Goal: Information Seeking & Learning: Check status

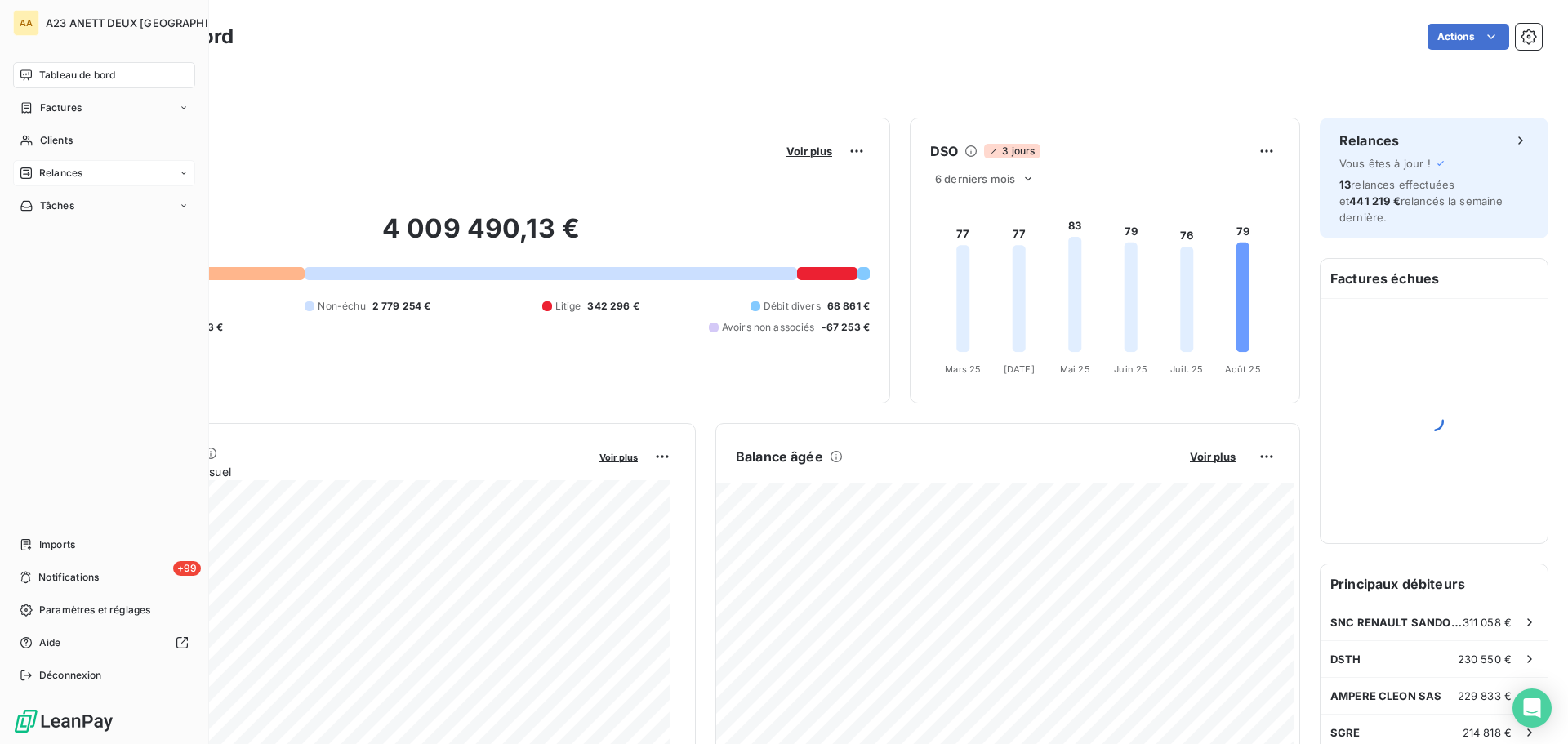
click at [49, 168] on span "Relances" at bounding box center [61, 173] width 43 height 14
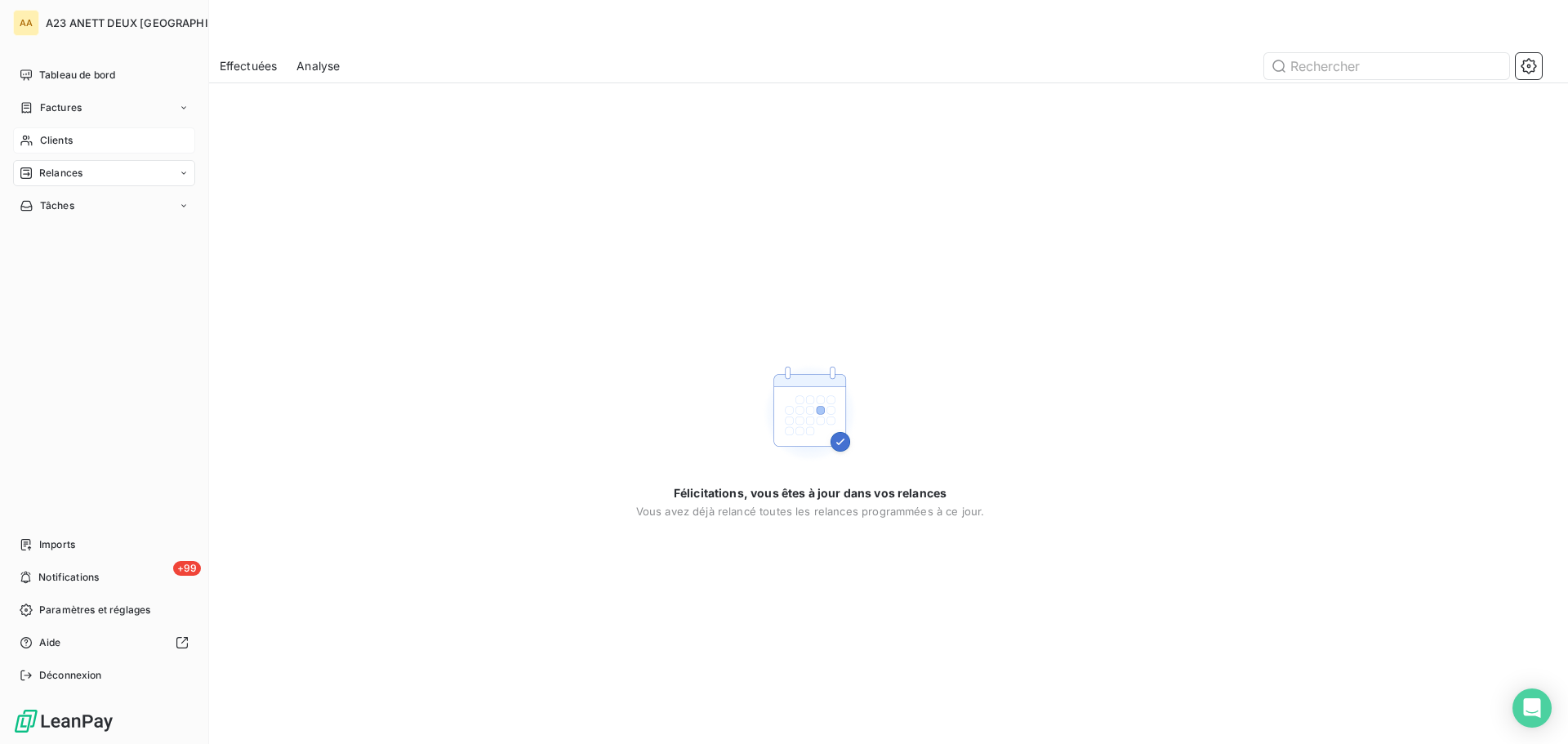
click at [60, 138] on span "Clients" at bounding box center [57, 140] width 32 height 14
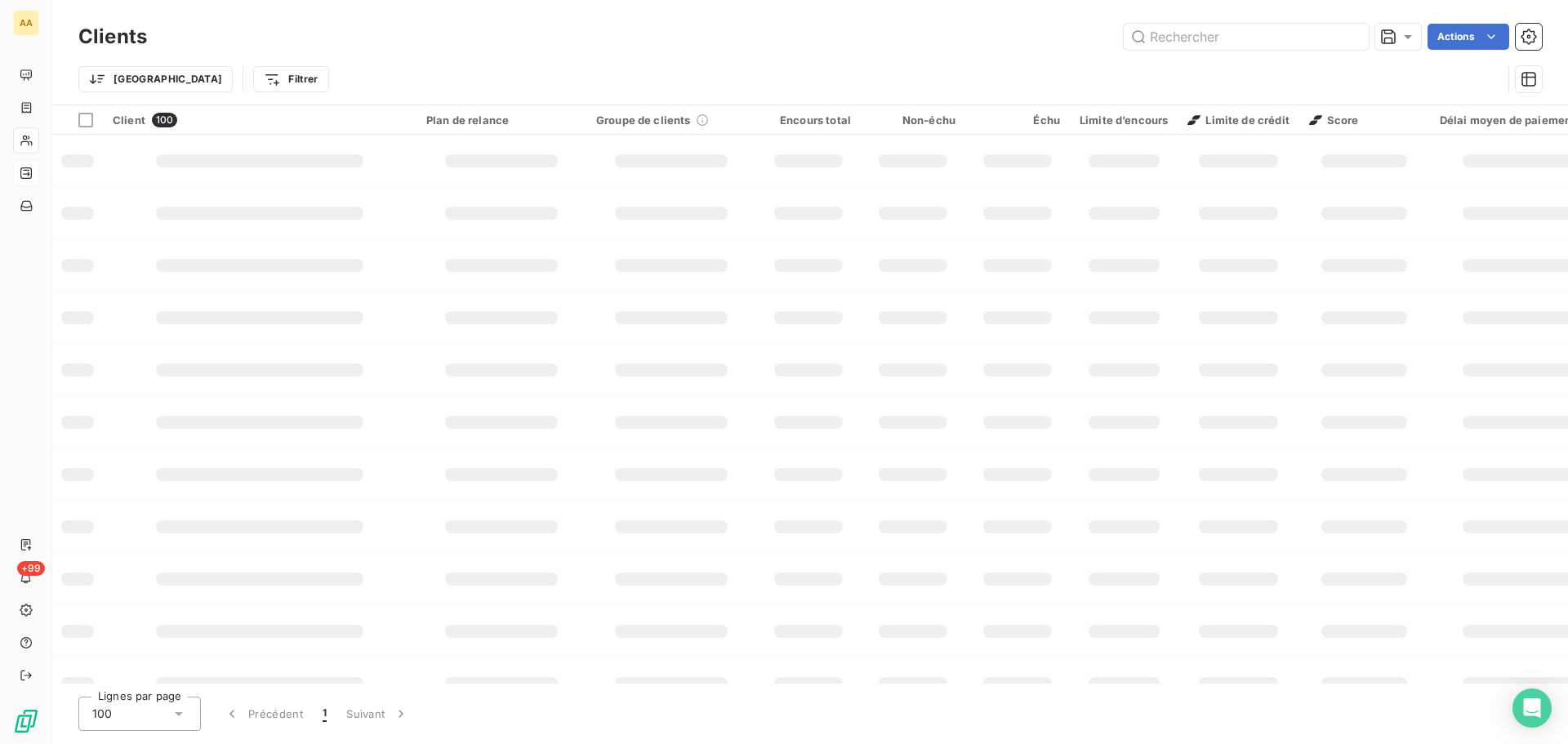
click at [1168, 40] on input "text" at bounding box center [1246, 36] width 245 height 26
type input "0"
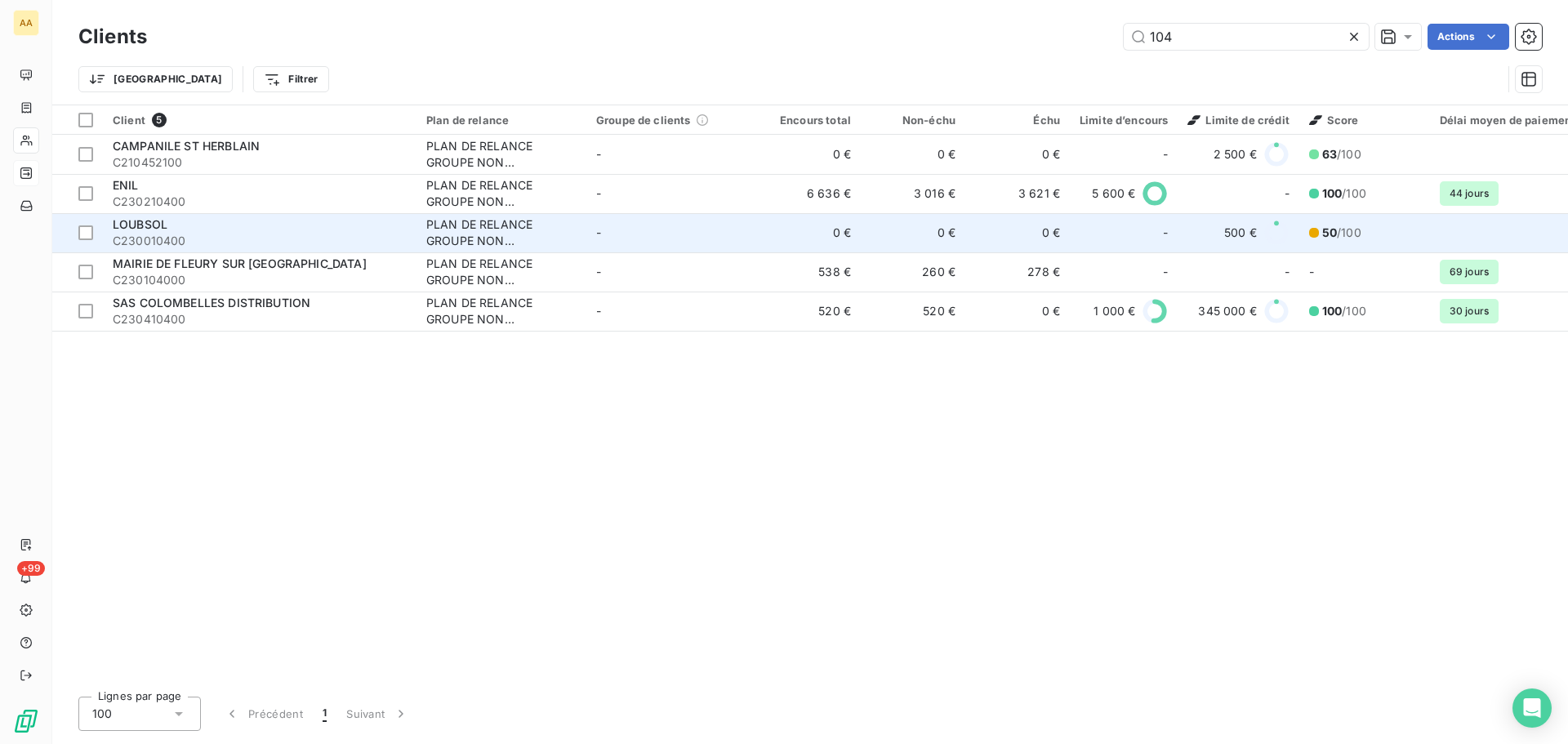
type input "104"
click at [222, 241] on span "C230010400" at bounding box center [260, 241] width 294 height 16
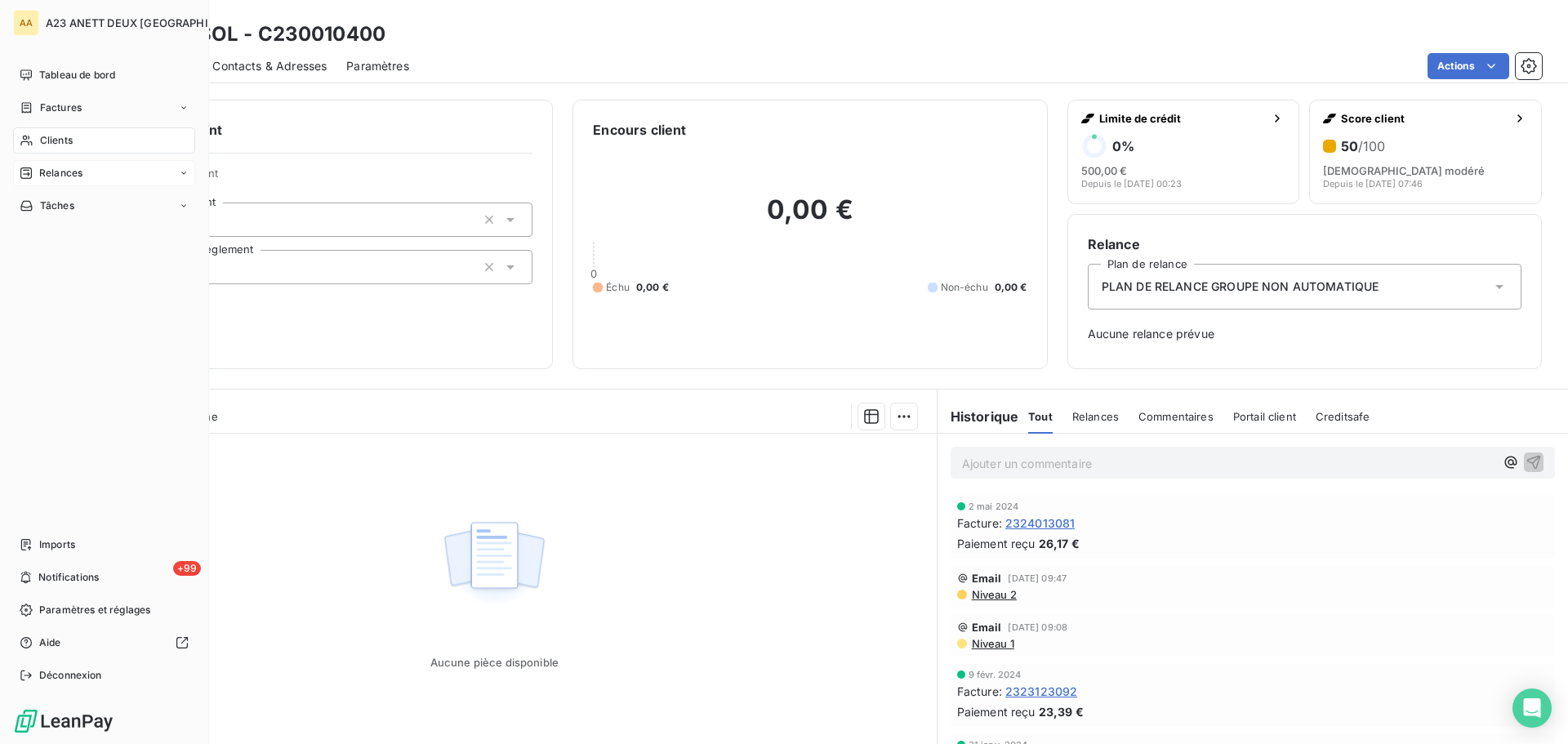
click at [47, 137] on span "Clients" at bounding box center [57, 140] width 32 height 14
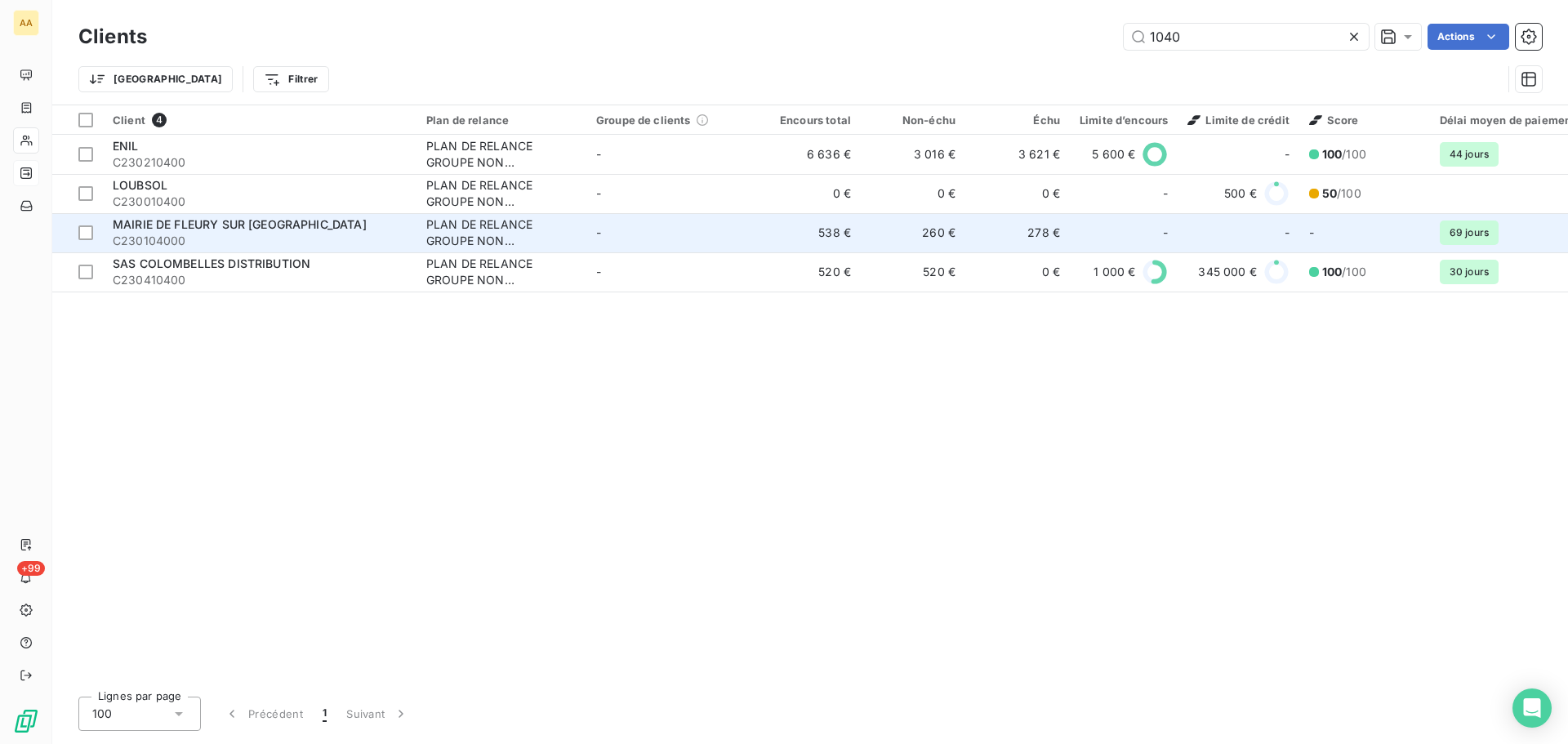
type input "1040"
click at [278, 235] on span "C230104000" at bounding box center [260, 241] width 294 height 16
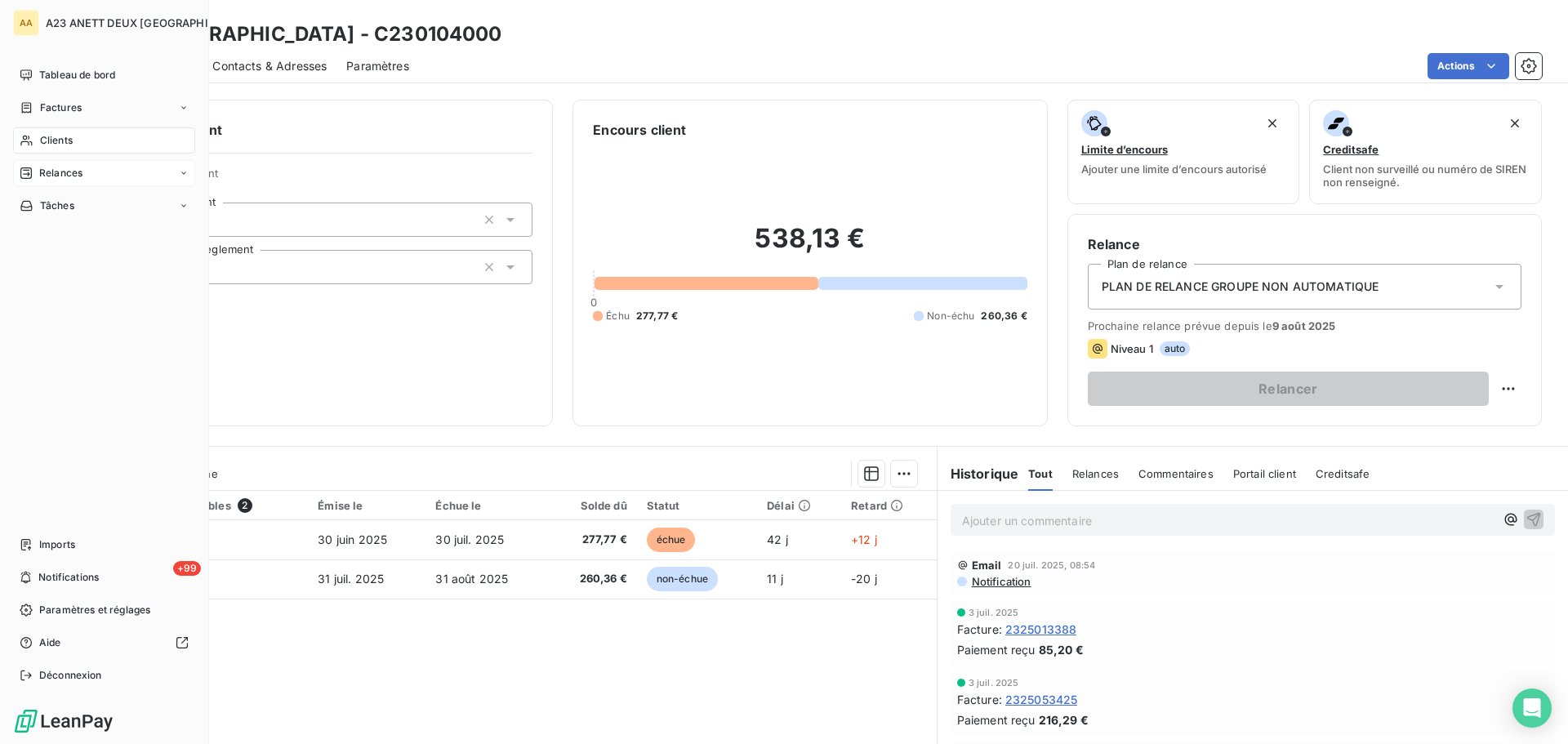
click at [77, 143] on div "Clients" at bounding box center [104, 140] width 182 height 26
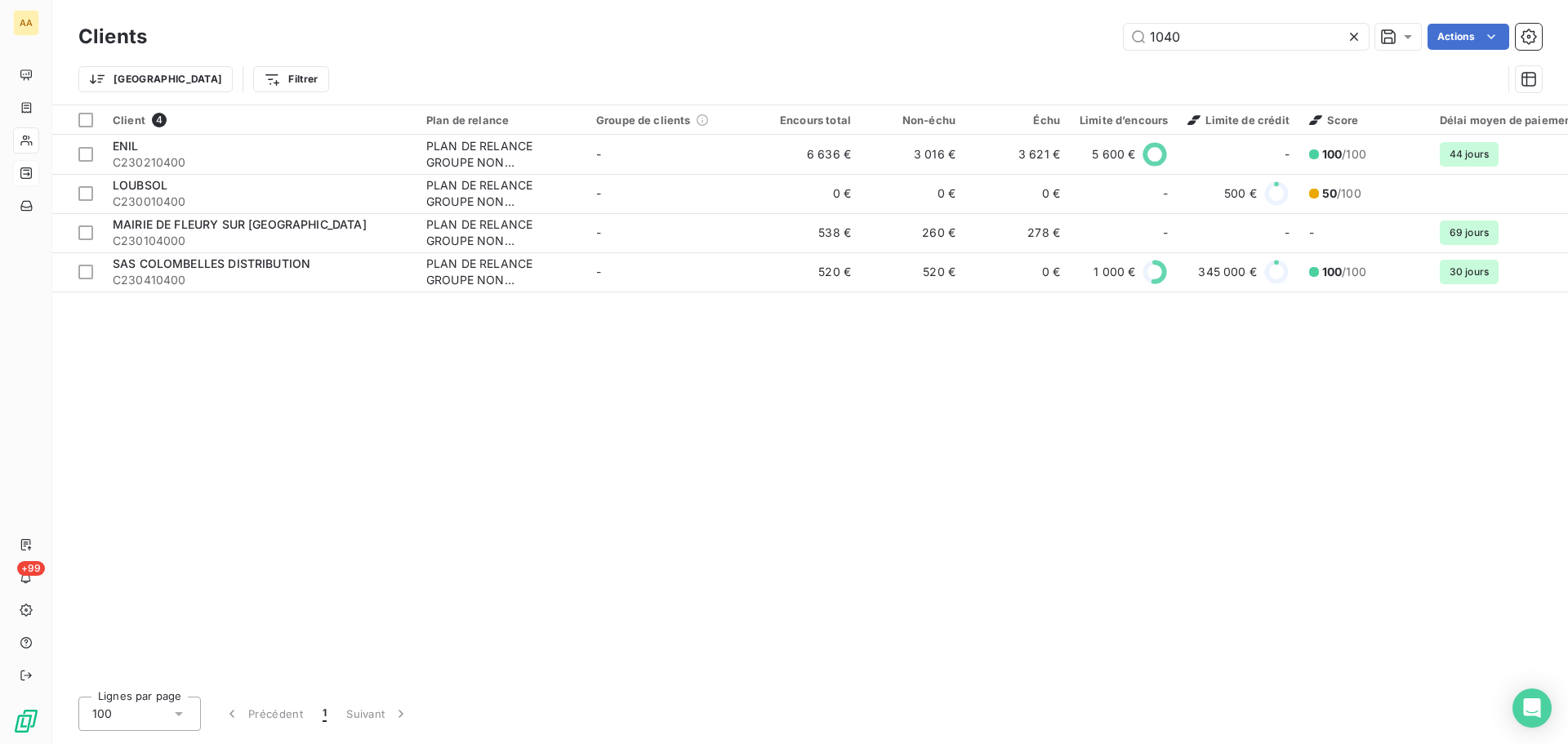
drag, startPoint x: 1215, startPoint y: 48, endPoint x: 1021, endPoint y: 63, distance: 194.6
click at [1071, 57] on div "Clients 1040 Actions Trier Filtrer" at bounding box center [810, 62] width 1463 height 85
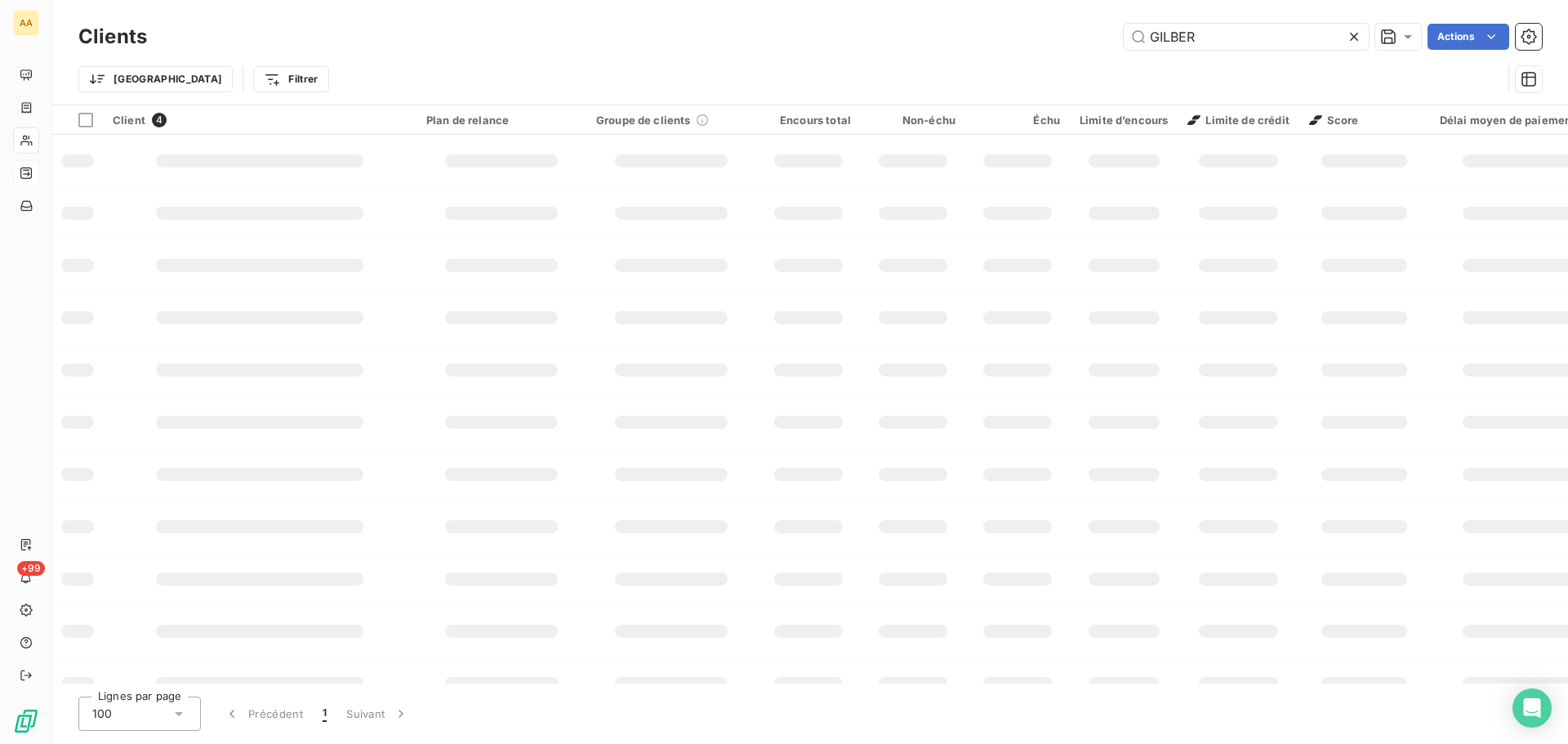
type input "GILBER"
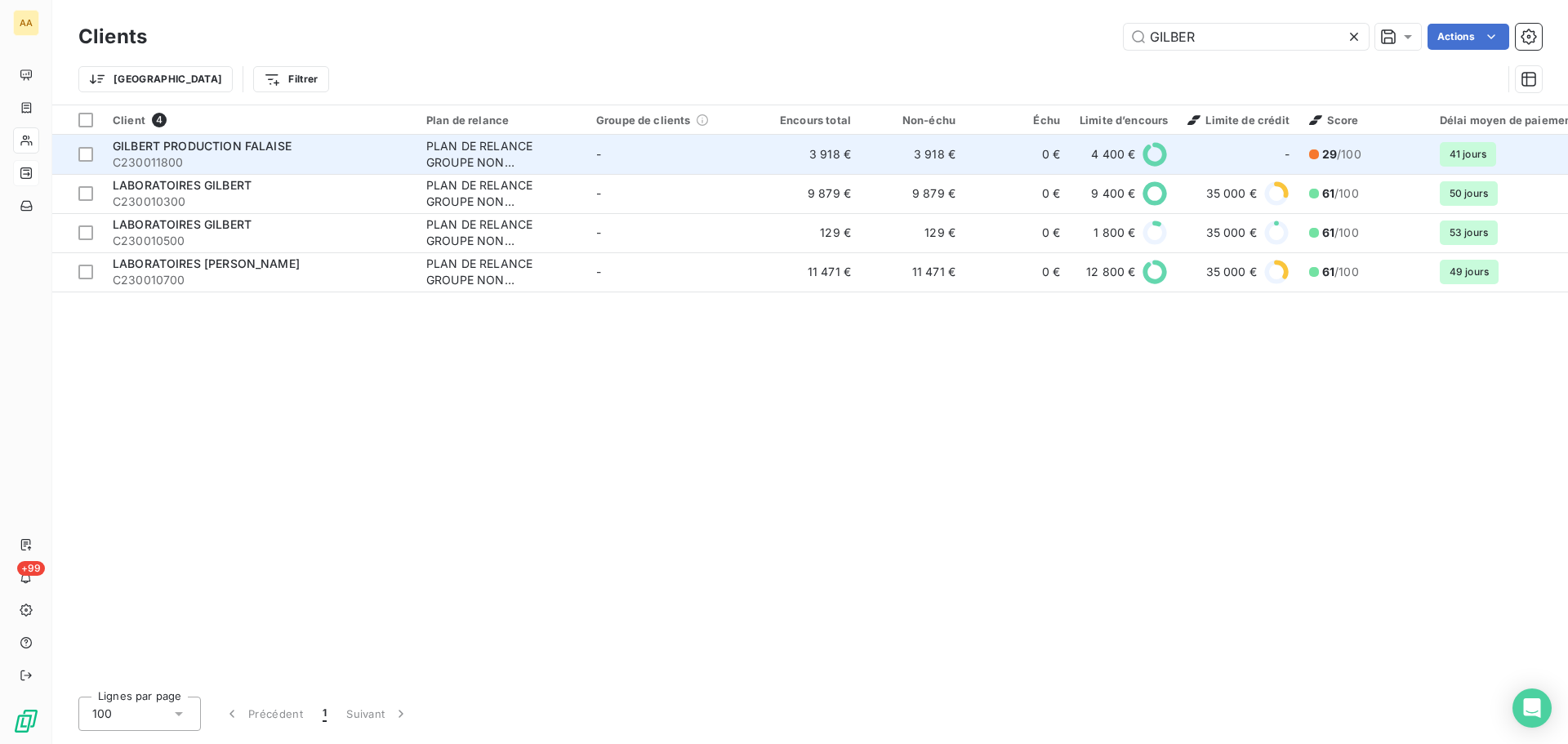
click at [323, 158] on span "C230011800" at bounding box center [260, 162] width 294 height 16
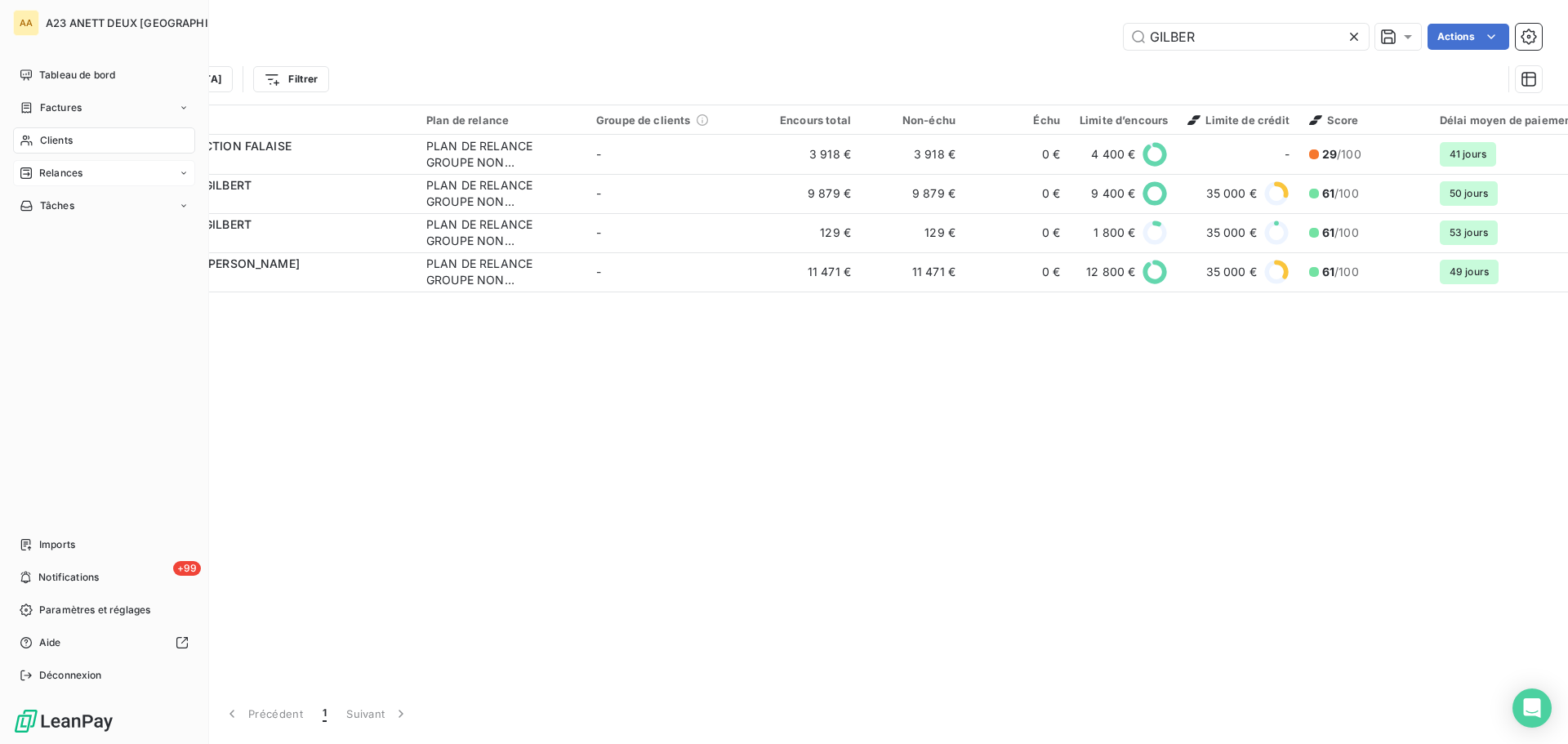
click at [71, 136] on span "Clients" at bounding box center [57, 140] width 32 height 14
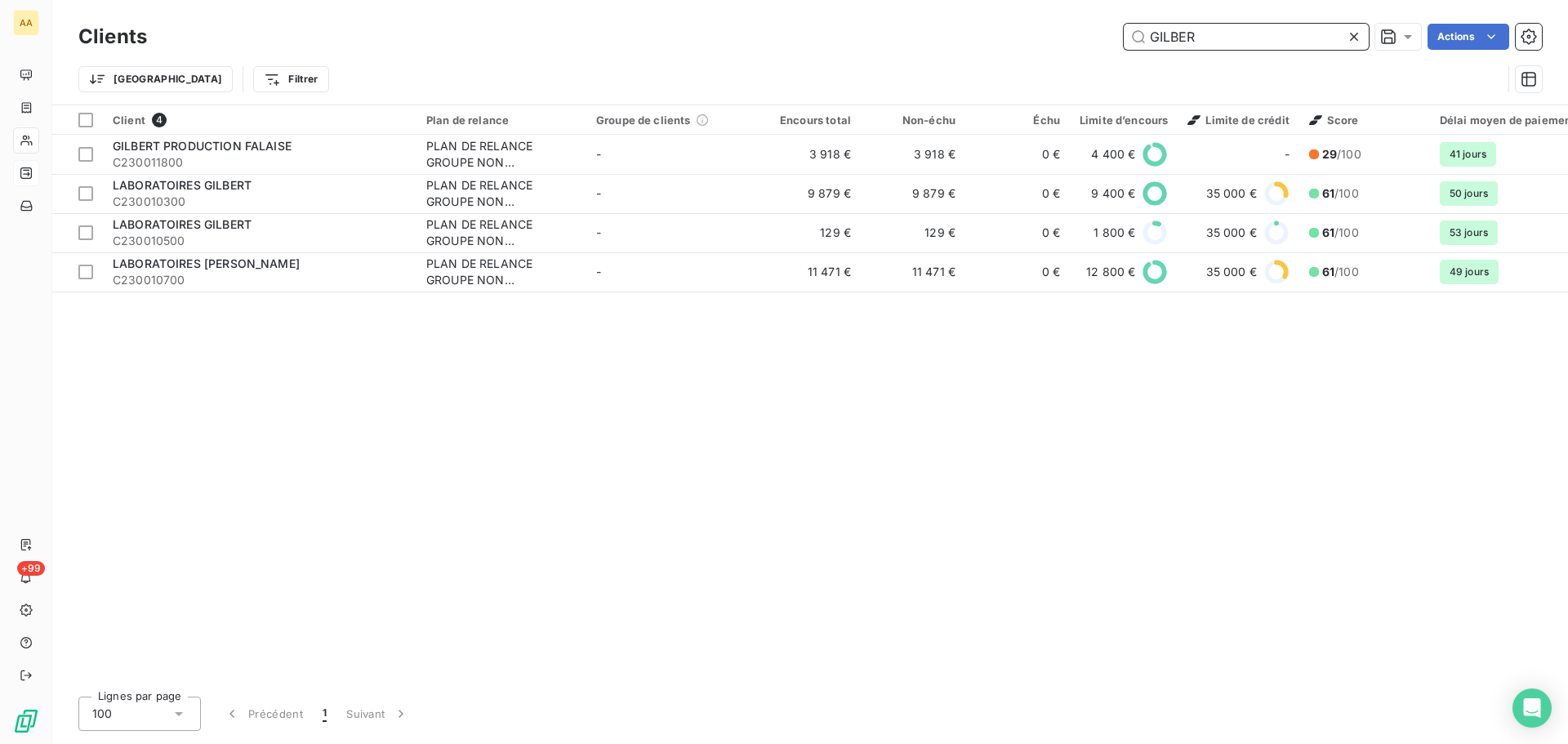
drag, startPoint x: 1224, startPoint y: 49, endPoint x: 991, endPoint y: 58, distance: 233.2
click at [991, 58] on div "Clients GILBER Actions Trier Filtrer" at bounding box center [810, 62] width 1463 height 85
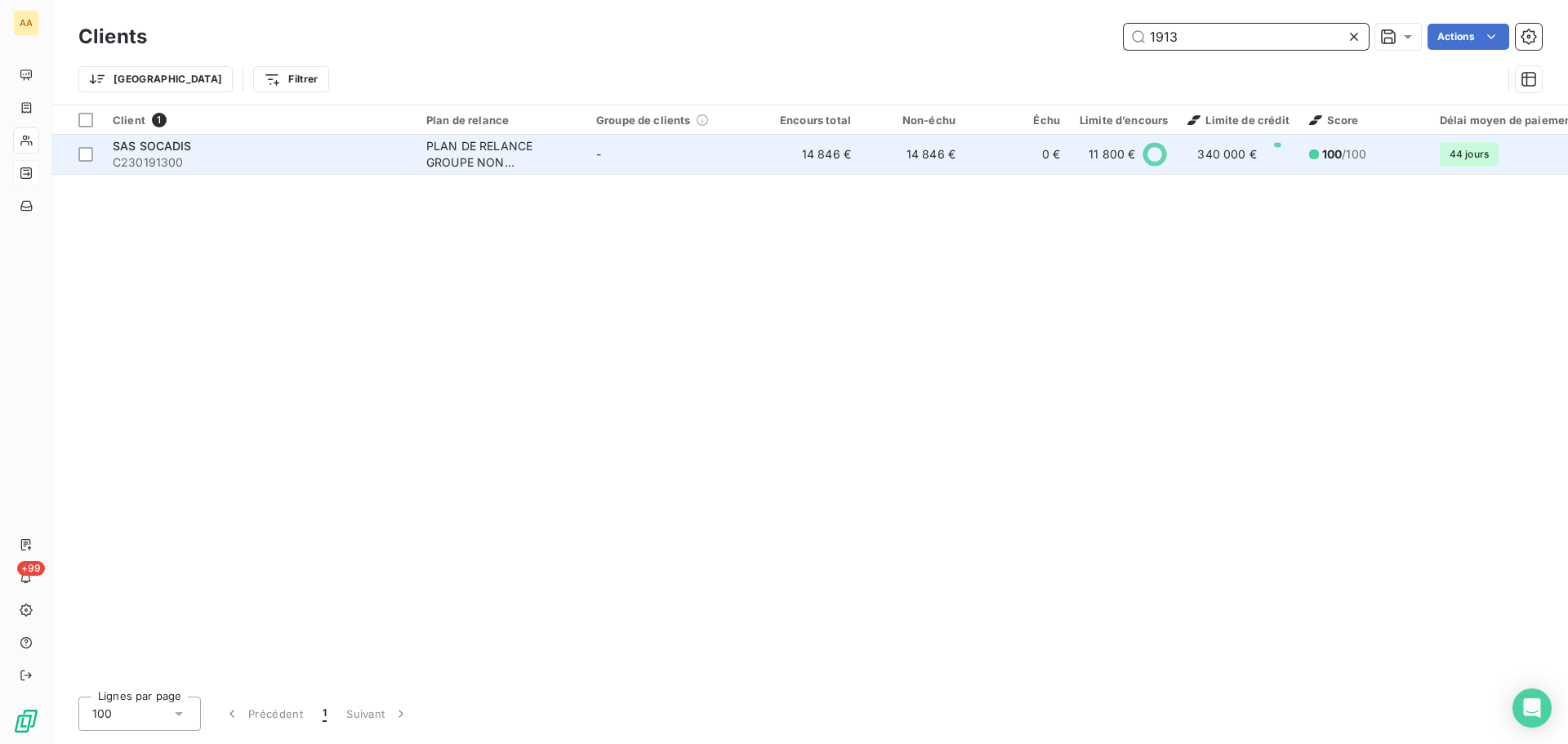
type input "1913"
click at [215, 149] on div "SAS SOCADIS" at bounding box center [260, 146] width 294 height 16
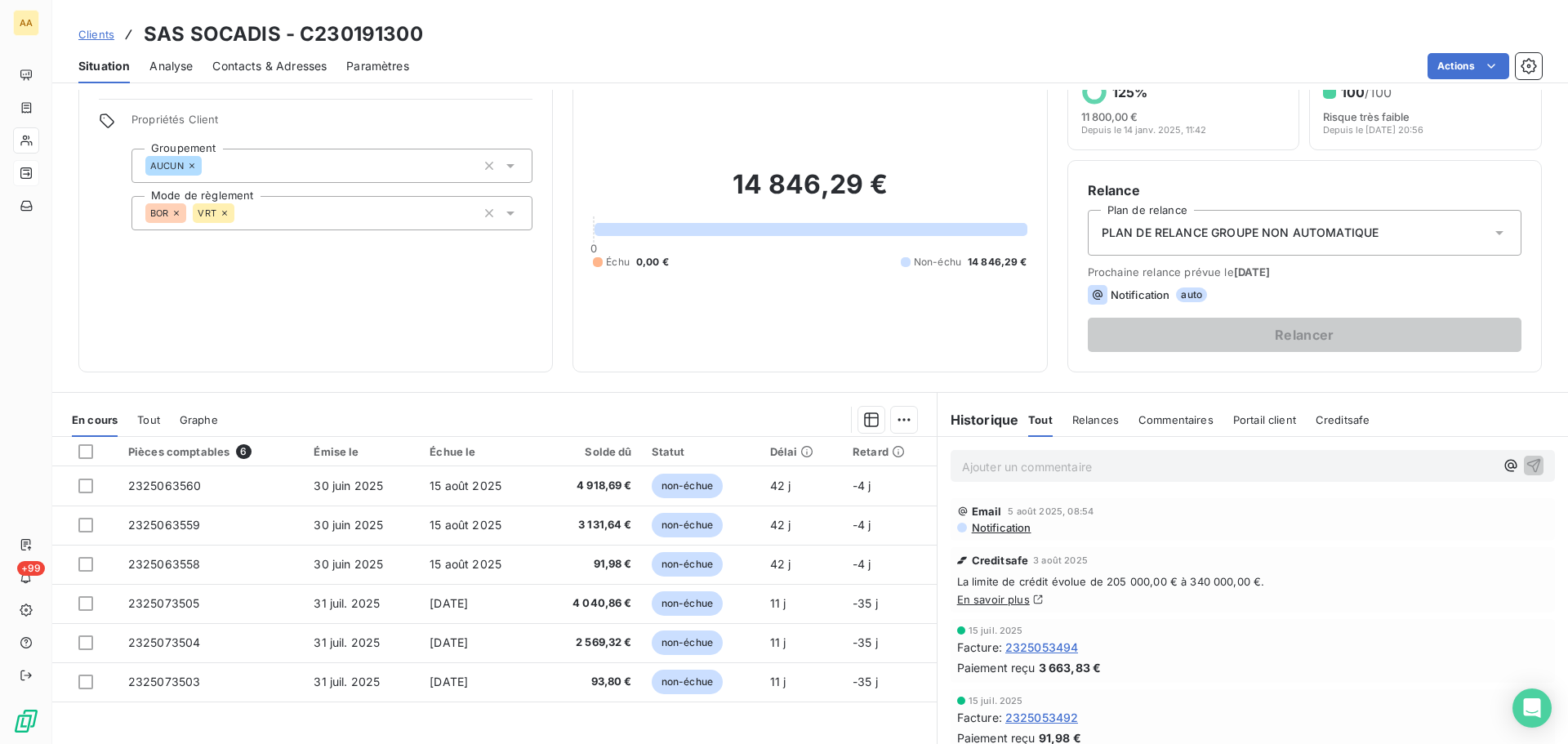
scroll to position [82, 0]
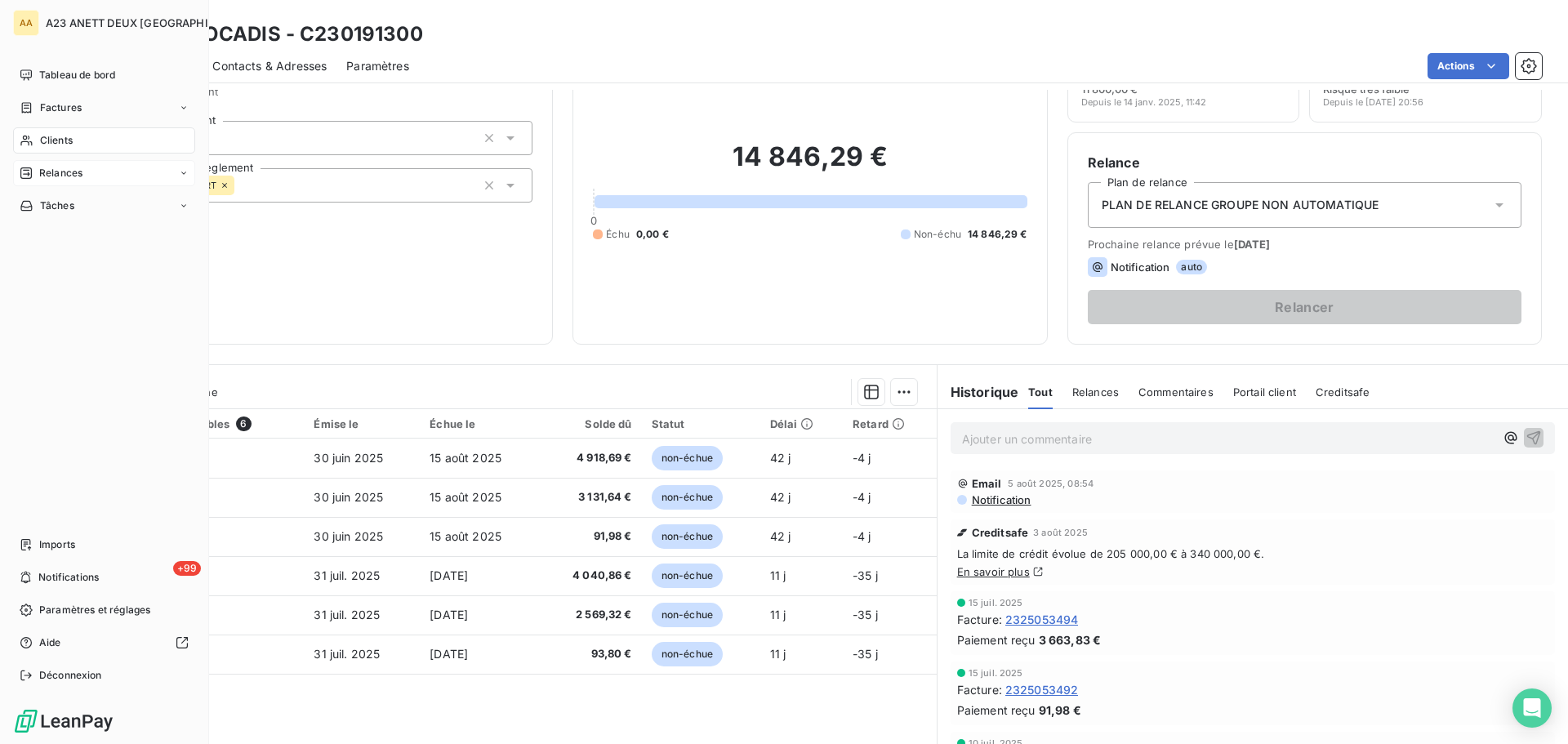
click at [55, 142] on span "Clients" at bounding box center [57, 140] width 32 height 14
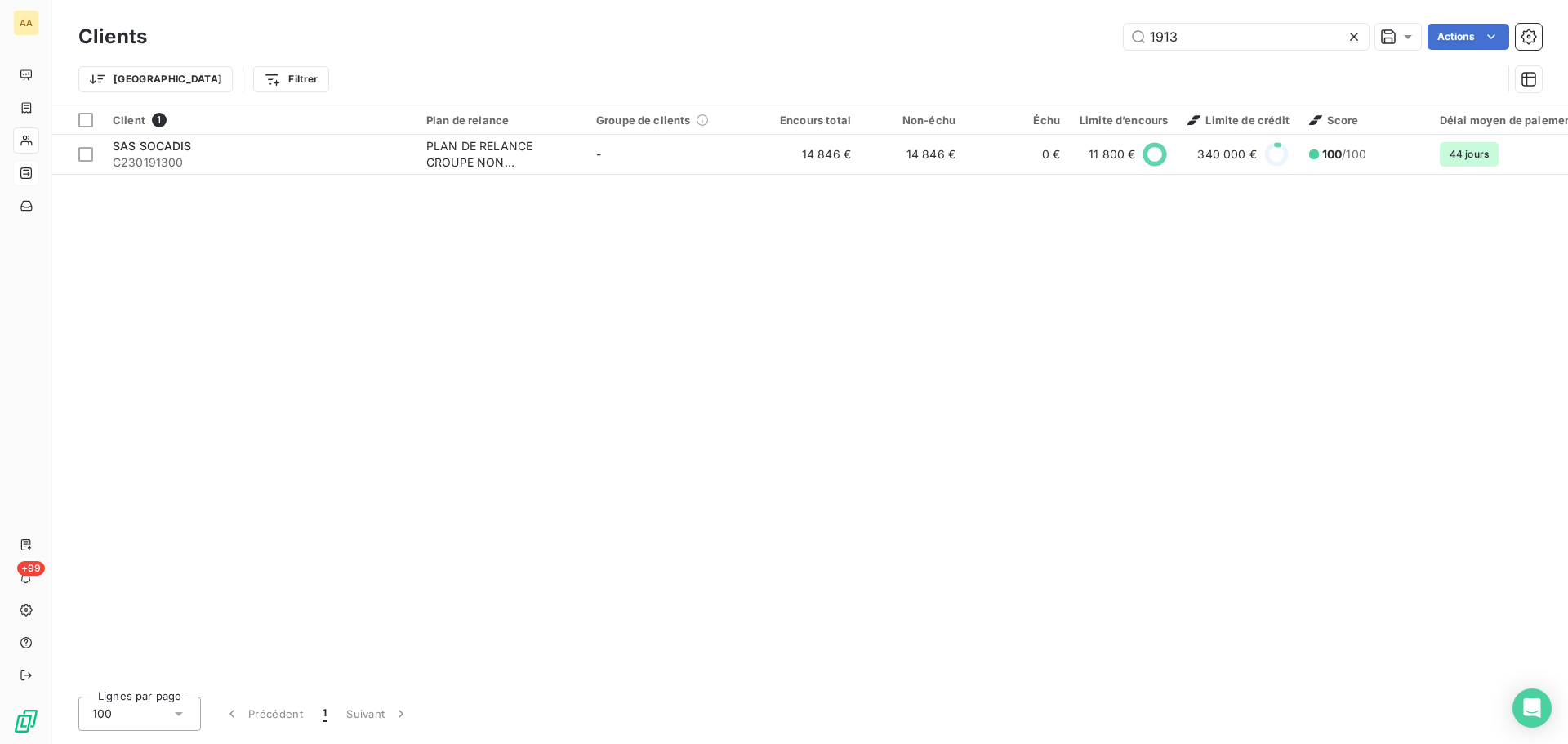
drag, startPoint x: 1186, startPoint y: 40, endPoint x: 1048, endPoint y: 52, distance: 138.5
click at [1076, 55] on div "Clients 1913 Actions Trier Filtrer" at bounding box center [810, 62] width 1463 height 85
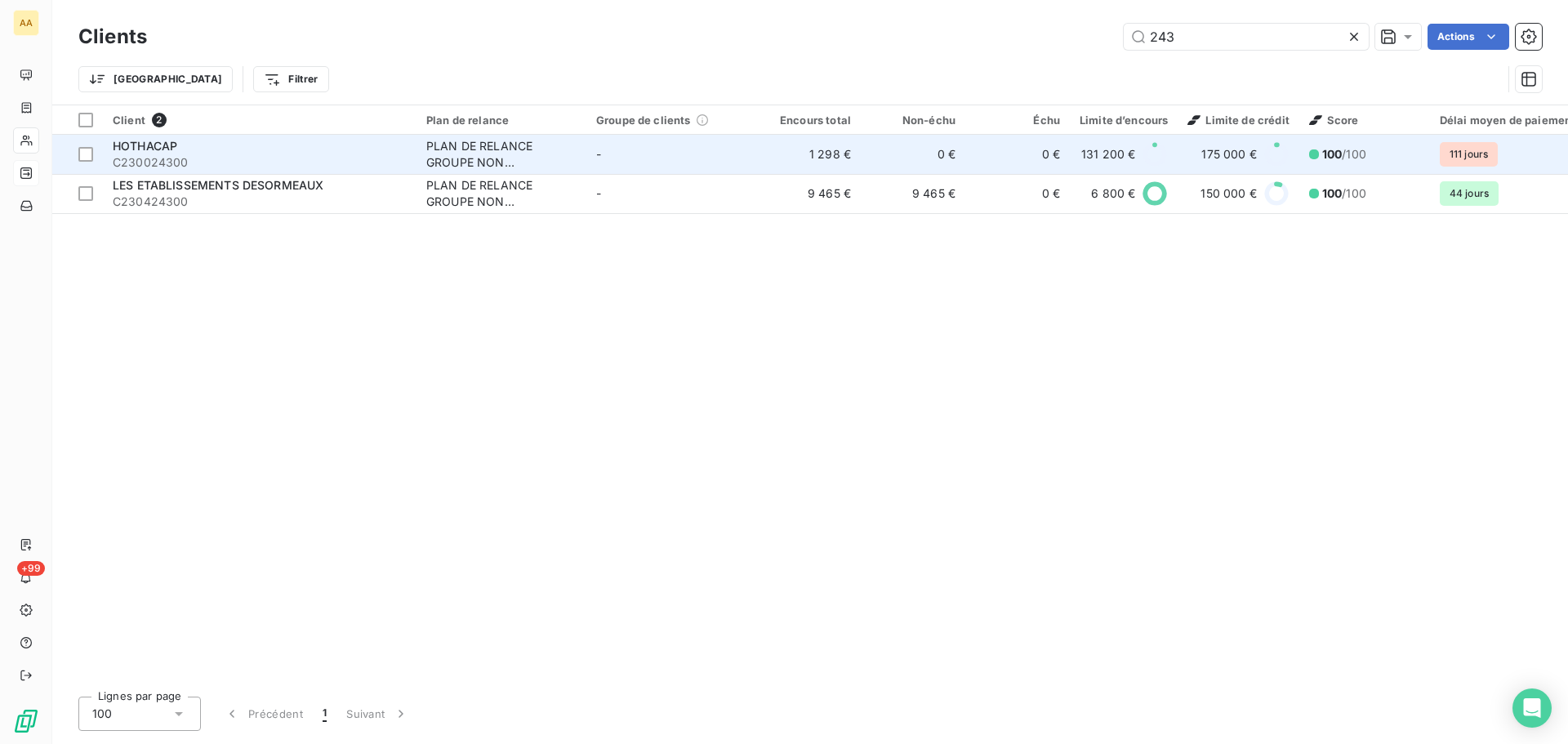
type input "243"
click at [184, 163] on span "C230024300" at bounding box center [260, 162] width 294 height 16
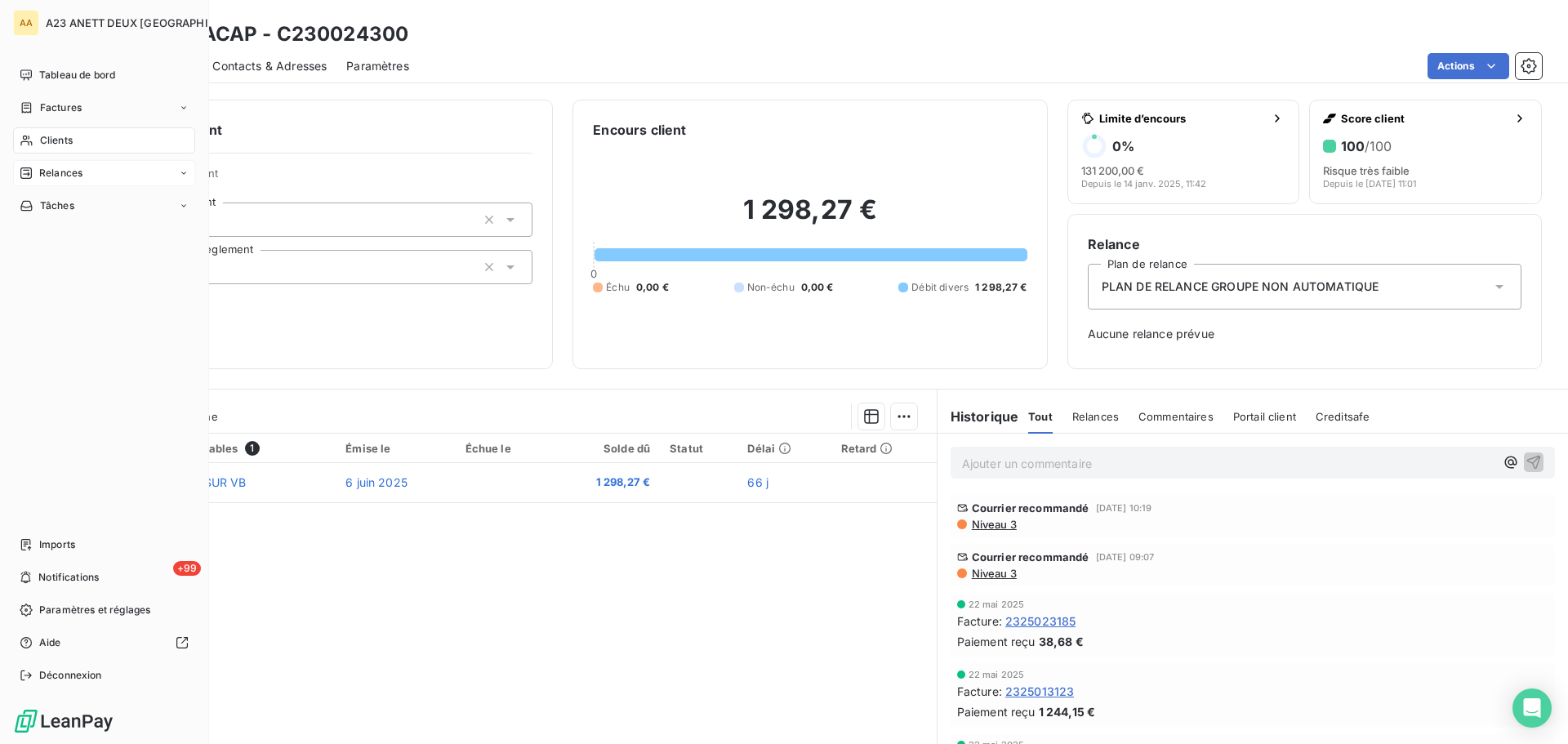
click at [52, 143] on span "Clients" at bounding box center [57, 140] width 32 height 14
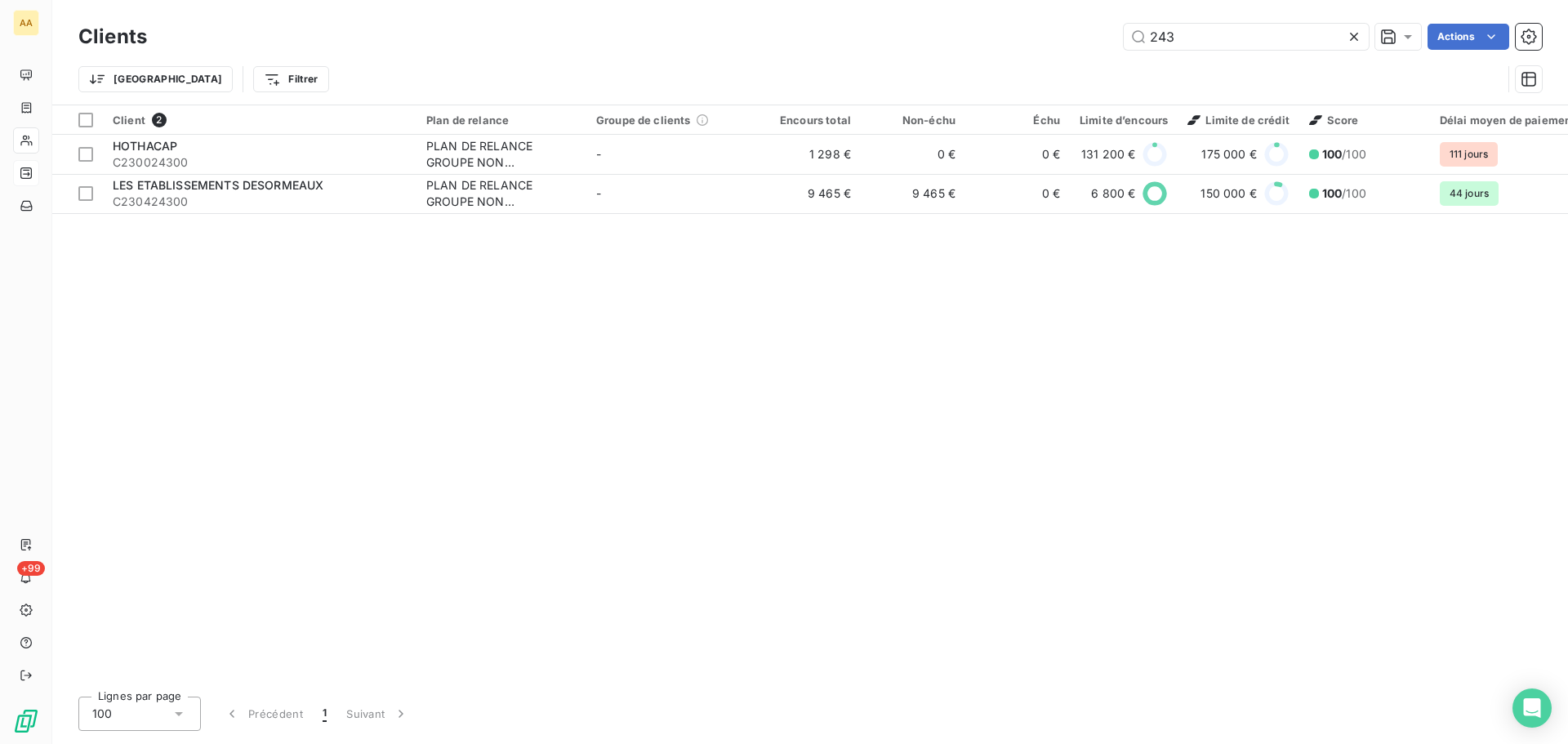
drag, startPoint x: 1198, startPoint y: 37, endPoint x: 1092, endPoint y: 51, distance: 106.9
click at [1092, 50] on div "Clients 243 Actions" at bounding box center [810, 37] width 1463 height 34
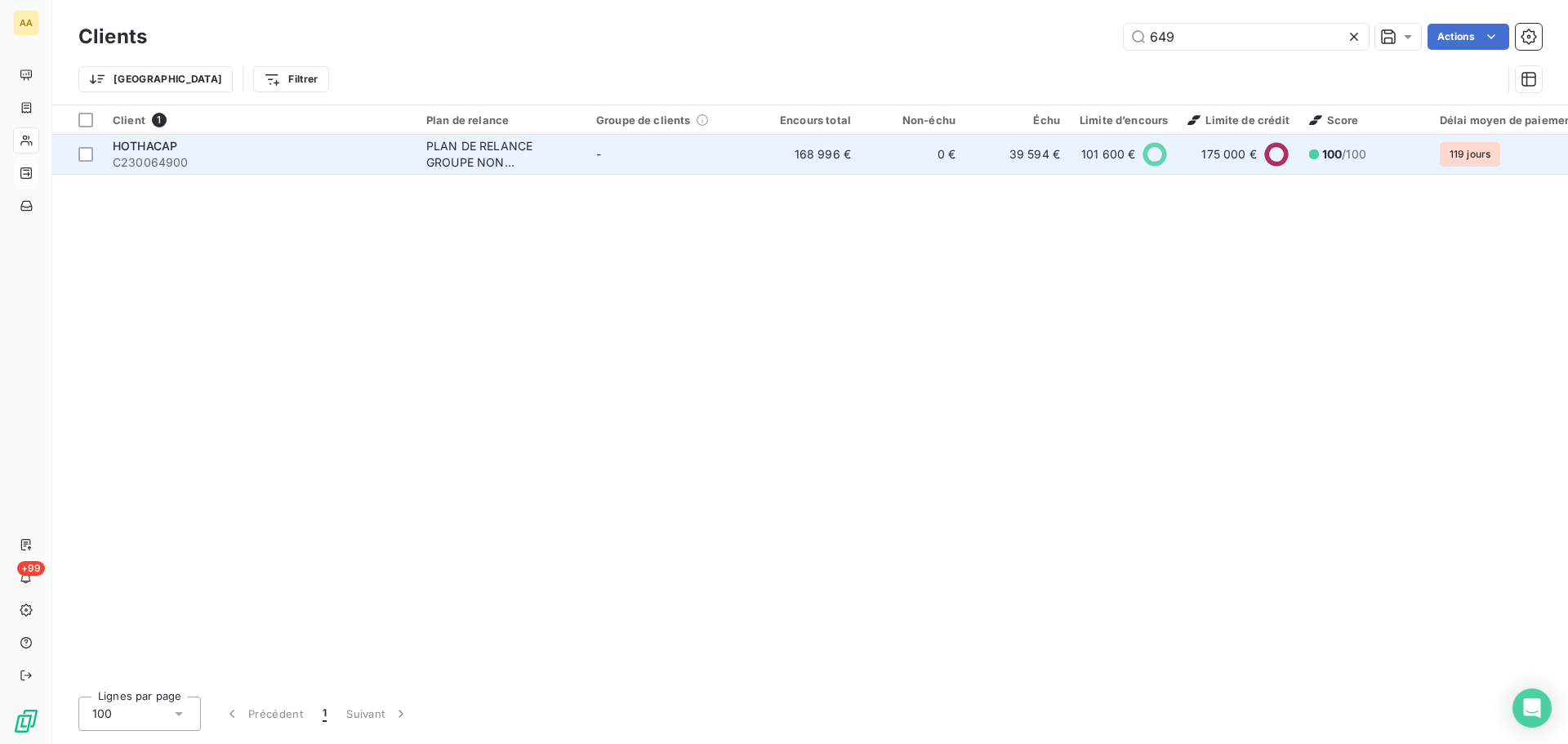
type input "649"
click at [278, 144] on div "HOTHACAP" at bounding box center [260, 146] width 294 height 16
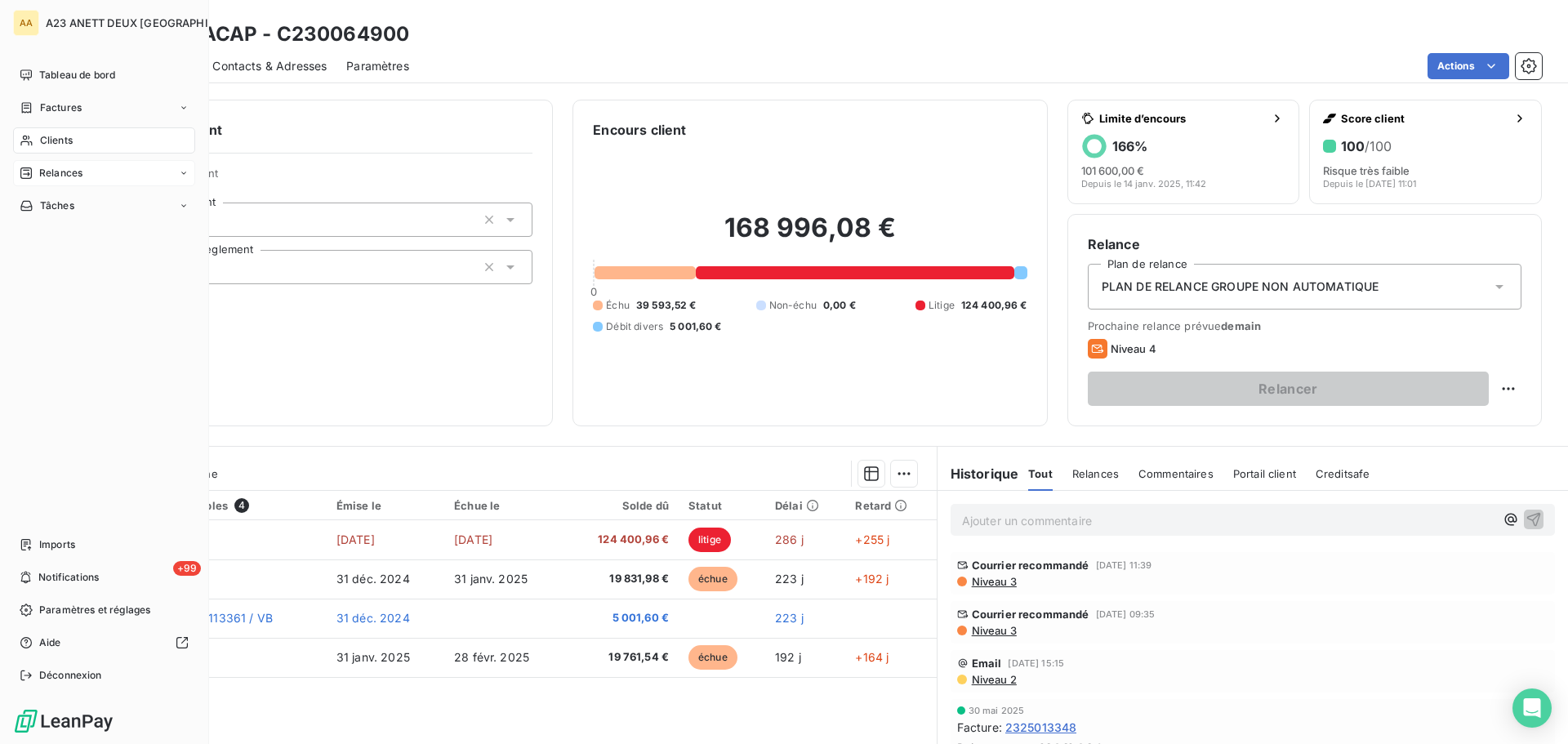
click at [55, 136] on span "Clients" at bounding box center [57, 140] width 32 height 14
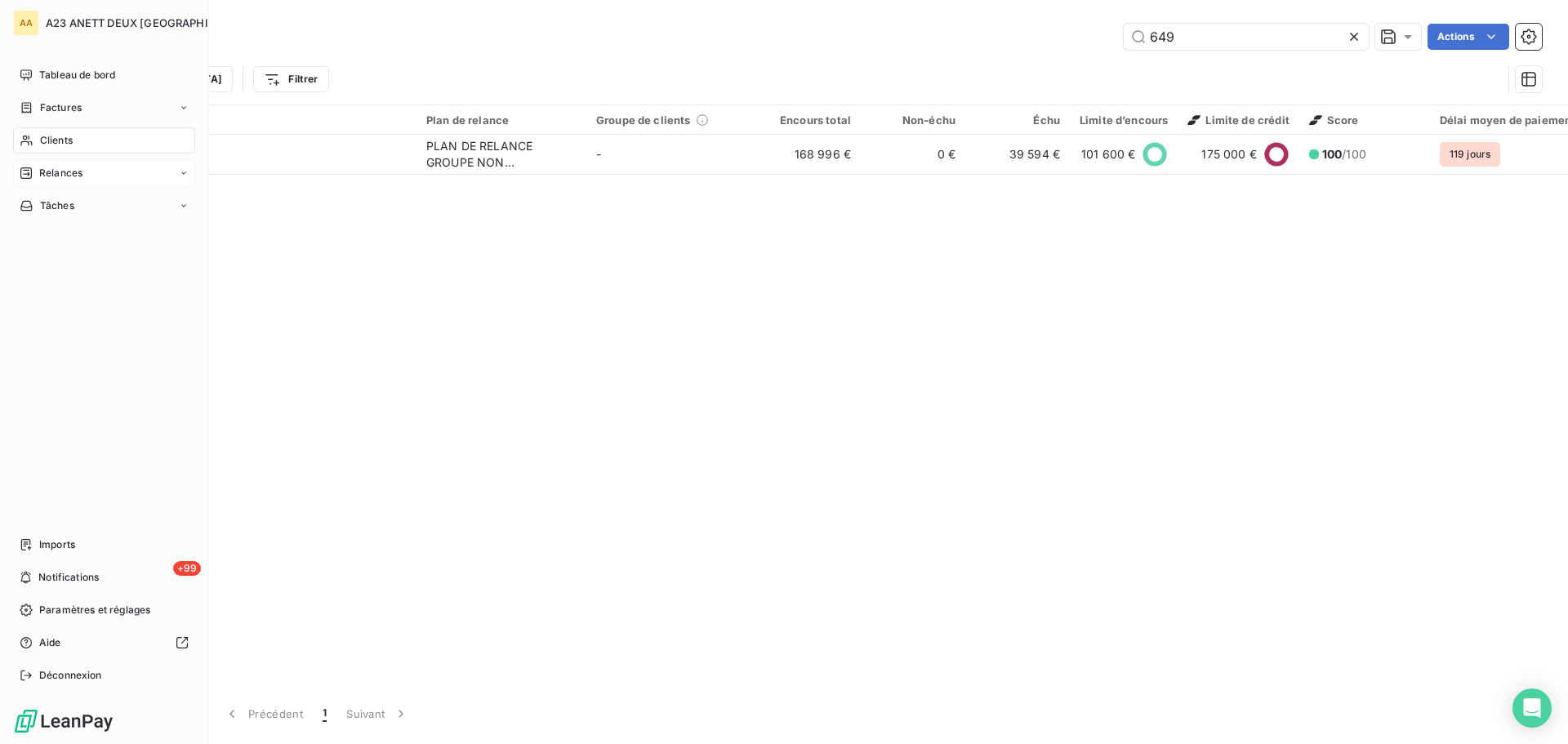
click at [28, 141] on icon at bounding box center [26, 140] width 13 height 13
click at [68, 142] on span "Clients" at bounding box center [57, 140] width 32 height 14
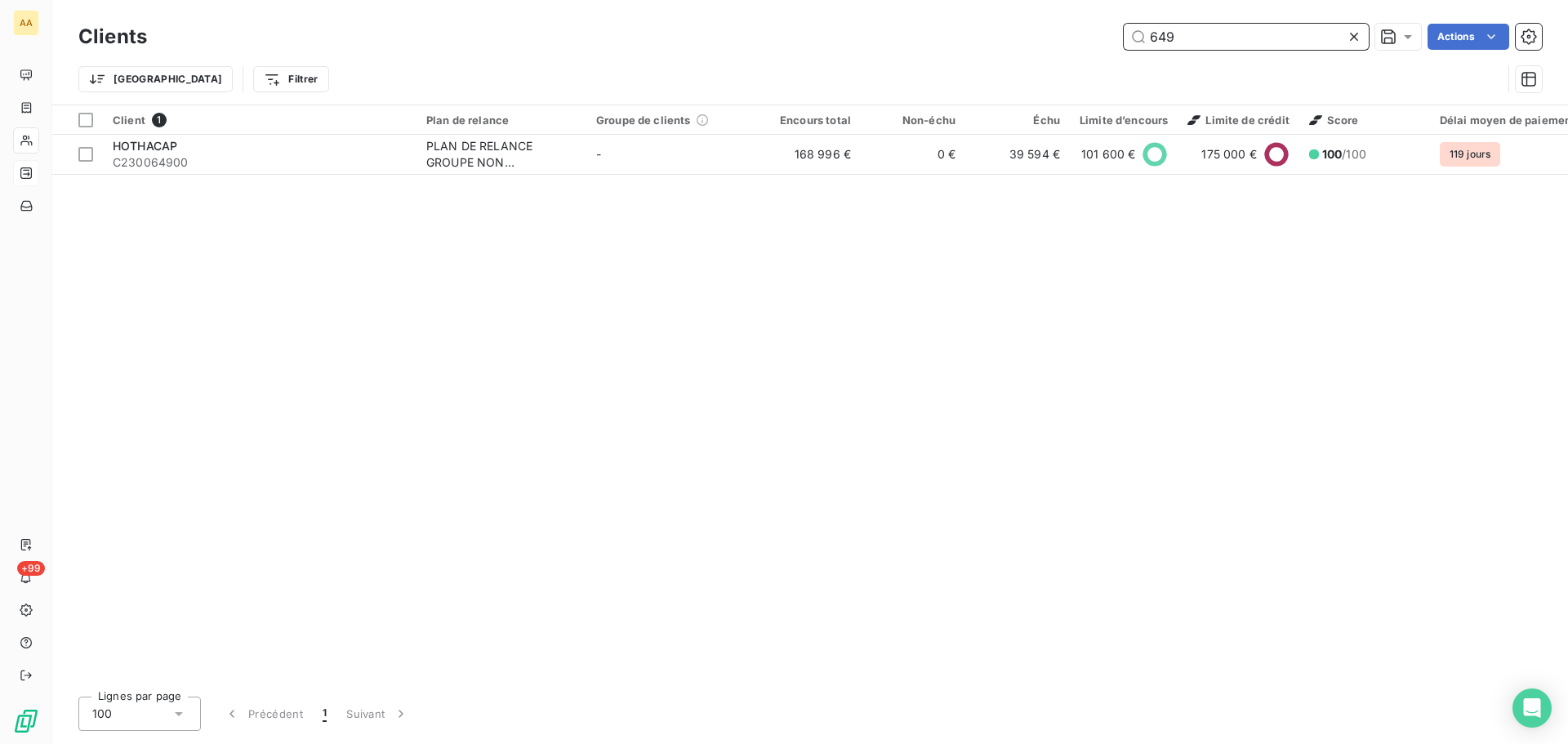
drag, startPoint x: 1240, startPoint y: 32, endPoint x: 981, endPoint y: 22, distance: 259.2
click at [984, 23] on div "649 Actions" at bounding box center [854, 36] width 1375 height 26
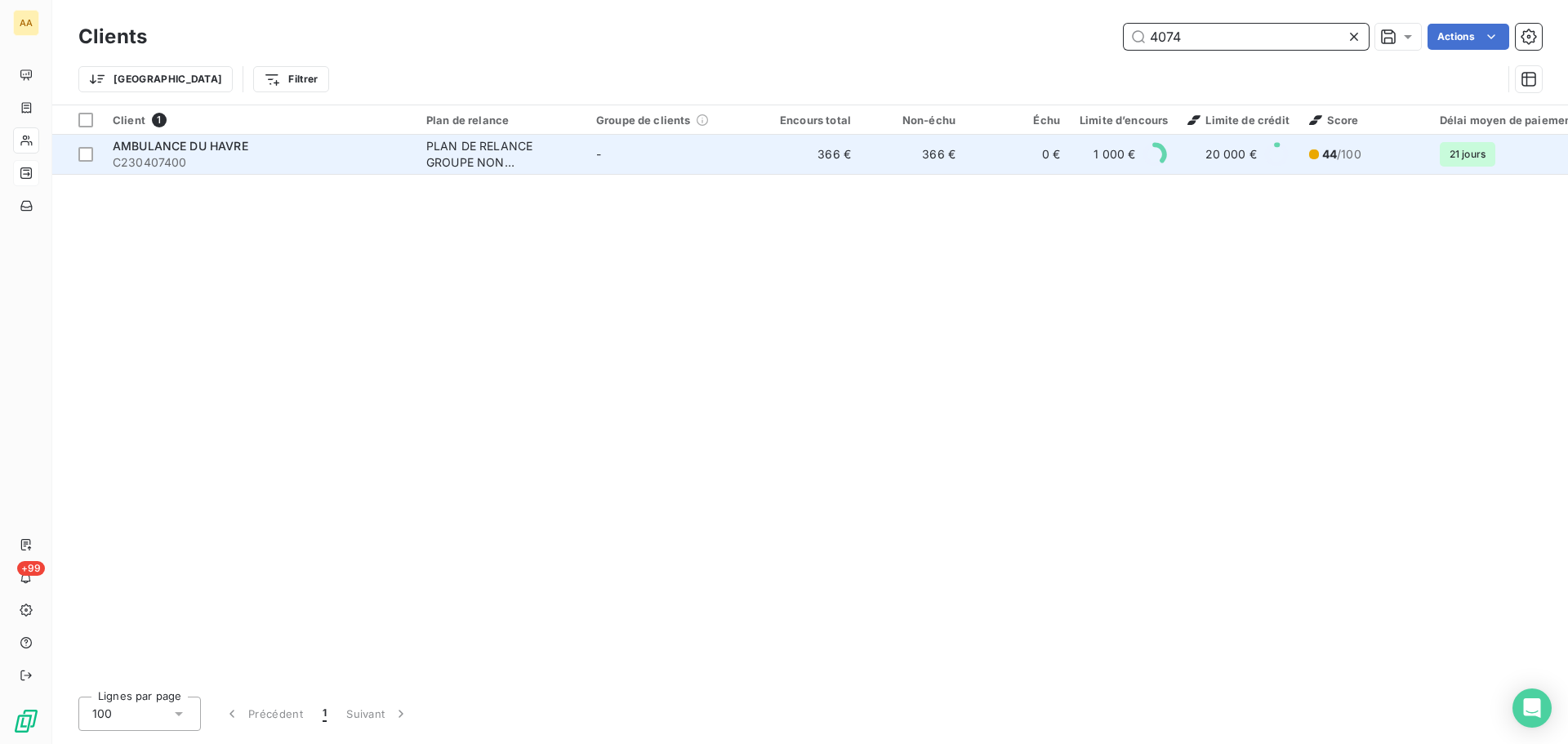
type input "4074"
click at [245, 144] on span "AMBULANCE DU HAVRE" at bounding box center [180, 145] width 136 height 13
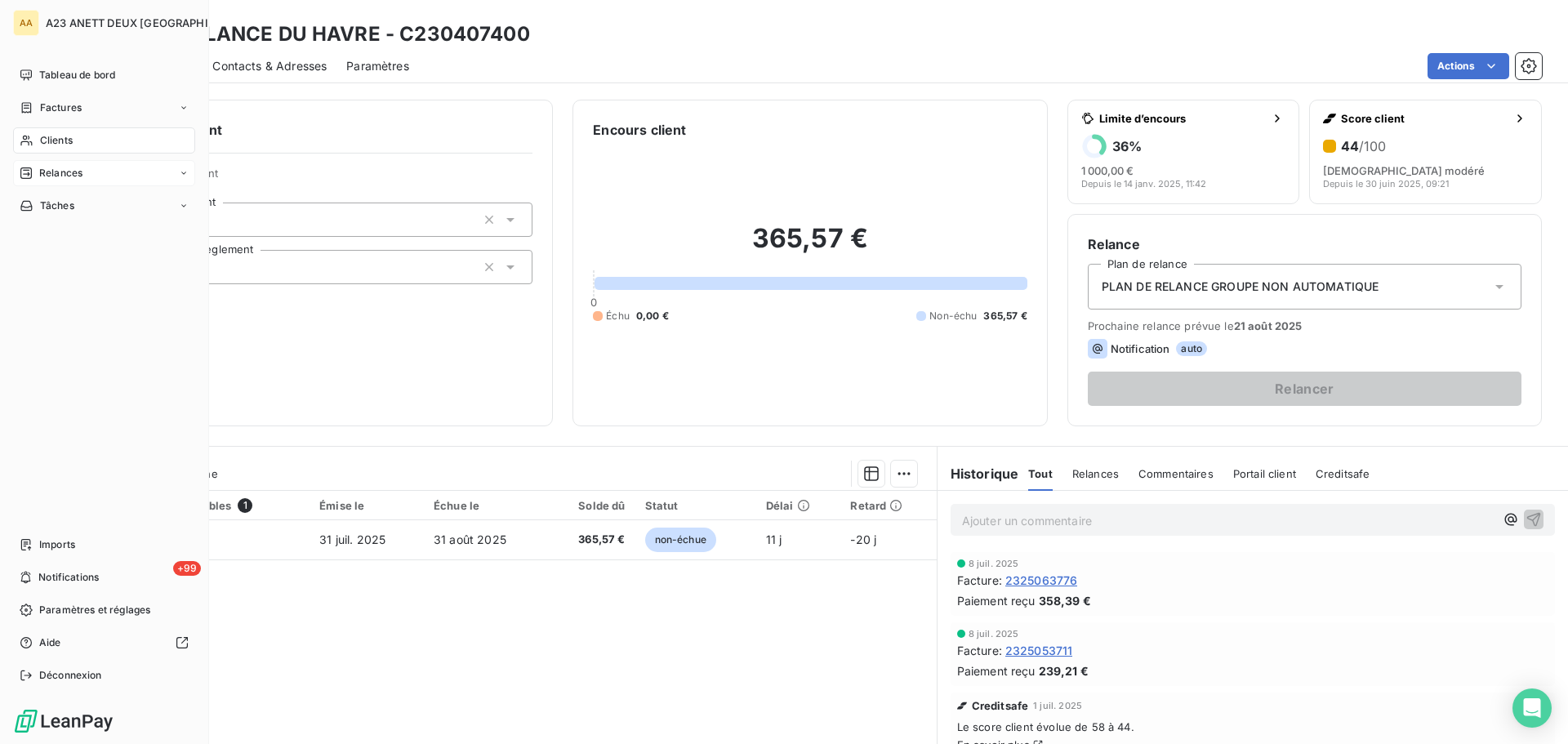
click at [40, 136] on span "Clients" at bounding box center [57, 140] width 32 height 14
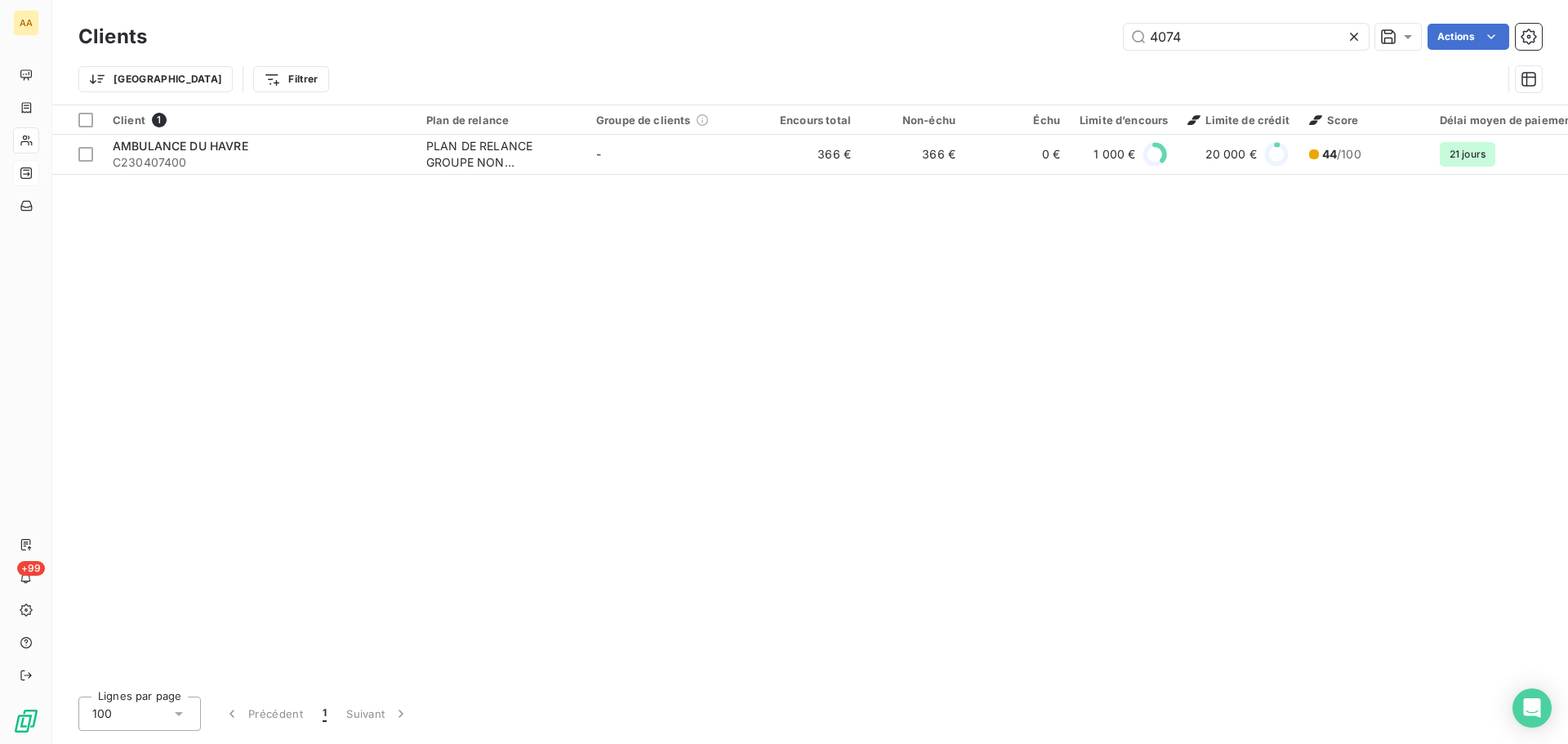
drag, startPoint x: 1200, startPoint y: 24, endPoint x: 1104, endPoint y: 48, distance: 99.0
click at [1105, 48] on div "4074 Actions" at bounding box center [854, 36] width 1375 height 26
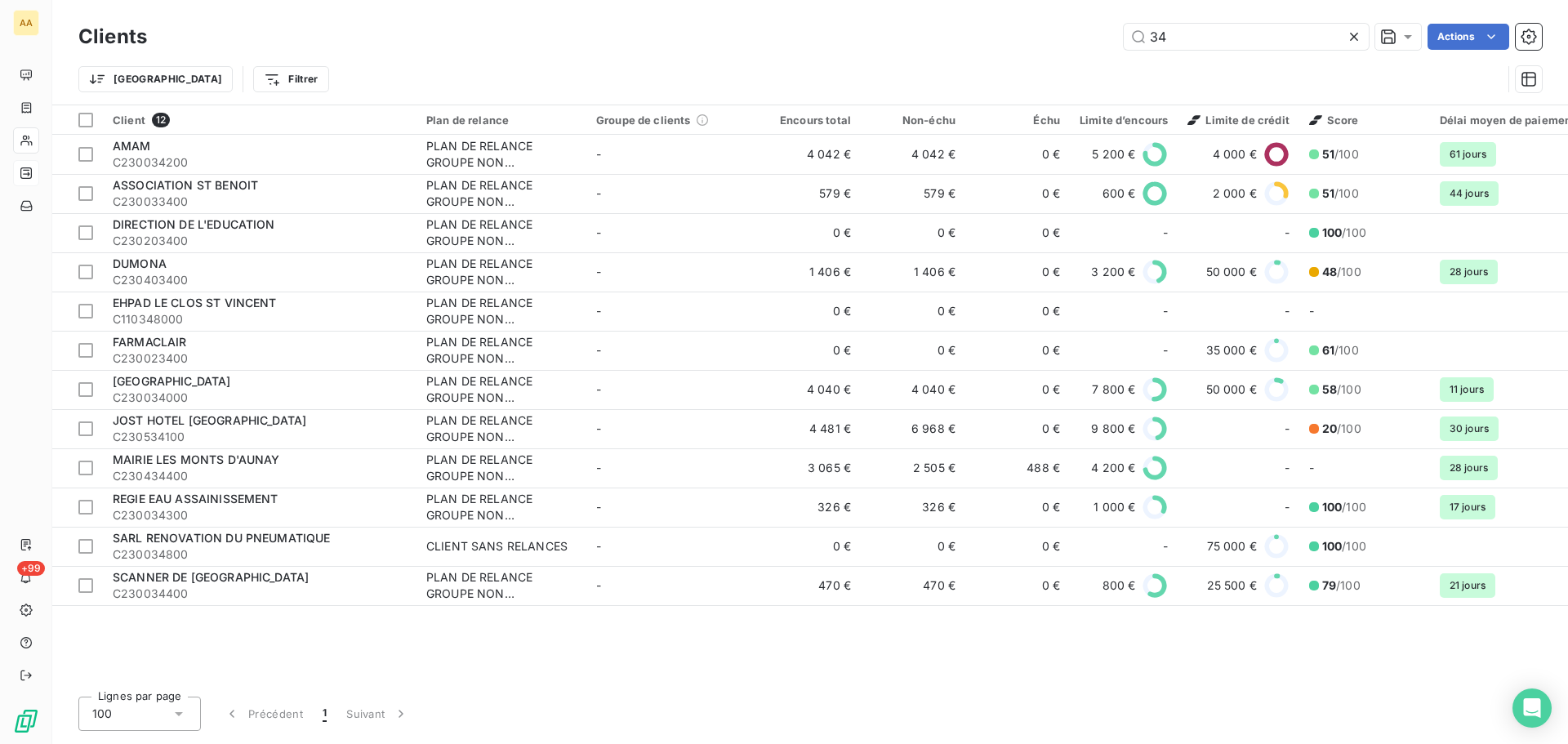
type input "3"
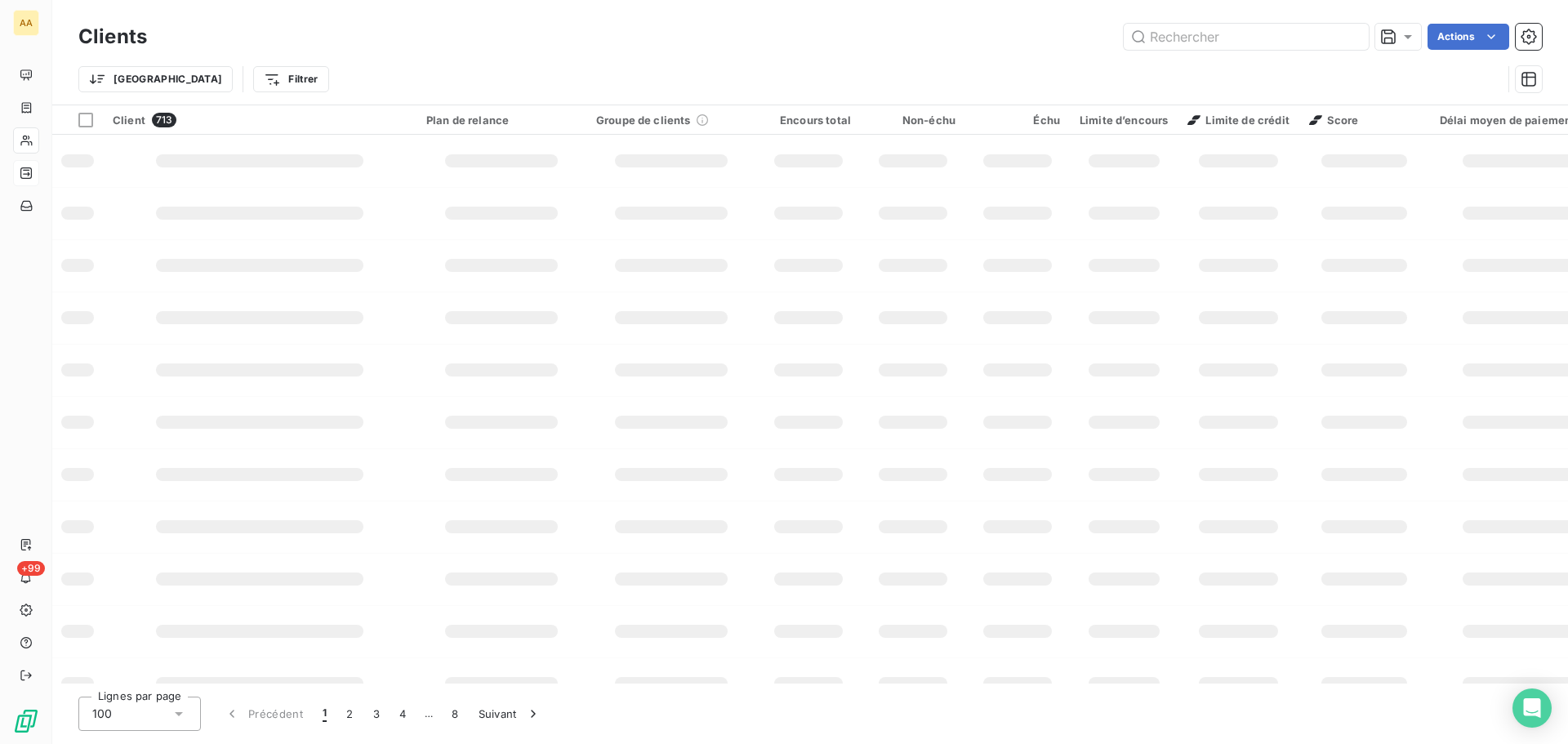
click at [1217, 22] on div "Clients Actions" at bounding box center [810, 37] width 1463 height 34
click at [1213, 44] on input "text" at bounding box center [1246, 36] width 245 height 26
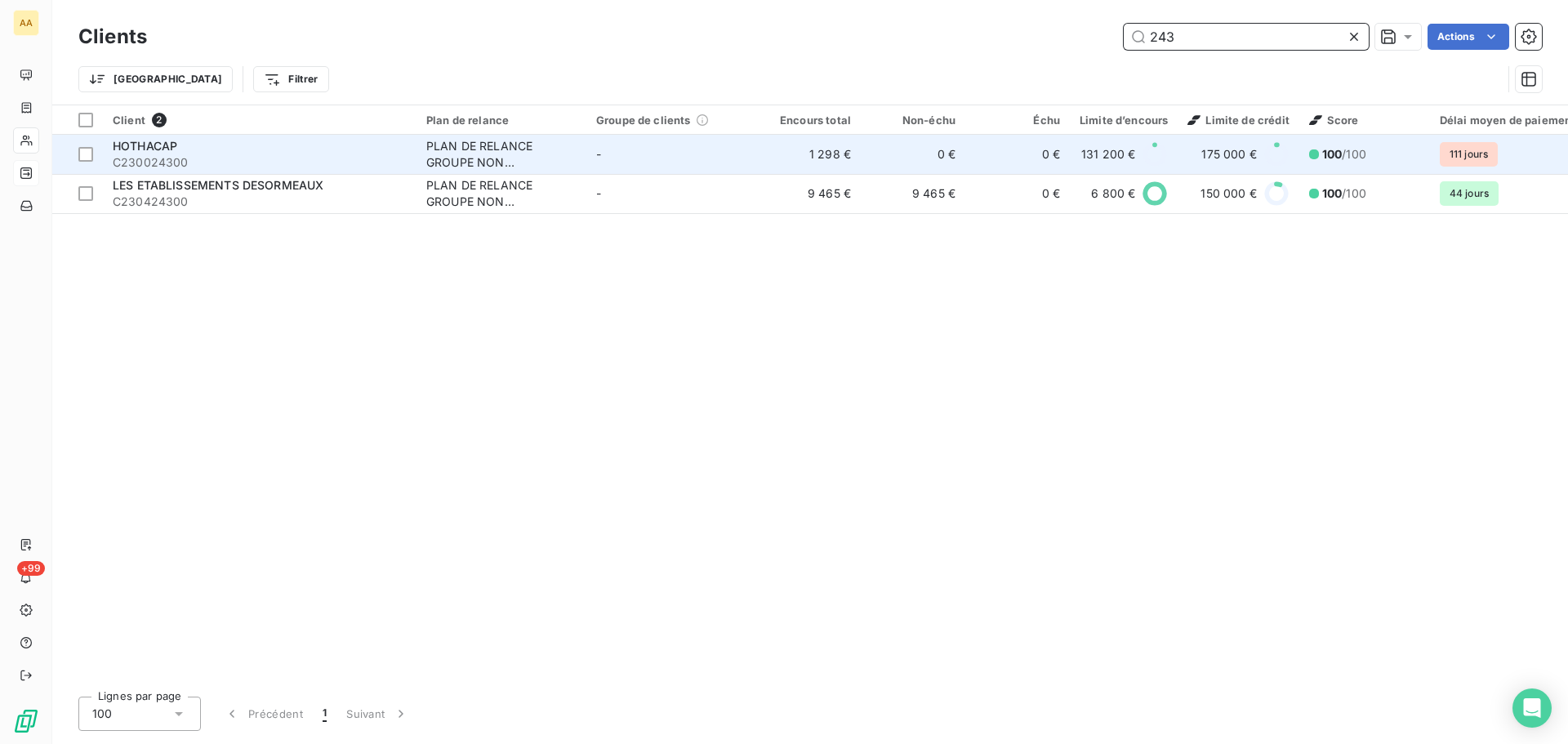
type input "243"
click at [281, 162] on span "C230024300" at bounding box center [260, 162] width 294 height 16
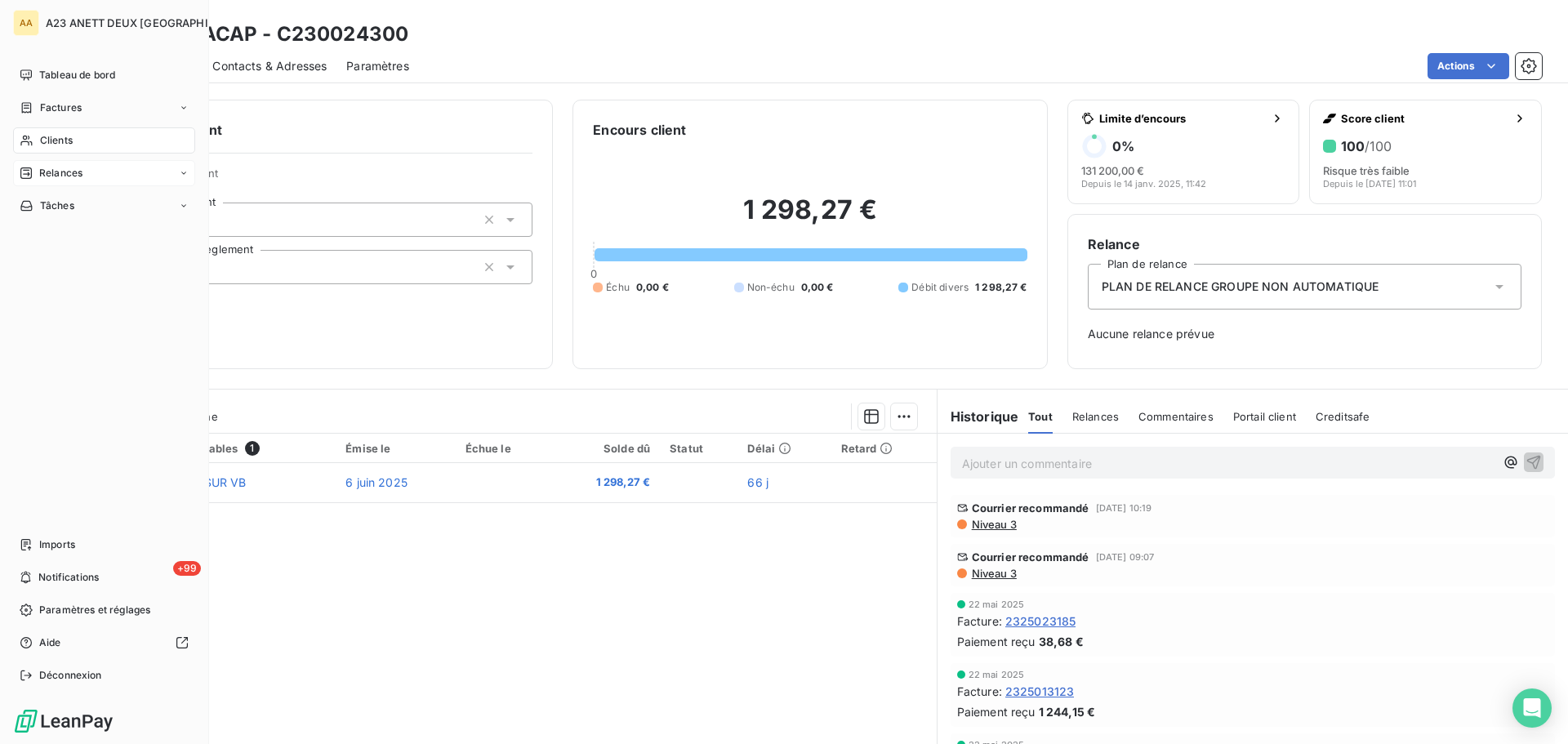
click at [43, 135] on span "Clients" at bounding box center [57, 140] width 32 height 14
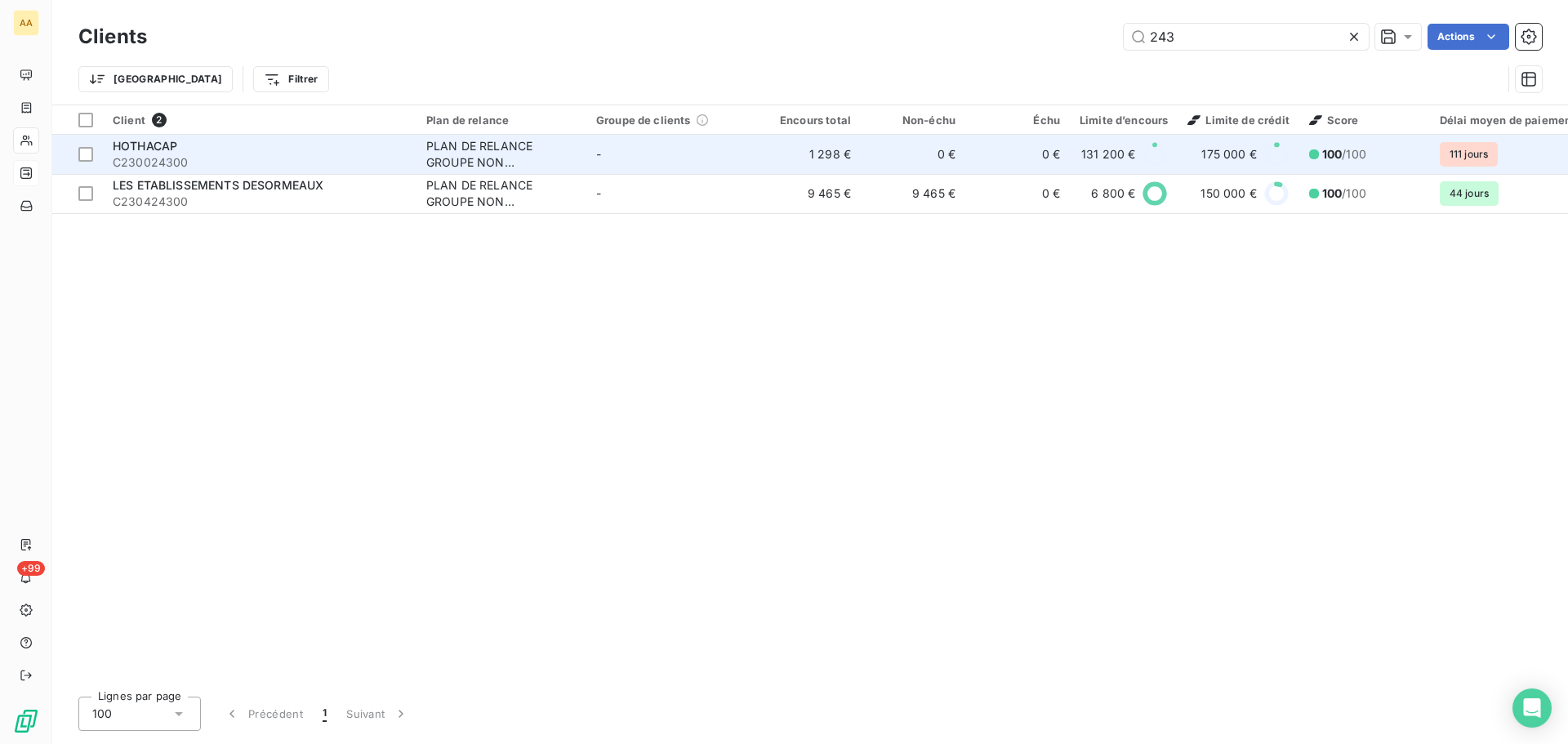
click at [294, 149] on div "HOTHACAP" at bounding box center [260, 146] width 294 height 16
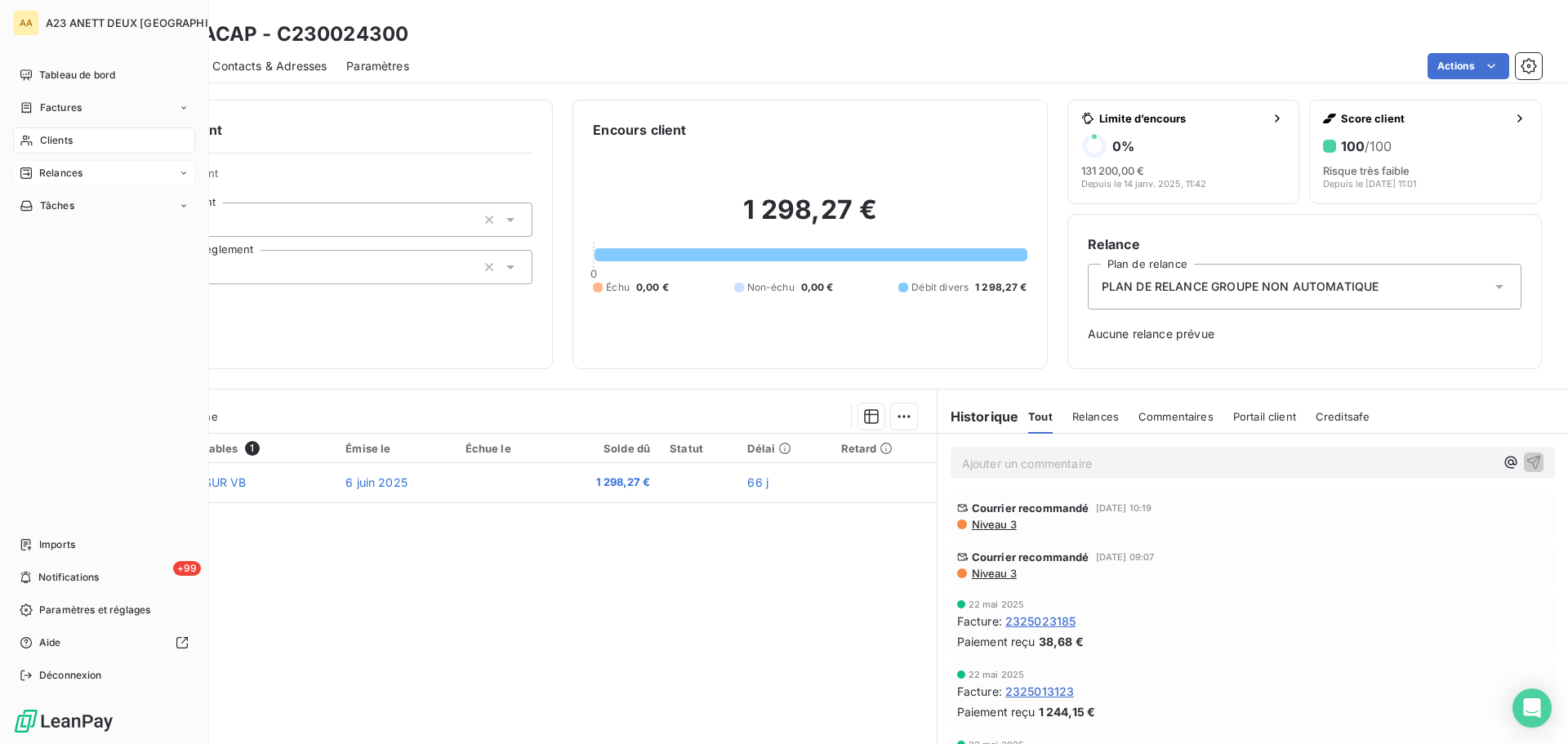
click at [56, 144] on span "Clients" at bounding box center [57, 140] width 32 height 14
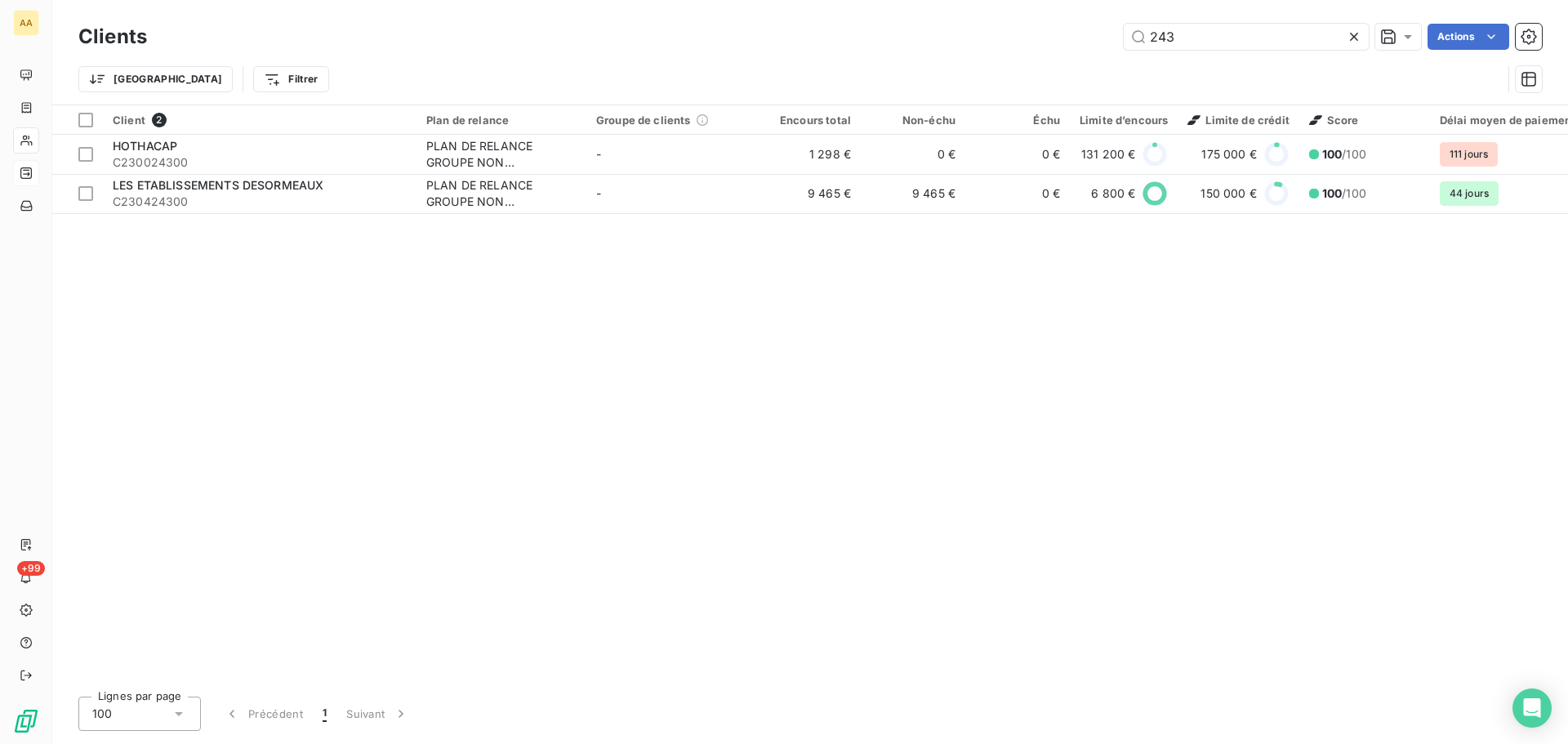
drag, startPoint x: 980, startPoint y: 44, endPoint x: 950, endPoint y: 44, distance: 30.0
click at [950, 44] on div "243 Actions" at bounding box center [854, 36] width 1375 height 26
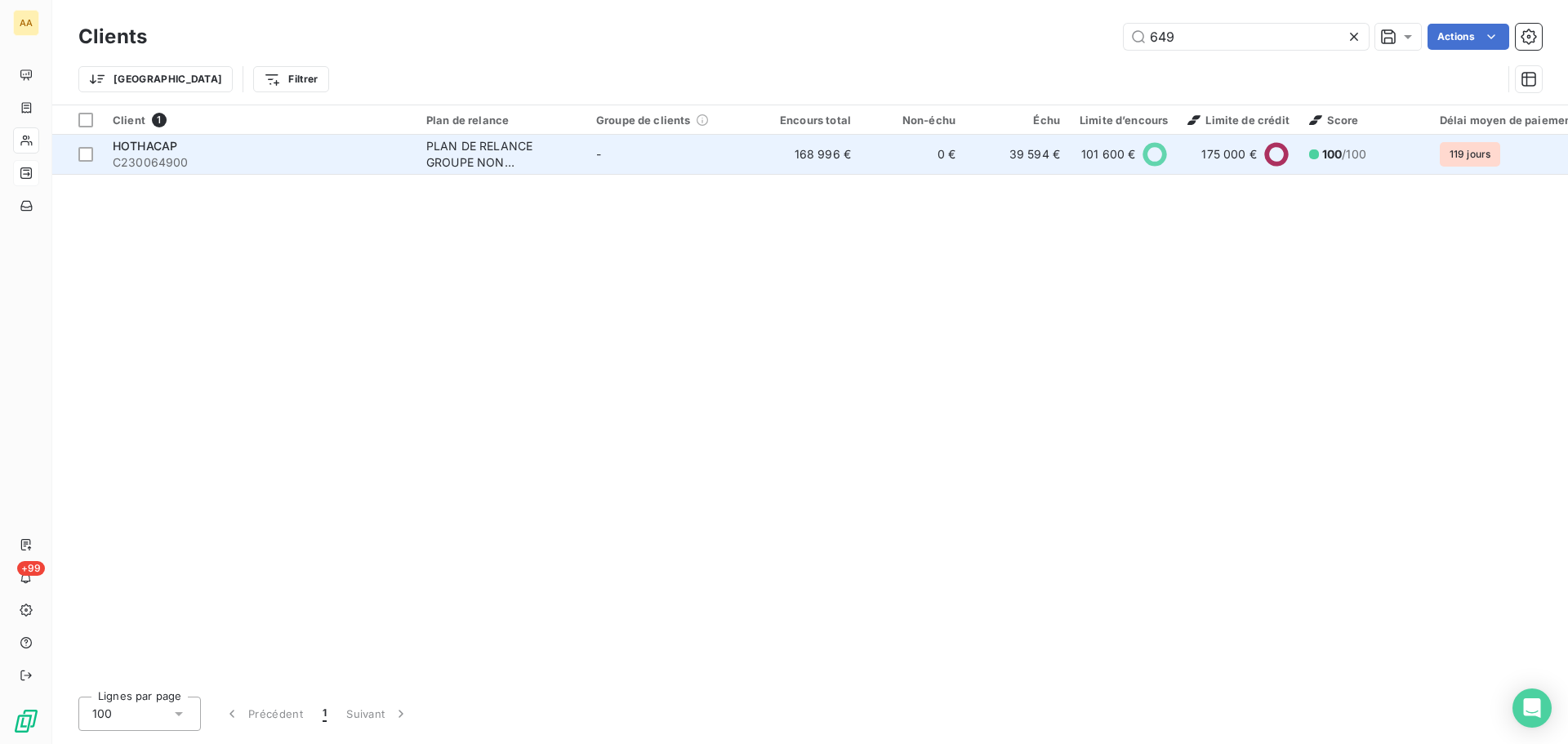
type input "649"
click at [187, 140] on div "HOTHACAP" at bounding box center [260, 146] width 294 height 16
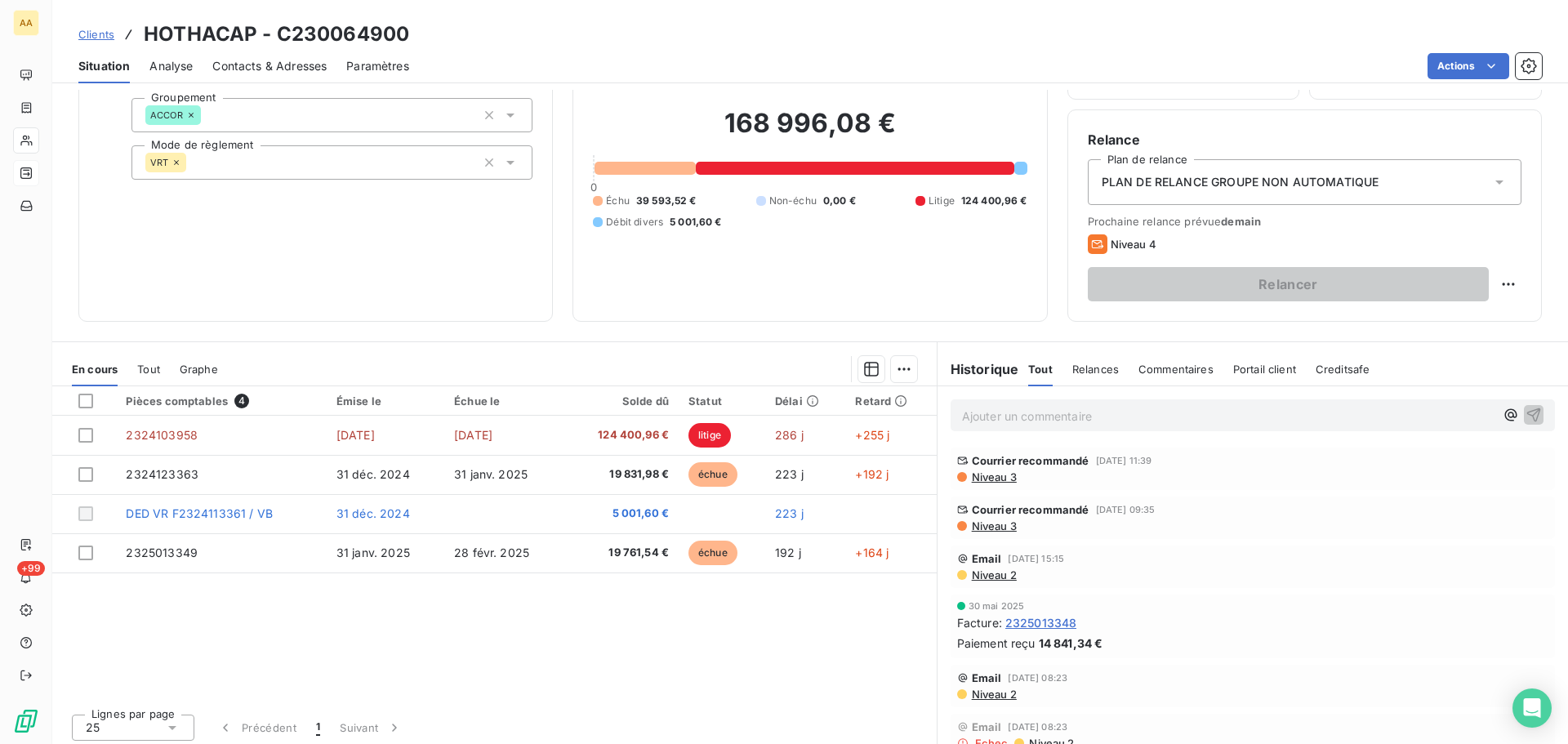
scroll to position [110, 0]
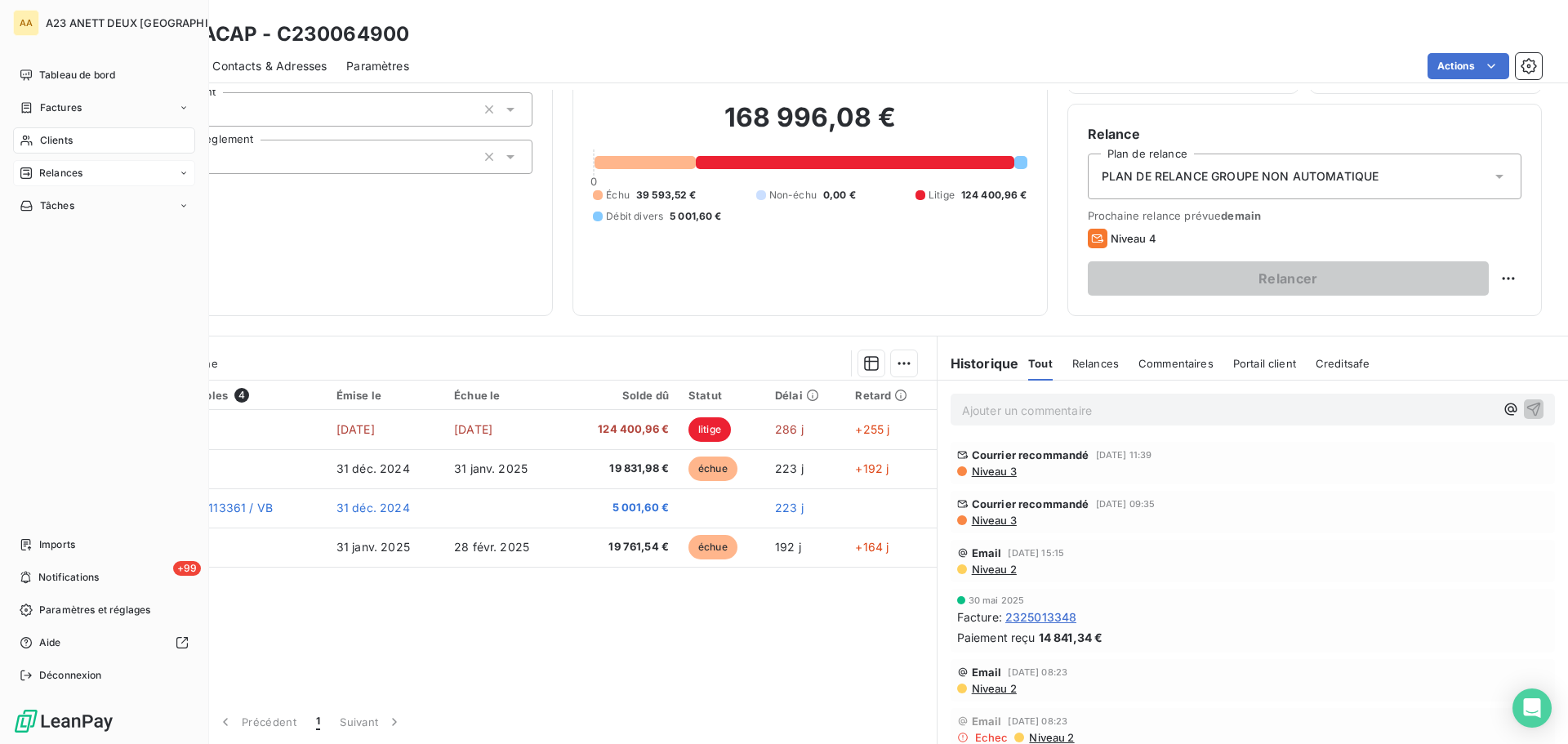
click at [48, 130] on div "Clients" at bounding box center [104, 140] width 182 height 26
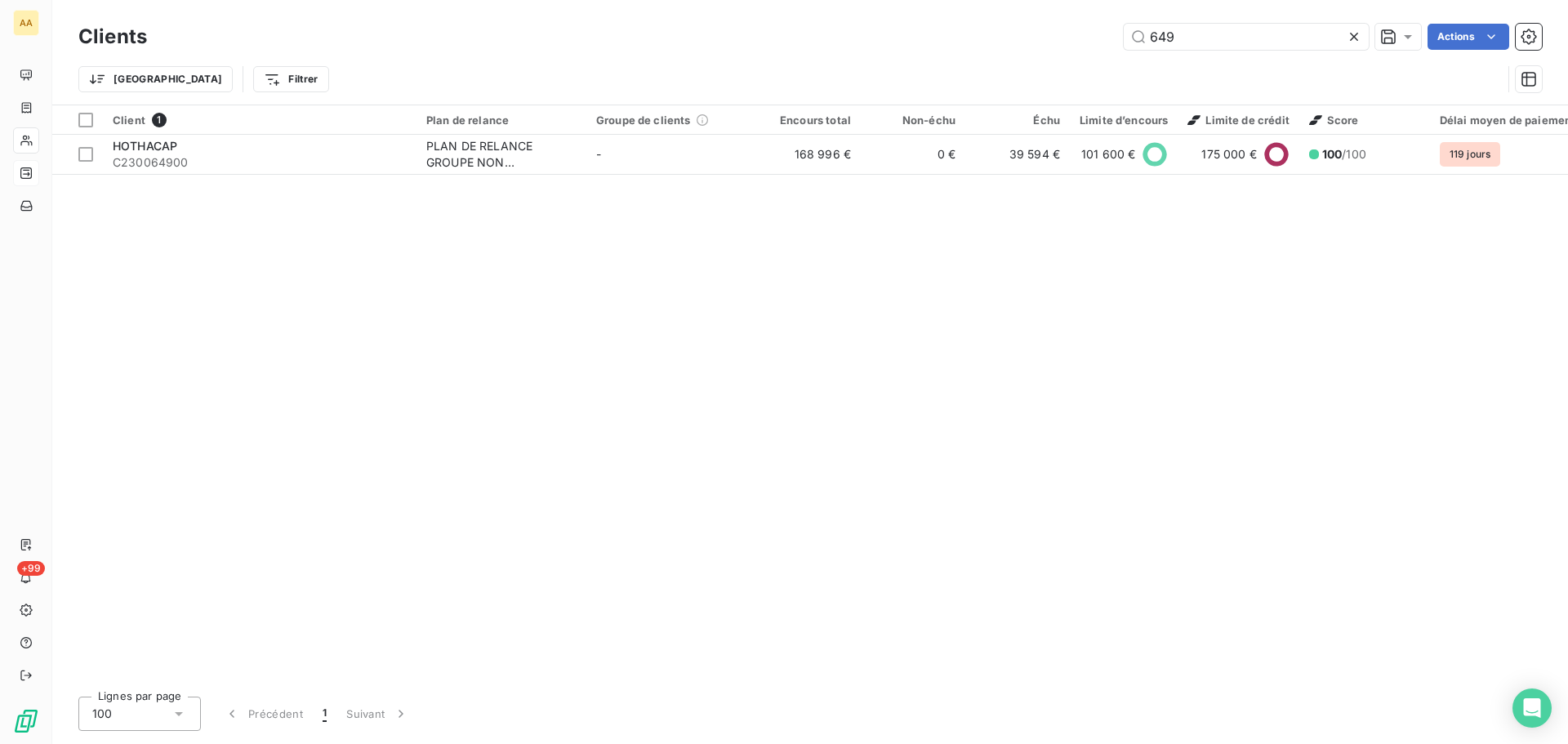
drag, startPoint x: 1186, startPoint y: 30, endPoint x: 980, endPoint y: 39, distance: 206.2
click at [980, 39] on div "649 Actions" at bounding box center [854, 36] width 1375 height 26
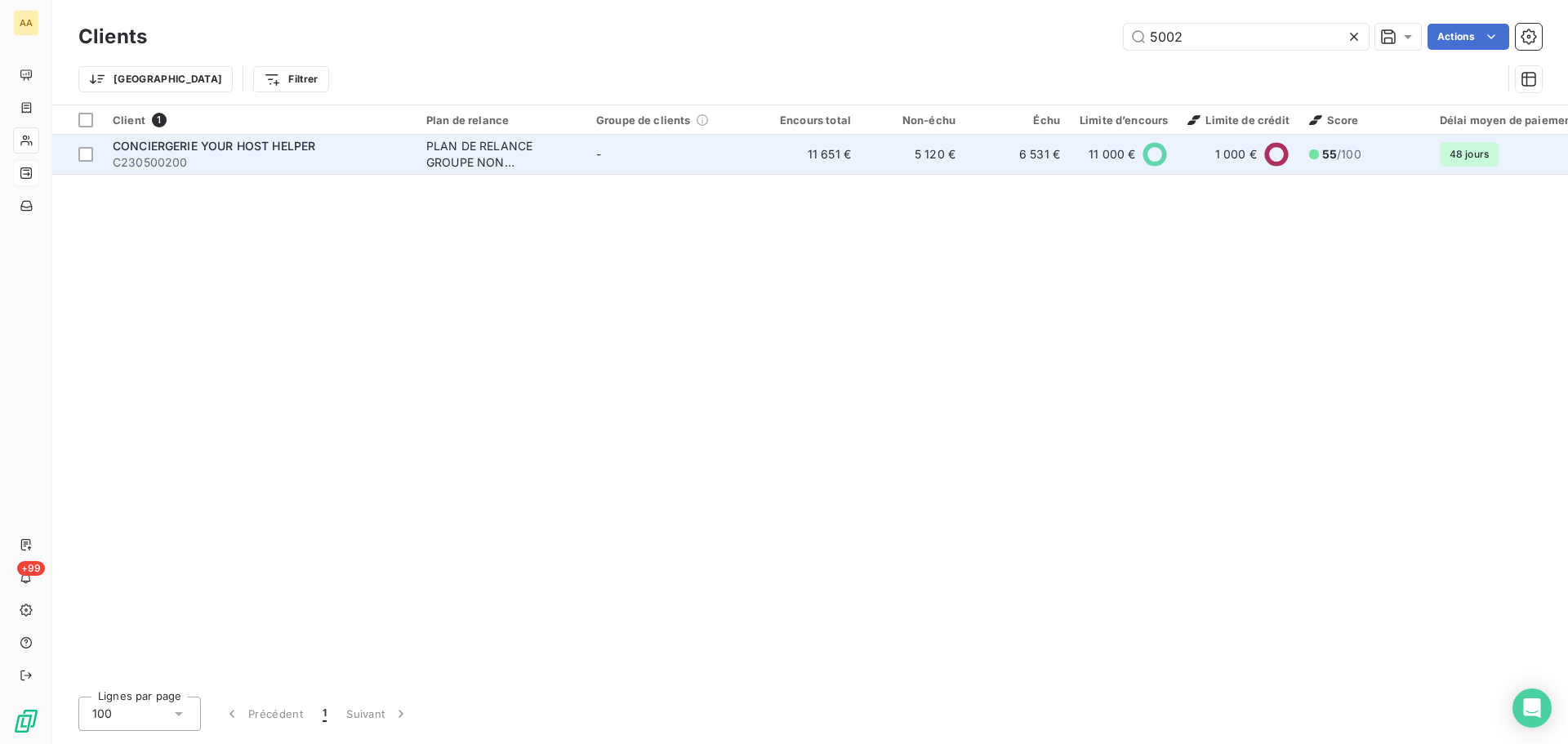
type input "5002"
click at [315, 154] on span "C230500200" at bounding box center [260, 162] width 294 height 16
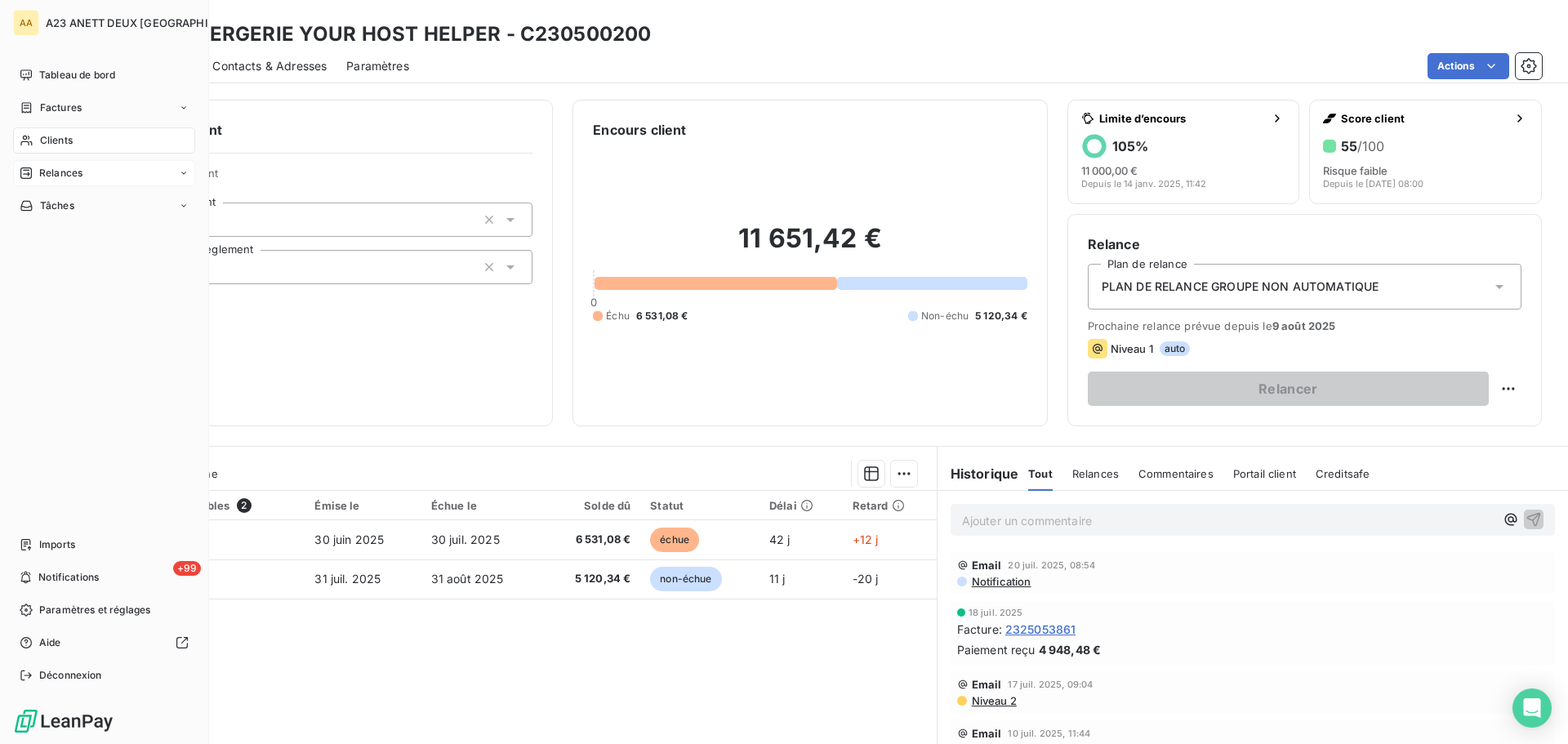
click at [51, 139] on span "Clients" at bounding box center [57, 140] width 32 height 14
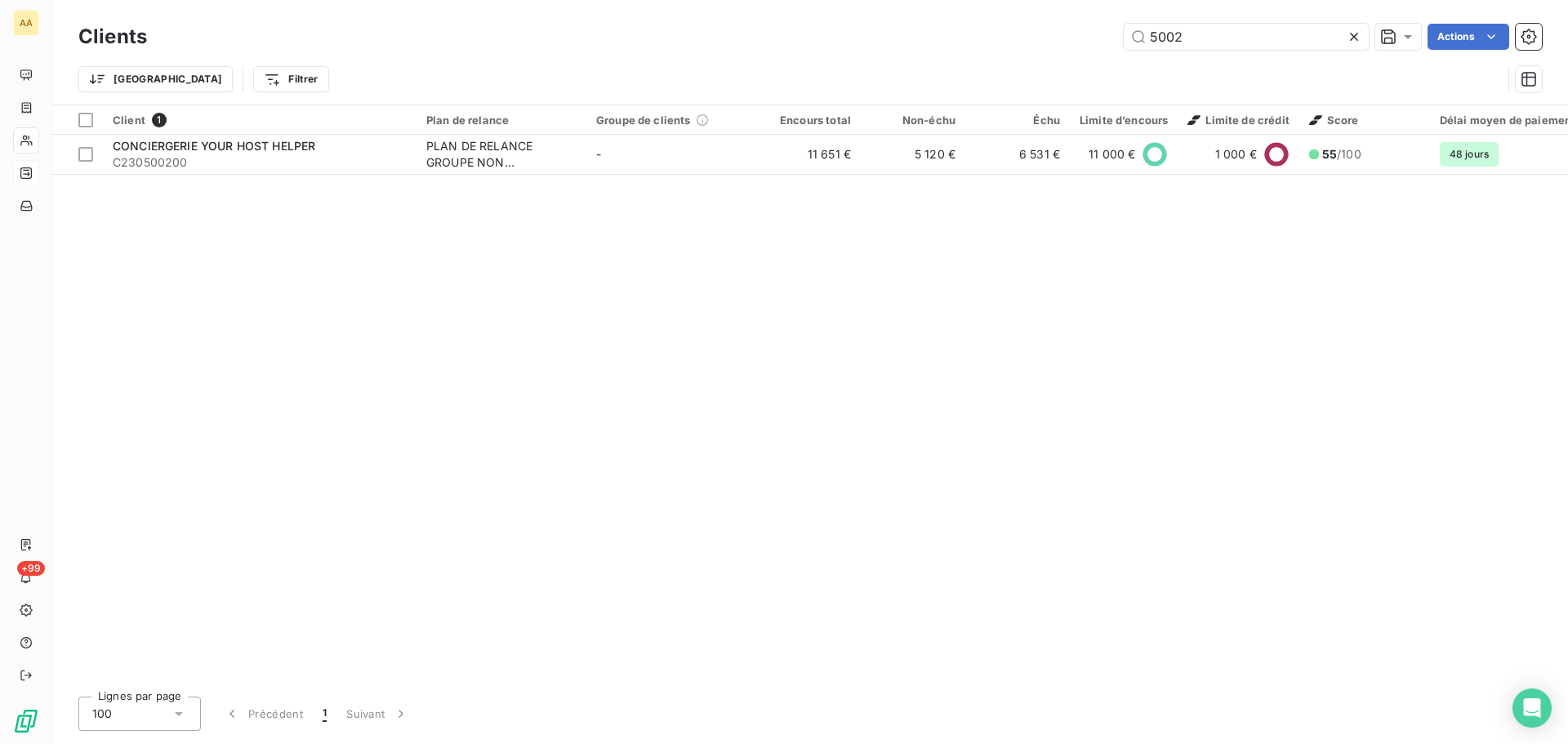
drag, startPoint x: 1197, startPoint y: 43, endPoint x: 1043, endPoint y: 53, distance: 154.3
click at [1071, 53] on div "Clients 5002 Actions" at bounding box center [810, 37] width 1463 height 34
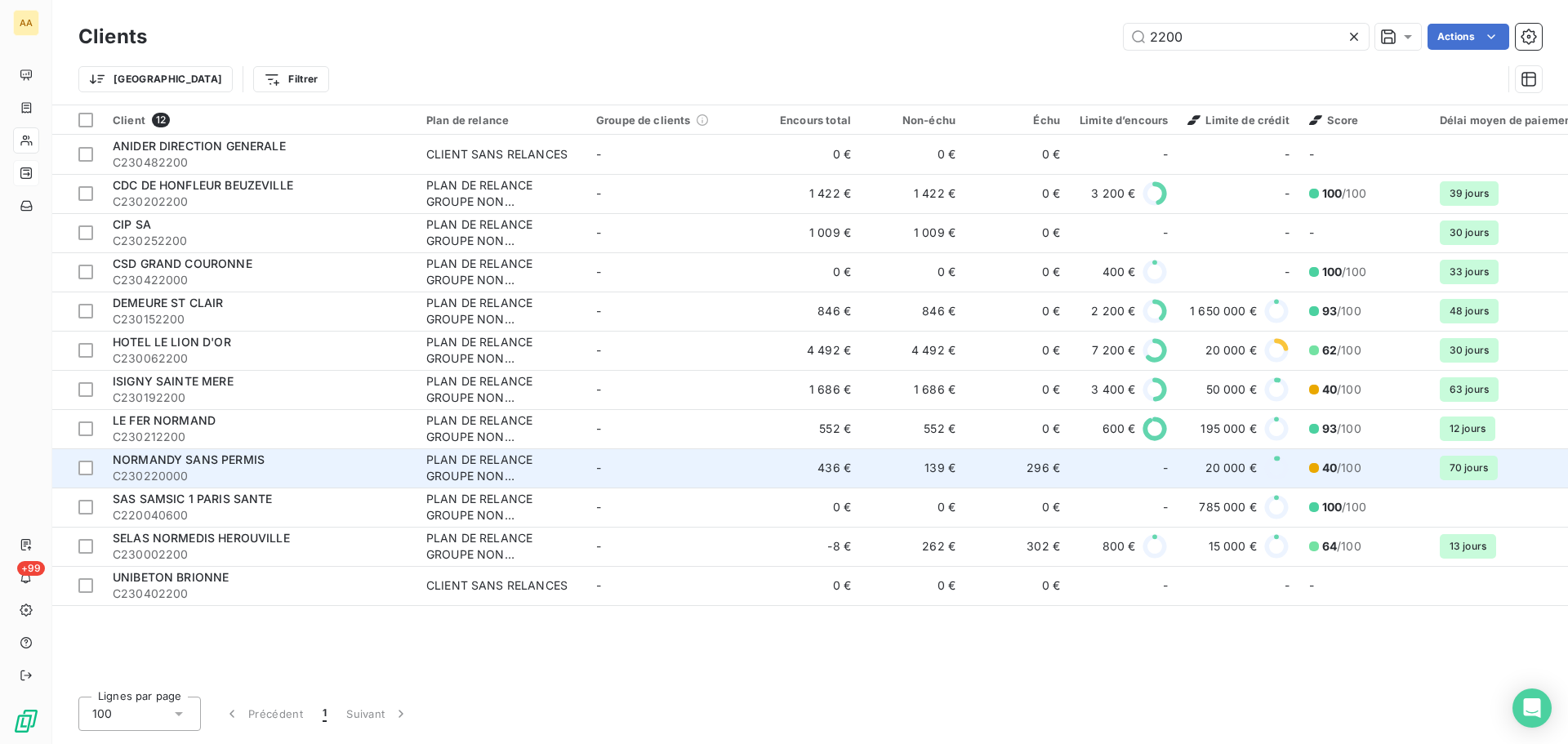
type input "2200"
click at [224, 464] on span "NORMANDY SANS PERMIS" at bounding box center [188, 459] width 152 height 13
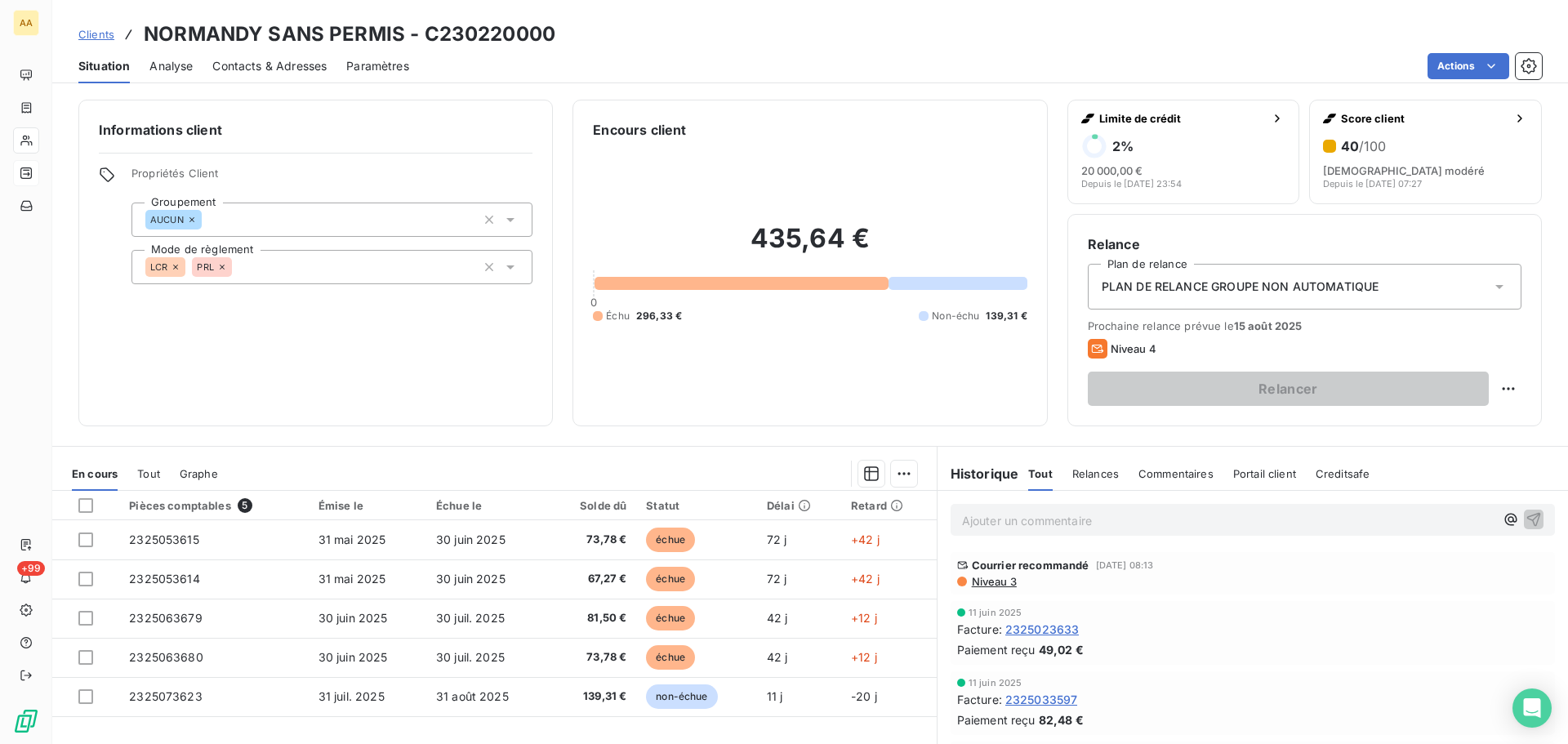
scroll to position [82, 0]
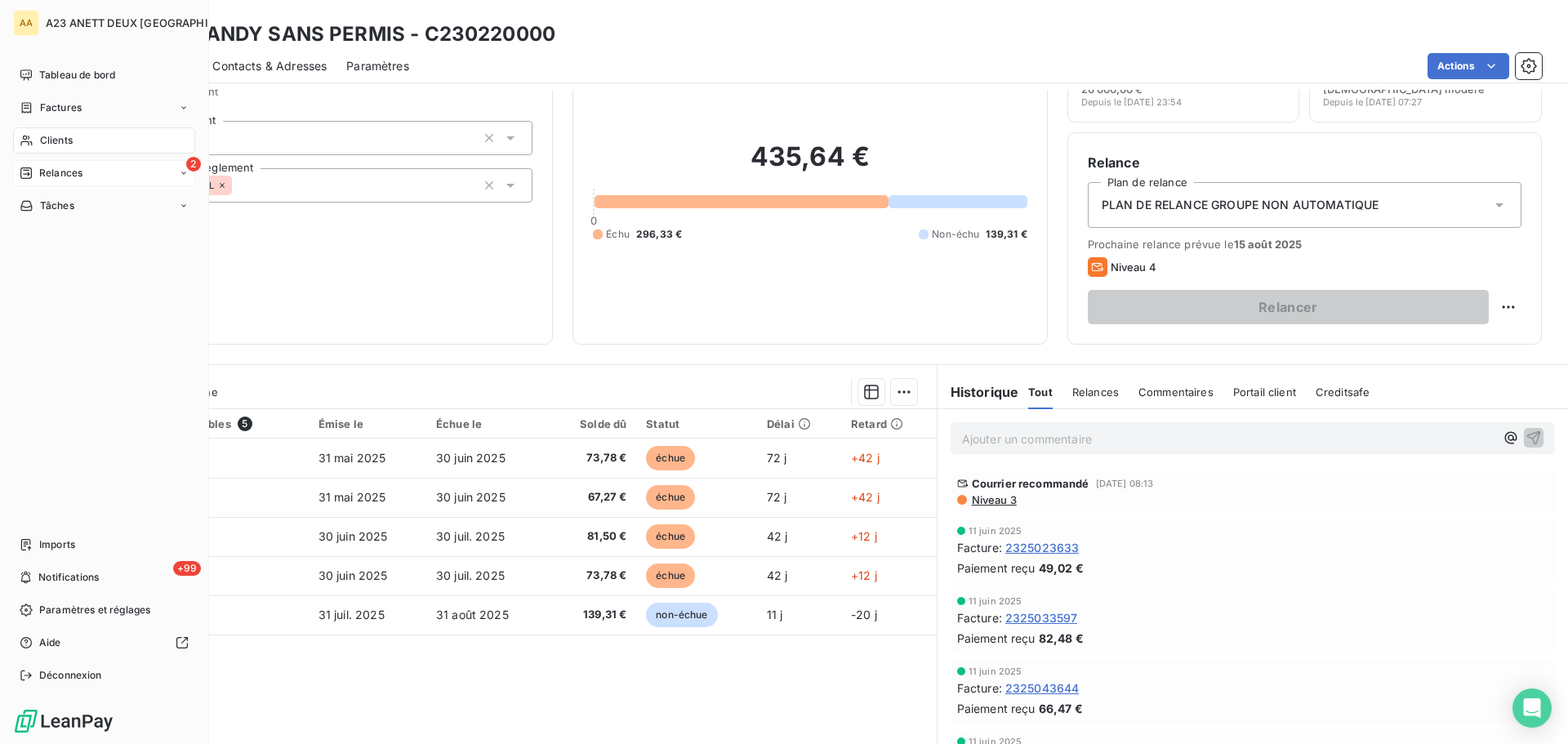
click at [57, 136] on span "Clients" at bounding box center [57, 140] width 32 height 14
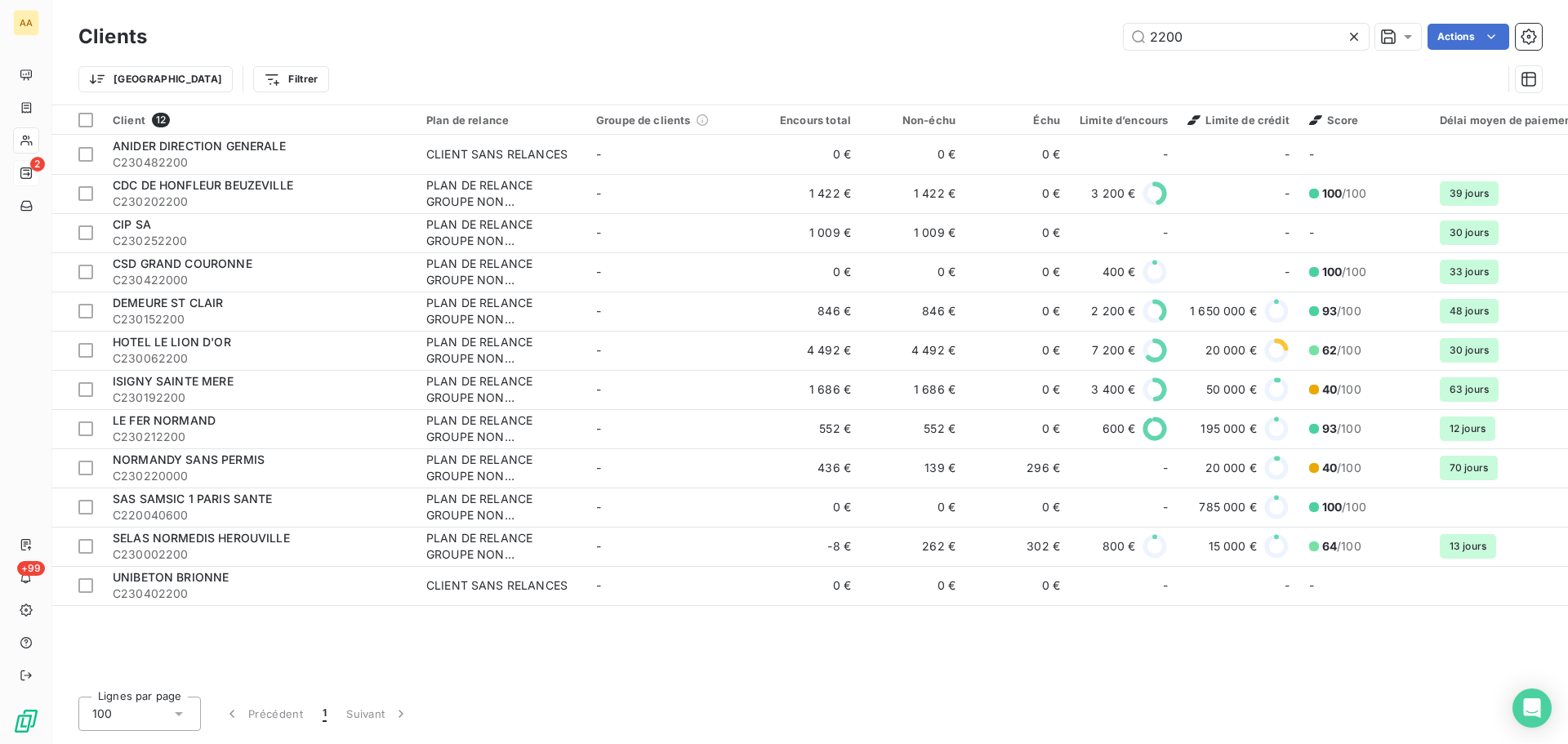
drag, startPoint x: 1204, startPoint y: 49, endPoint x: 1108, endPoint y: 51, distance: 96.0
click at [1108, 51] on div "Clients 2200 Actions" at bounding box center [810, 37] width 1463 height 34
drag, startPoint x: 1198, startPoint y: 32, endPoint x: 1116, endPoint y: 43, distance: 82.7
click at [1118, 43] on div "2200 Actions" at bounding box center [854, 36] width 1375 height 26
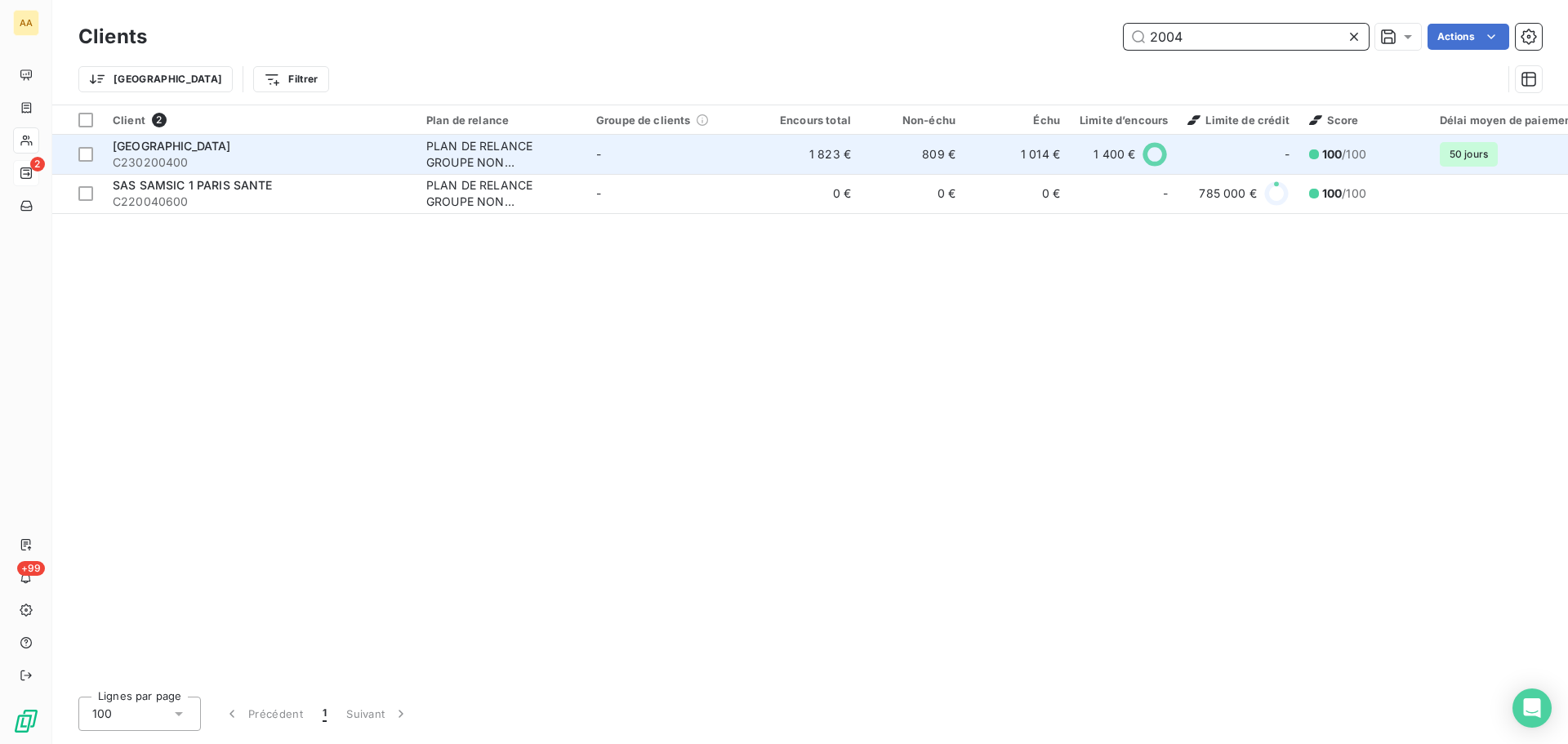
type input "2004"
click at [251, 158] on span "C230200400" at bounding box center [260, 162] width 294 height 16
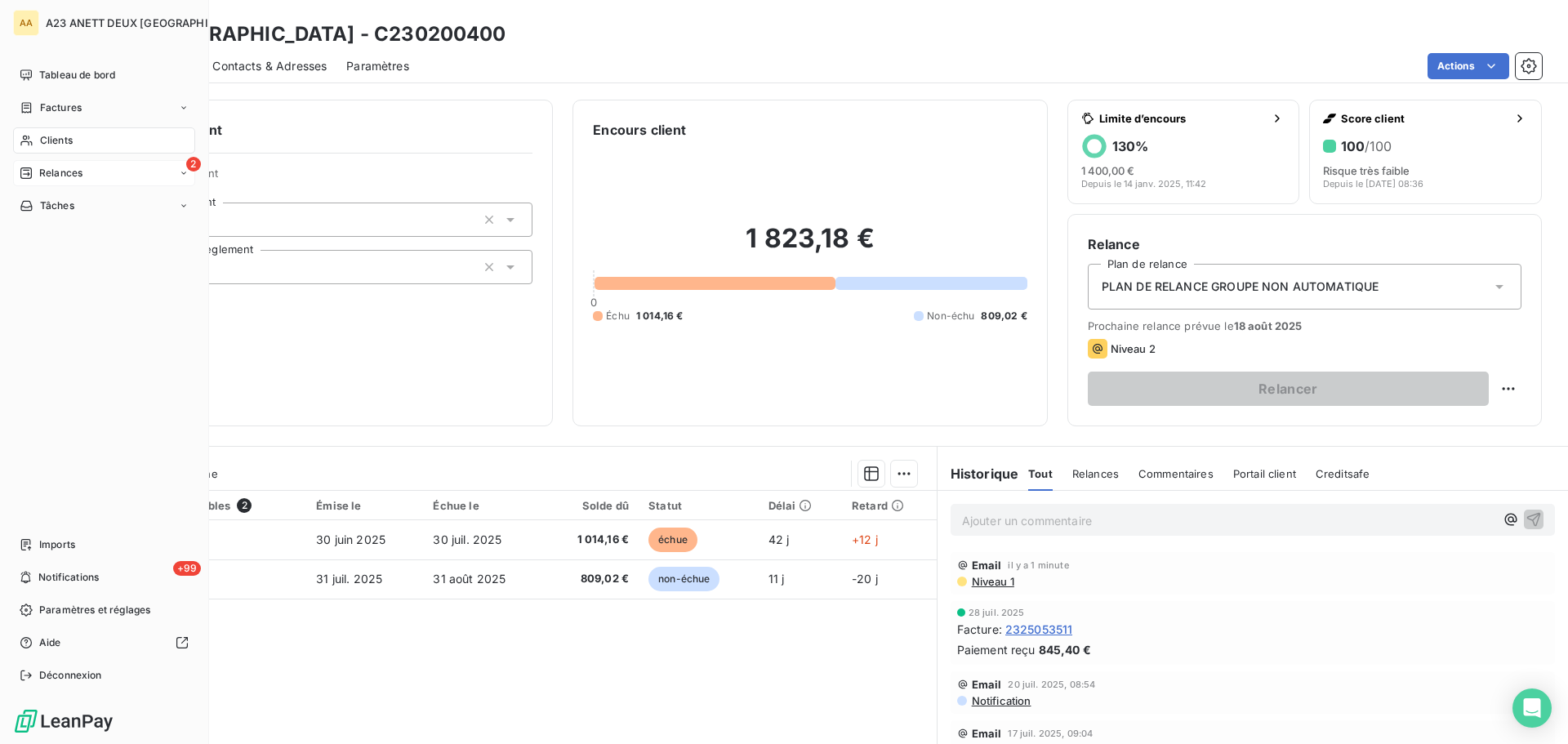
click at [57, 142] on span "Clients" at bounding box center [57, 140] width 32 height 14
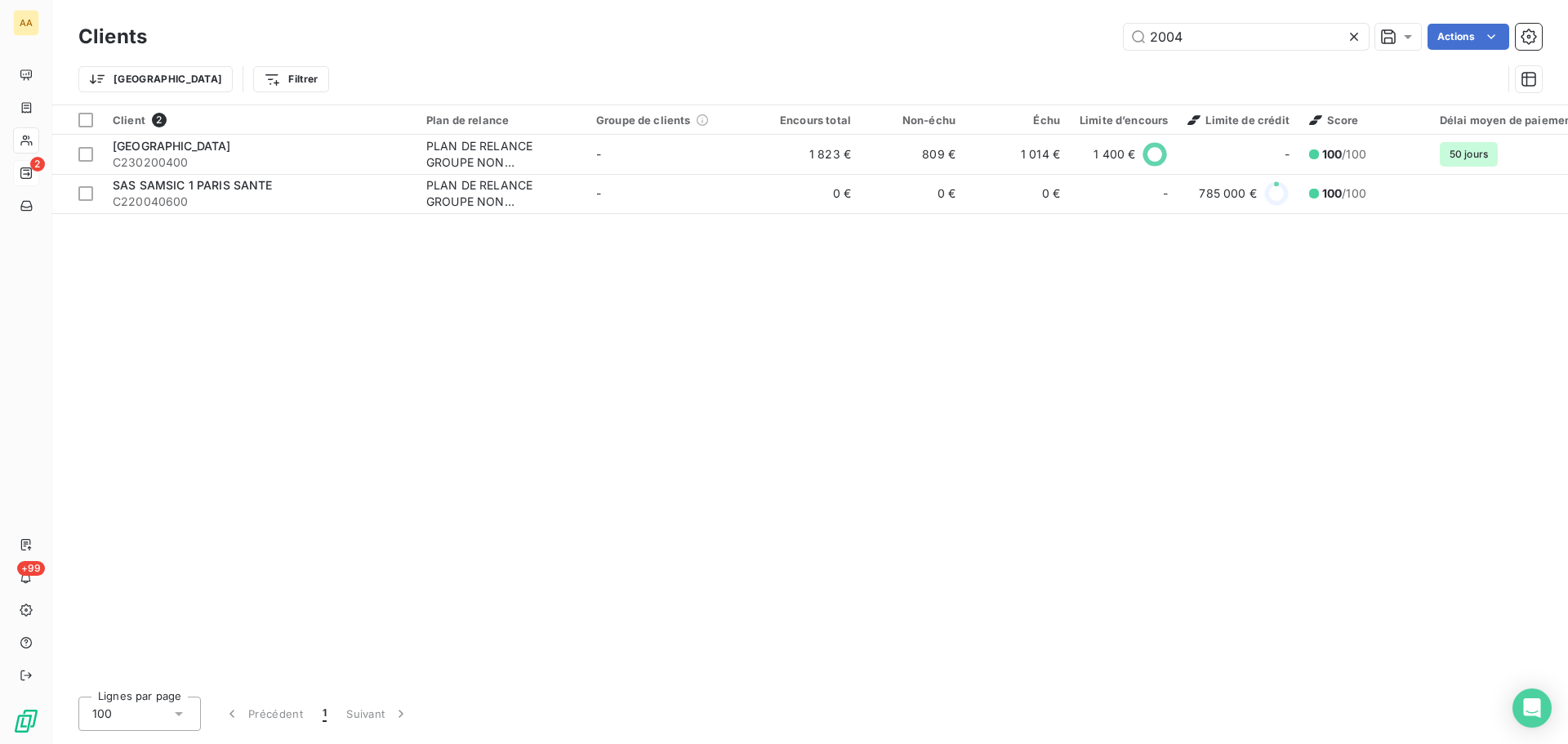
drag, startPoint x: 1199, startPoint y: 37, endPoint x: 929, endPoint y: 40, distance: 270.0
click at [943, 40] on div "2004 Actions" at bounding box center [854, 36] width 1375 height 26
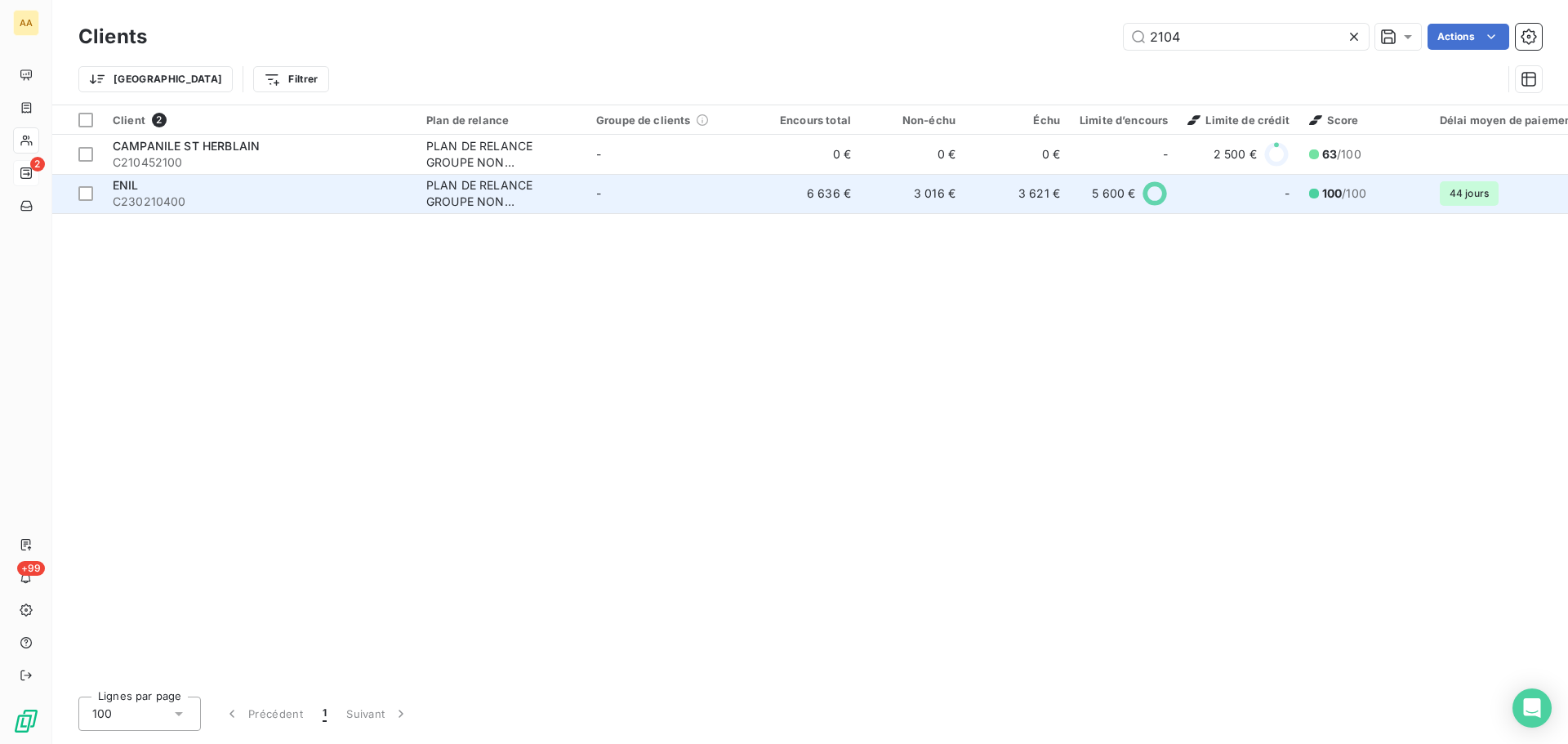
type input "2104"
click at [265, 195] on span "C230210400" at bounding box center [260, 202] width 294 height 16
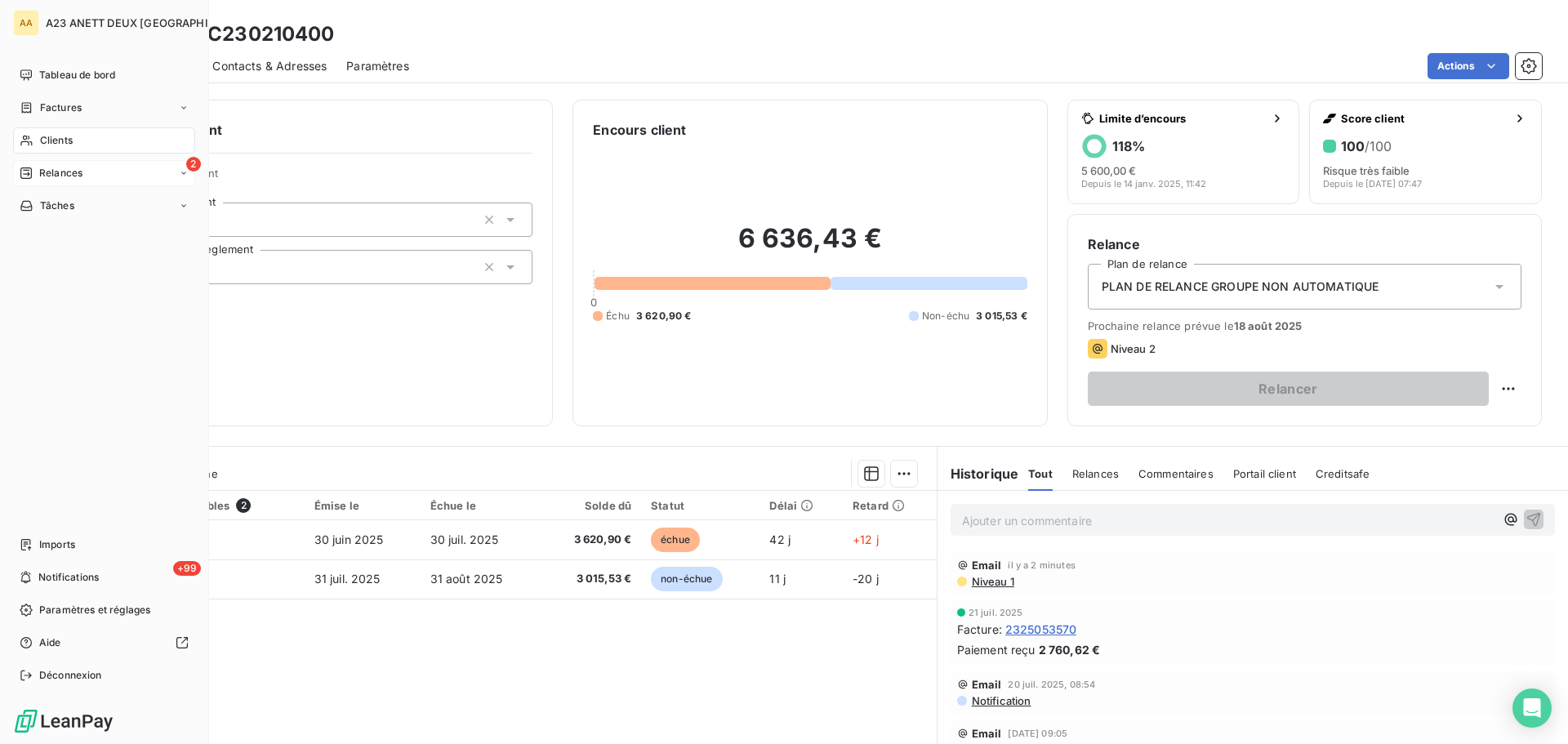
click at [74, 179] on span "Relances" at bounding box center [61, 173] width 43 height 14
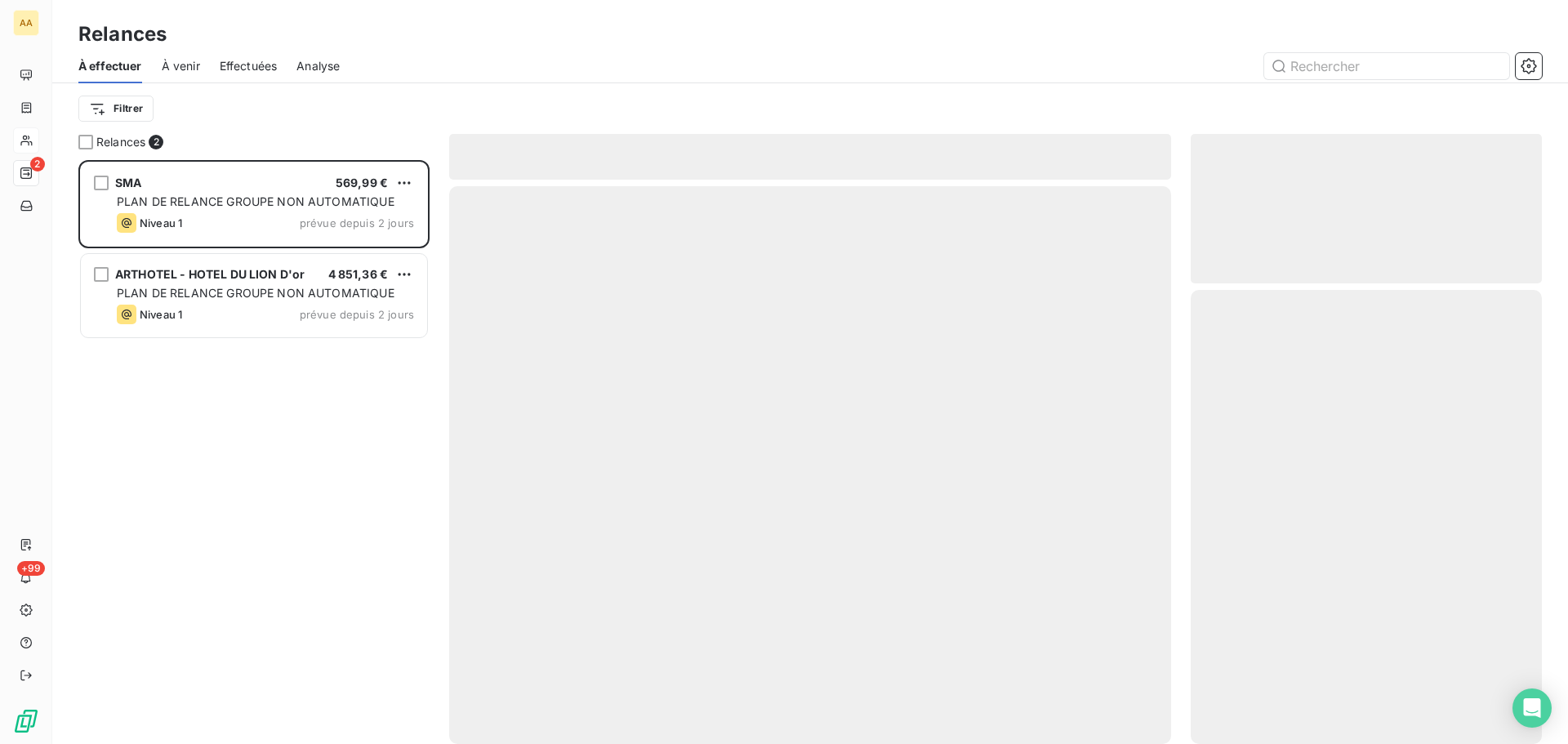
scroll to position [572, 339]
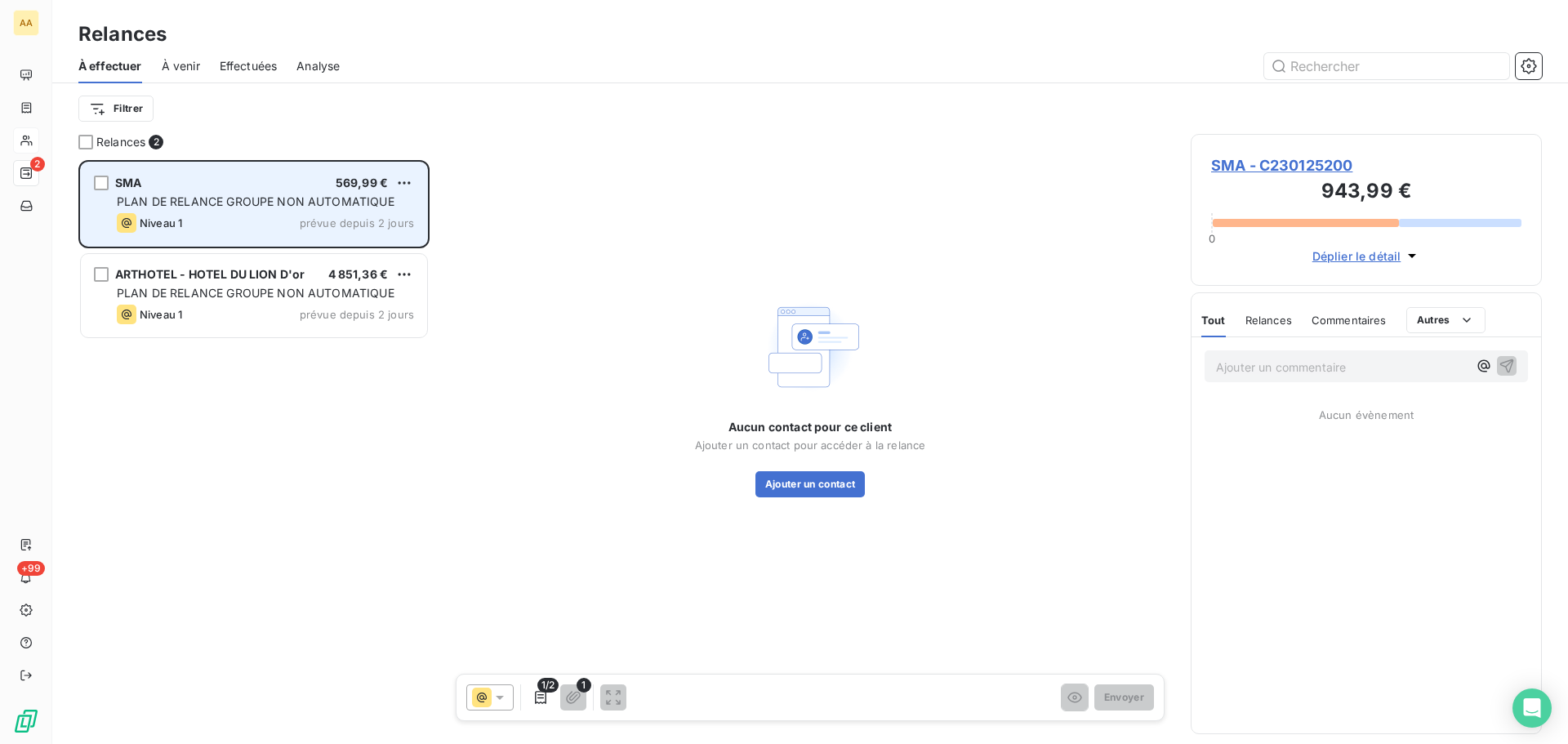
click at [293, 215] on div "Niveau 1 prévue depuis 2 jours" at bounding box center [265, 223] width 297 height 20
click at [249, 212] on div "SMA 569,99 € PLAN DE RELANCE GROUPE NON AUTOMATIQUE Niveau 1 prévue depuis 2 jo…" at bounding box center [254, 204] width 346 height 83
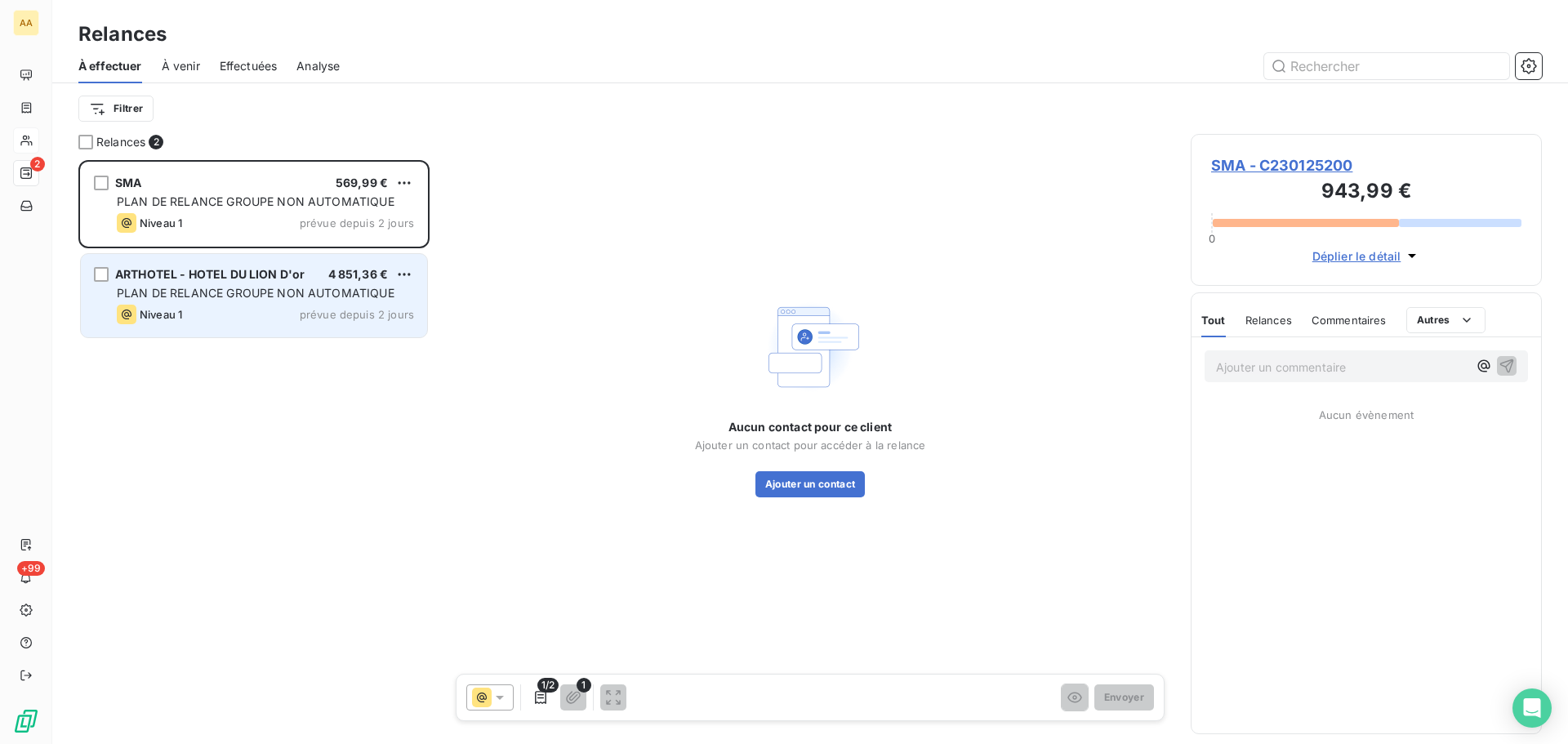
click at [269, 294] on span "PLAN DE RELANCE GROUPE NON AUTOMATIQUE" at bounding box center [255, 292] width 277 height 13
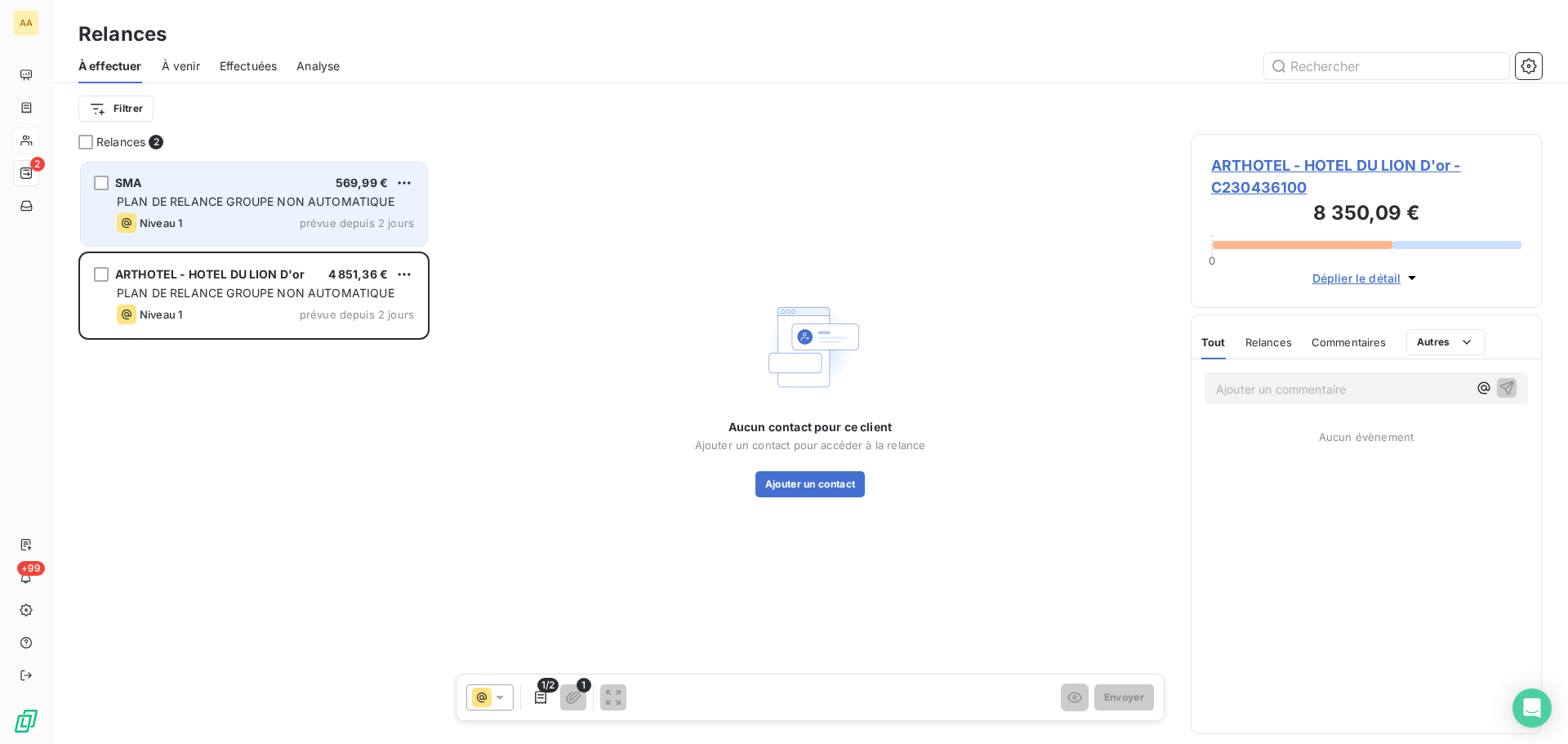
click at [293, 171] on div "SMA 569,99 € PLAN DE RELANCE GROUPE NON AUTOMATIQUE Niveau 1 prévue depuis 2 jo…" at bounding box center [254, 204] width 346 height 83
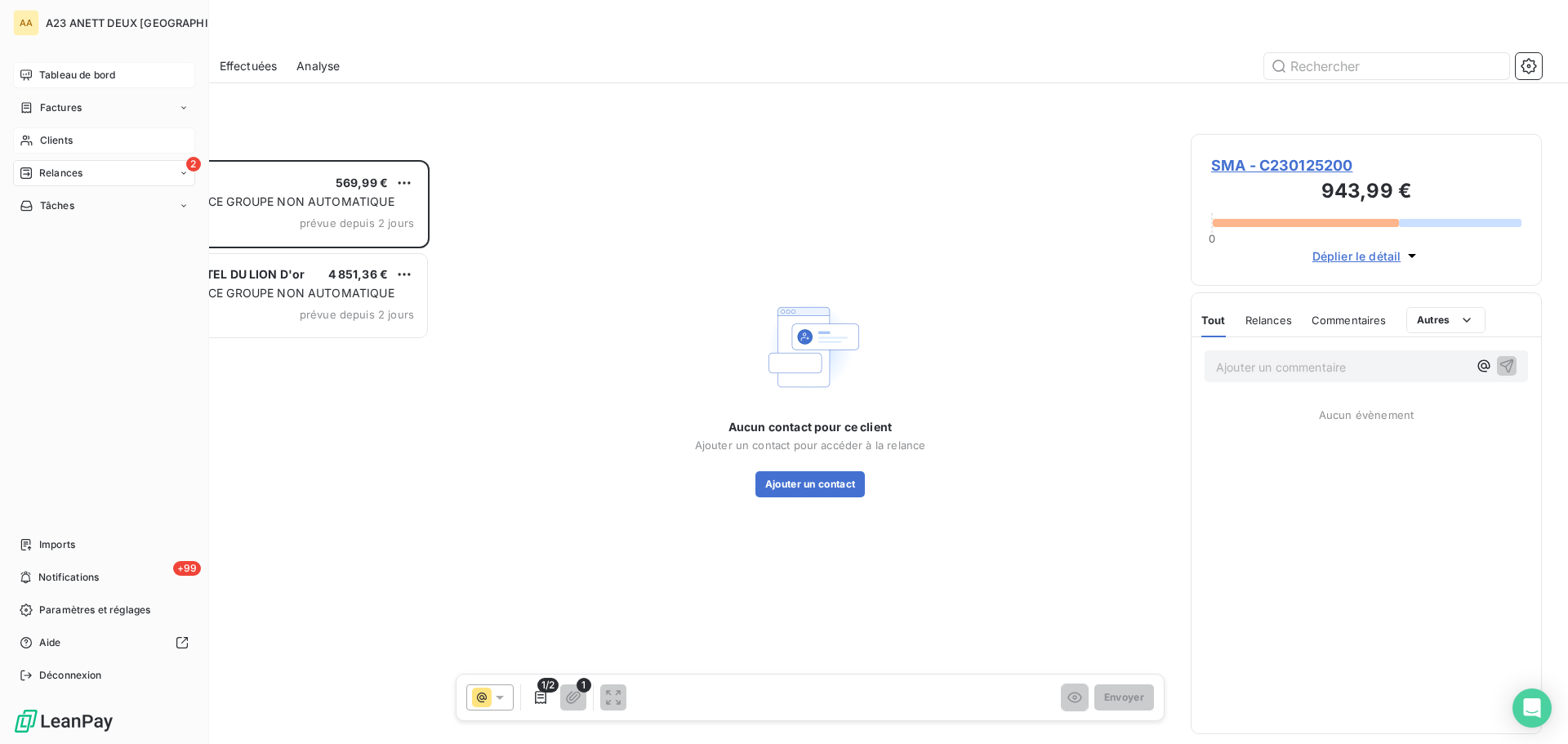
click at [72, 68] on span "Tableau de bord" at bounding box center [77, 75] width 76 height 14
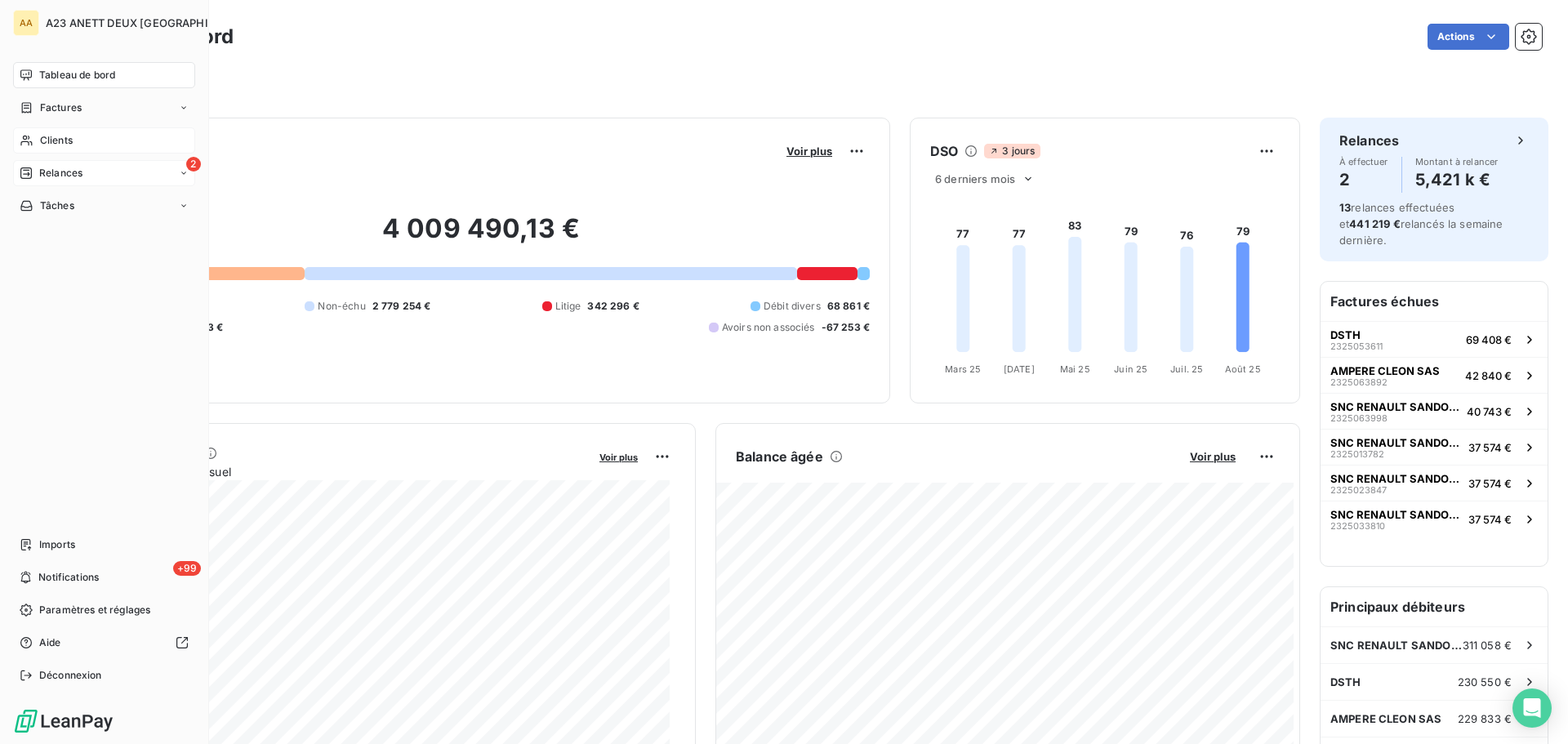
click at [47, 140] on span "Clients" at bounding box center [57, 140] width 32 height 14
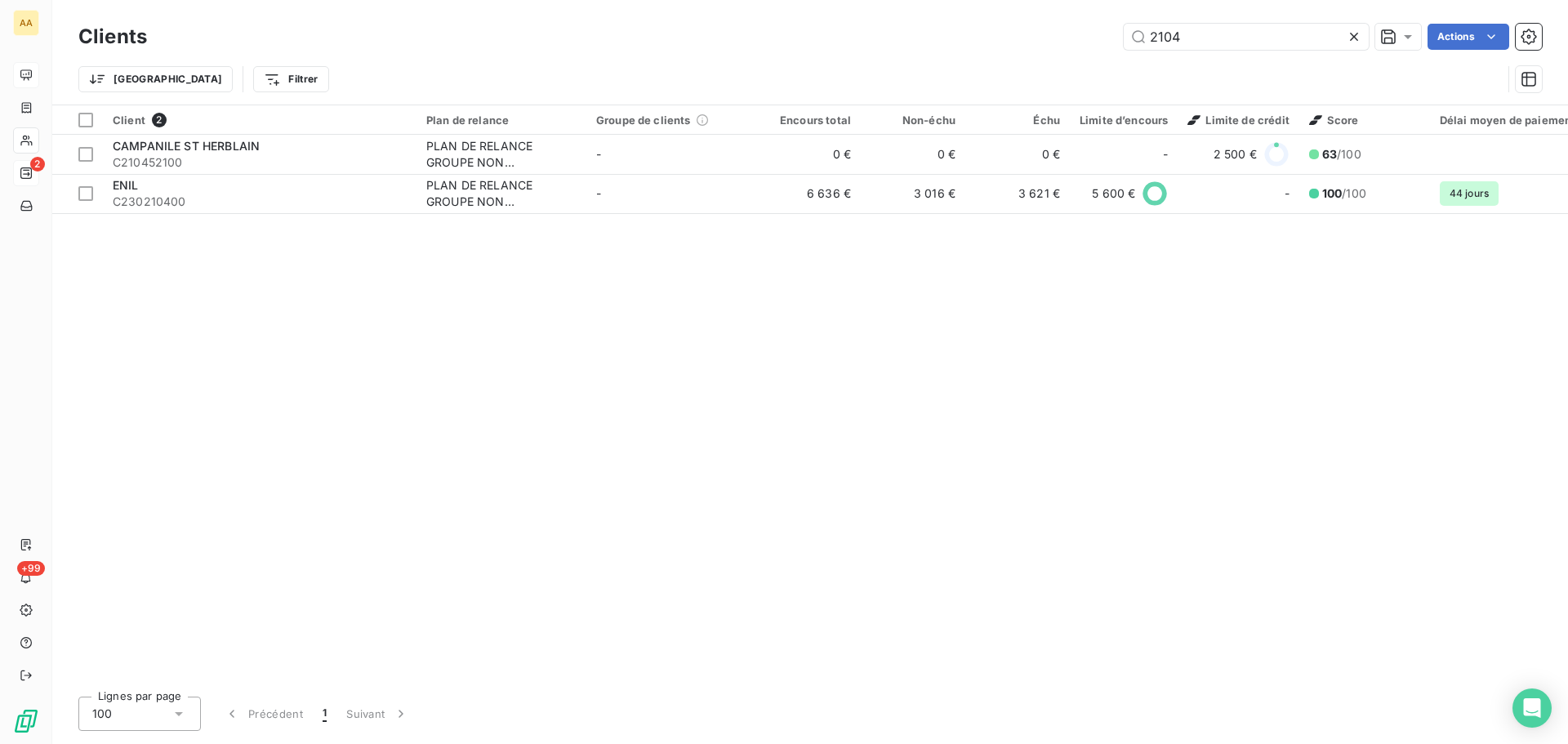
drag, startPoint x: 1226, startPoint y: 37, endPoint x: 1028, endPoint y: 49, distance: 198.4
click at [1033, 49] on div "2104 Actions" at bounding box center [854, 36] width 1375 height 26
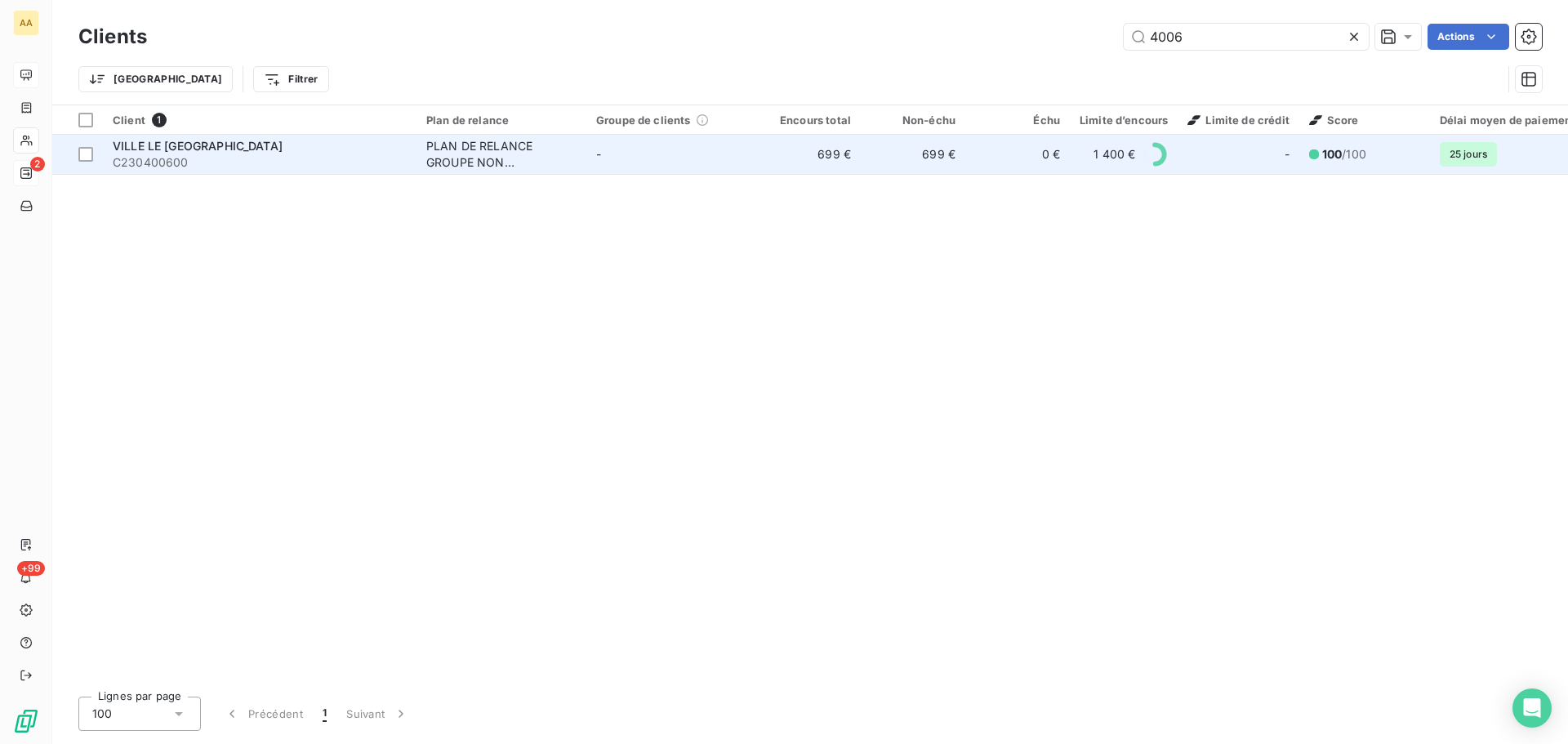
type input "4006"
click at [339, 166] on span "C230400600" at bounding box center [260, 162] width 294 height 16
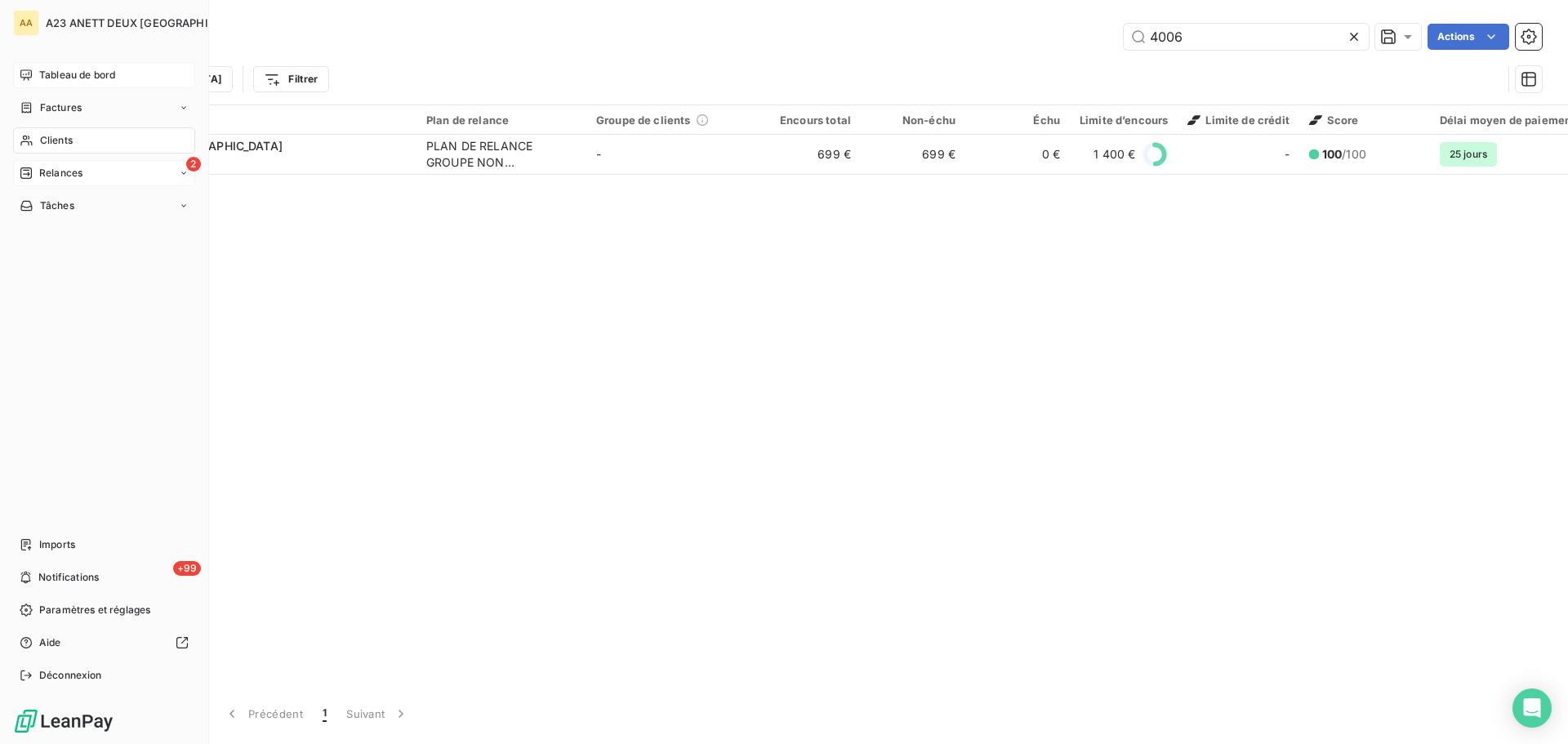
click at [43, 77] on span "Tableau de bord" at bounding box center [77, 75] width 76 height 14
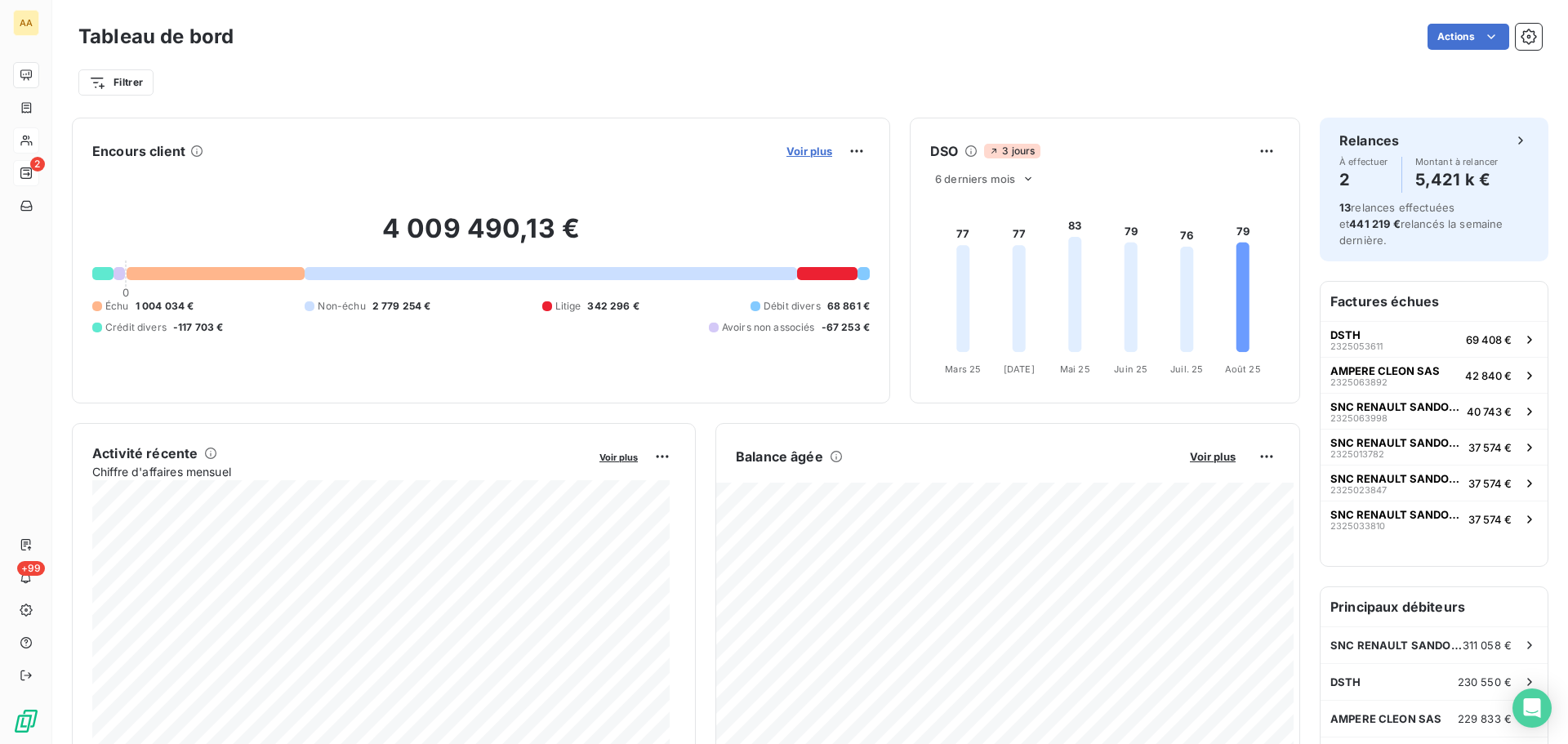
click at [786, 153] on span "Voir plus" at bounding box center [809, 151] width 46 height 13
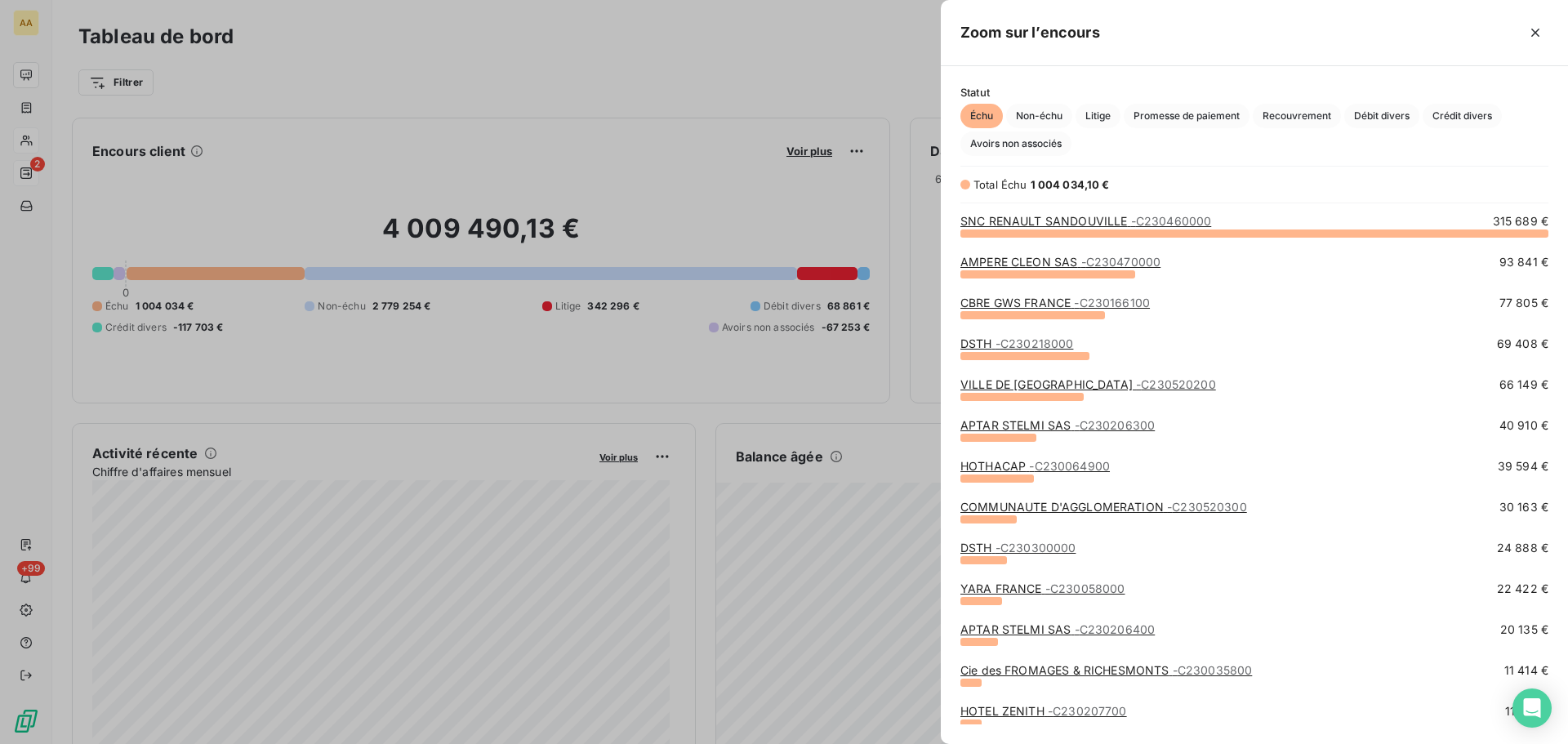
scroll to position [499, 615]
click at [1454, 113] on span "Crédit divers" at bounding box center [1462, 116] width 79 height 24
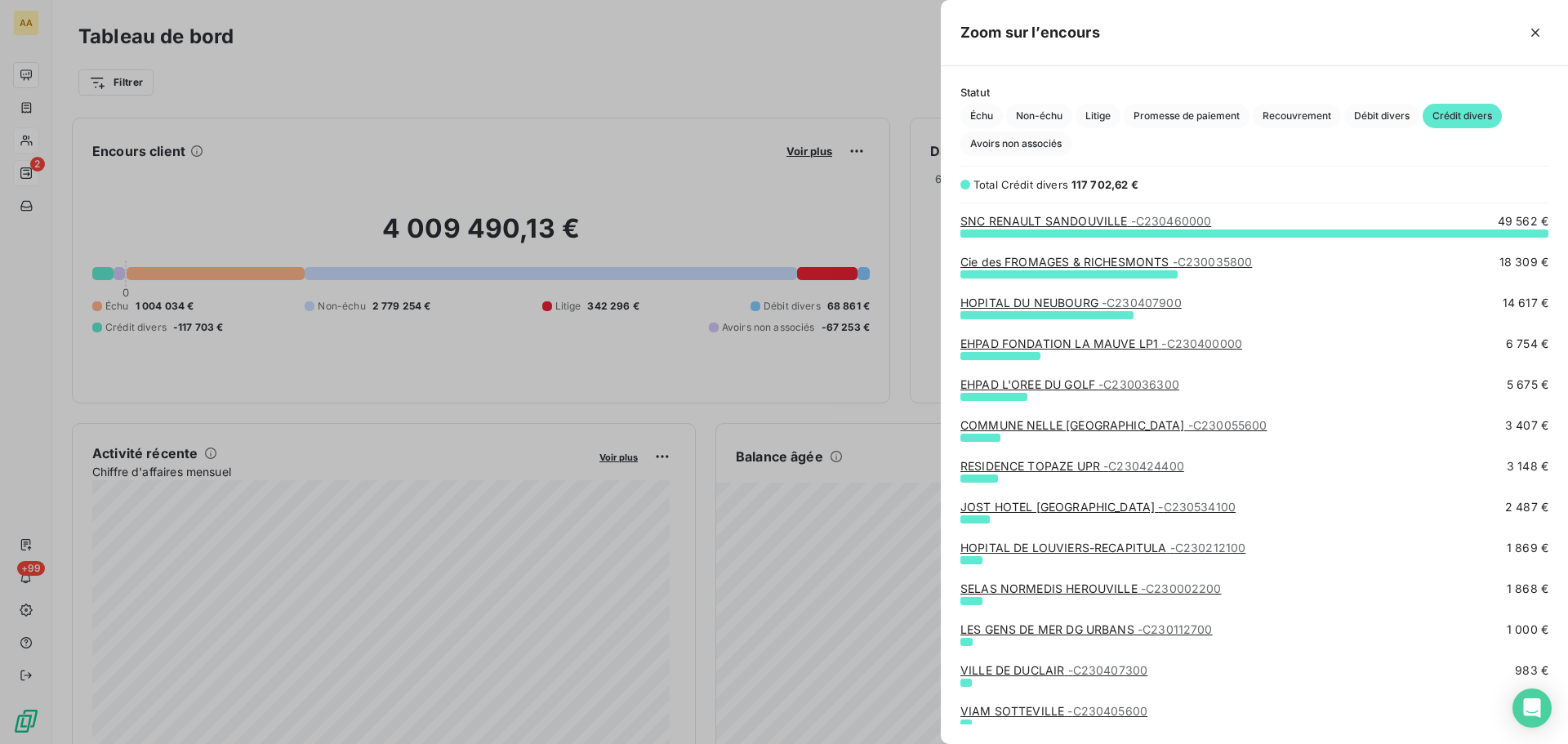
click at [49, 66] on div at bounding box center [784, 372] width 1568 height 744
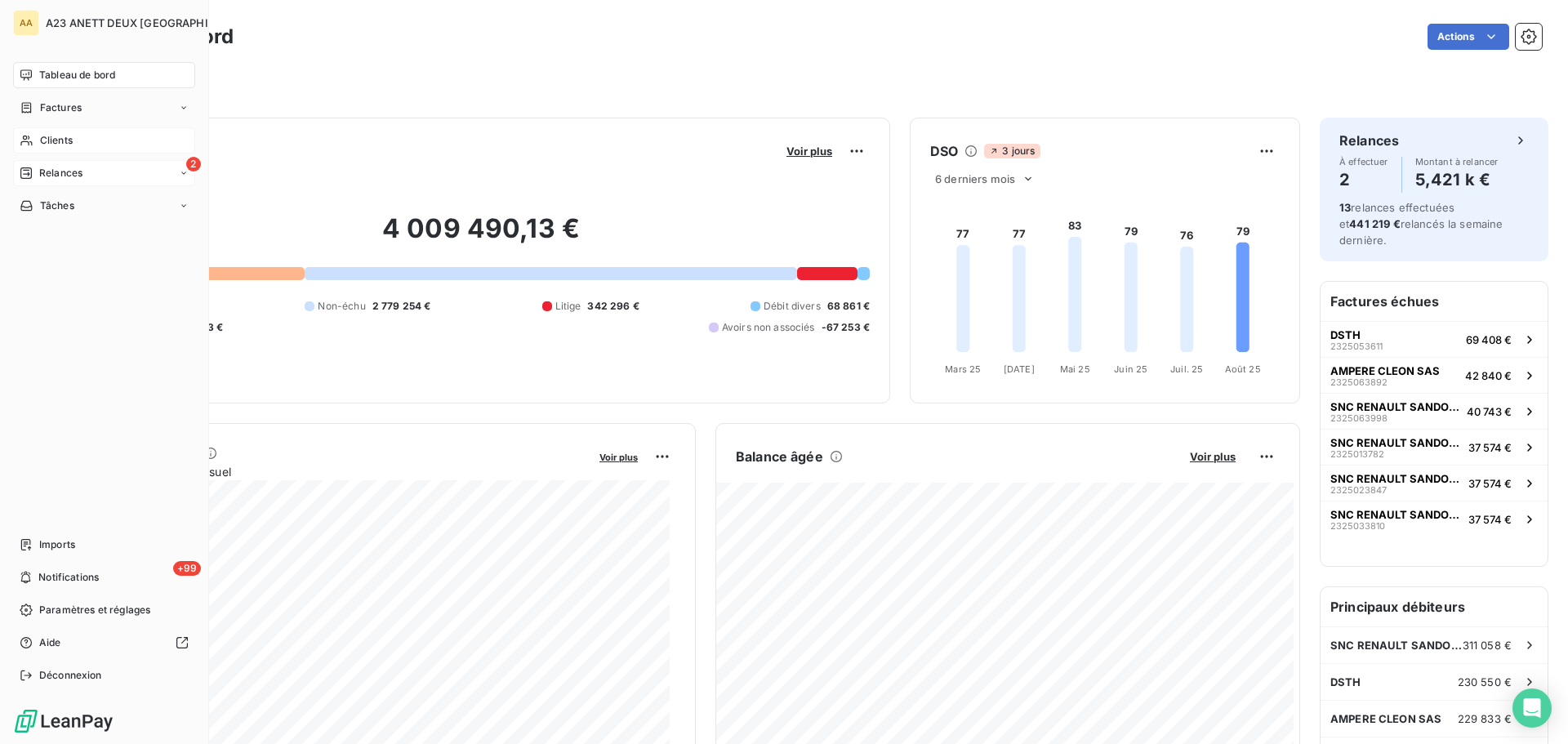
click at [38, 81] on div "Tableau de bord" at bounding box center [104, 74] width 182 height 26
click at [74, 75] on span "Tableau de bord" at bounding box center [77, 75] width 76 height 14
click at [74, 149] on div "Clients" at bounding box center [104, 140] width 182 height 26
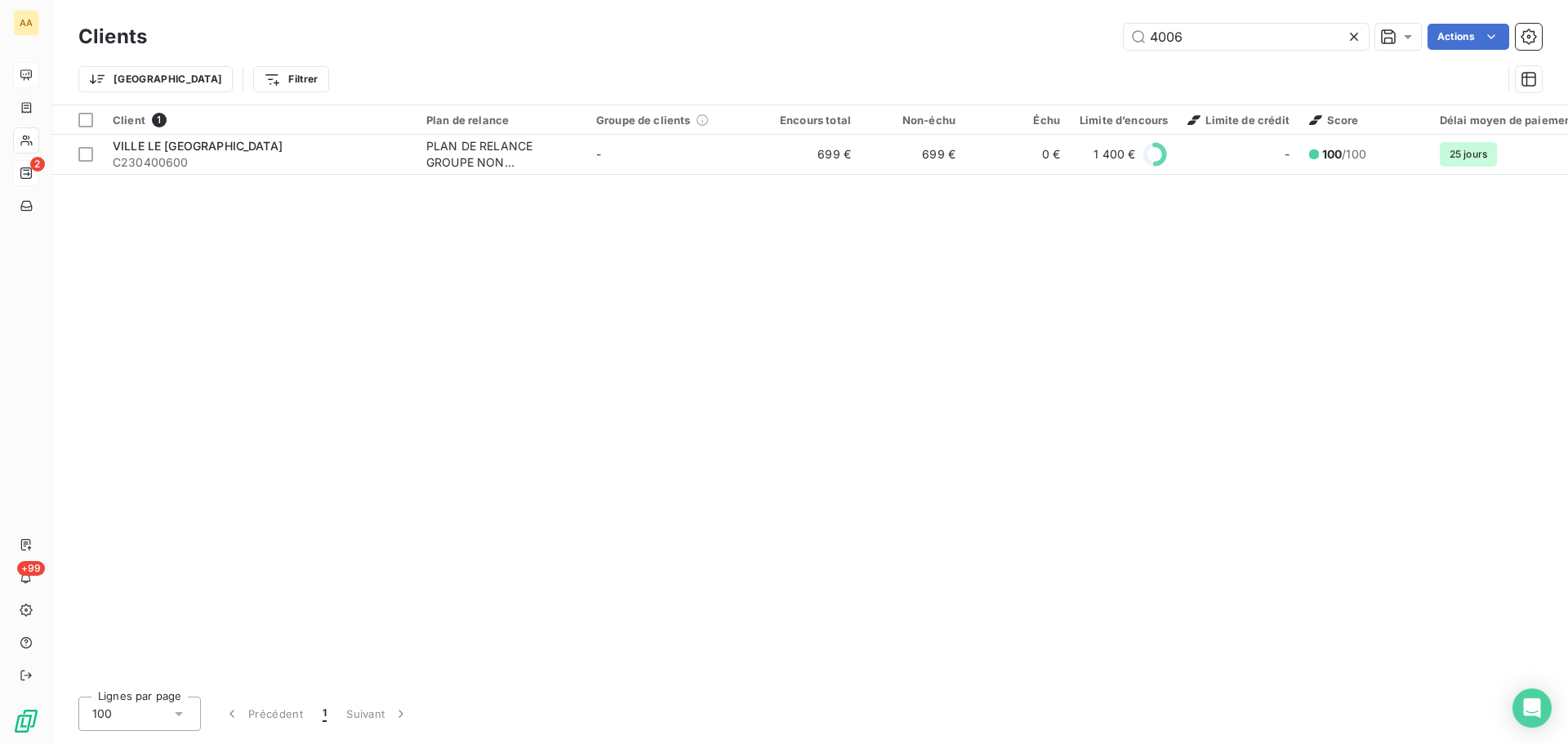
drag, startPoint x: 1283, startPoint y: 38, endPoint x: 1086, endPoint y: 34, distance: 197.0
click at [1145, 42] on input "4006" at bounding box center [1246, 36] width 245 height 26
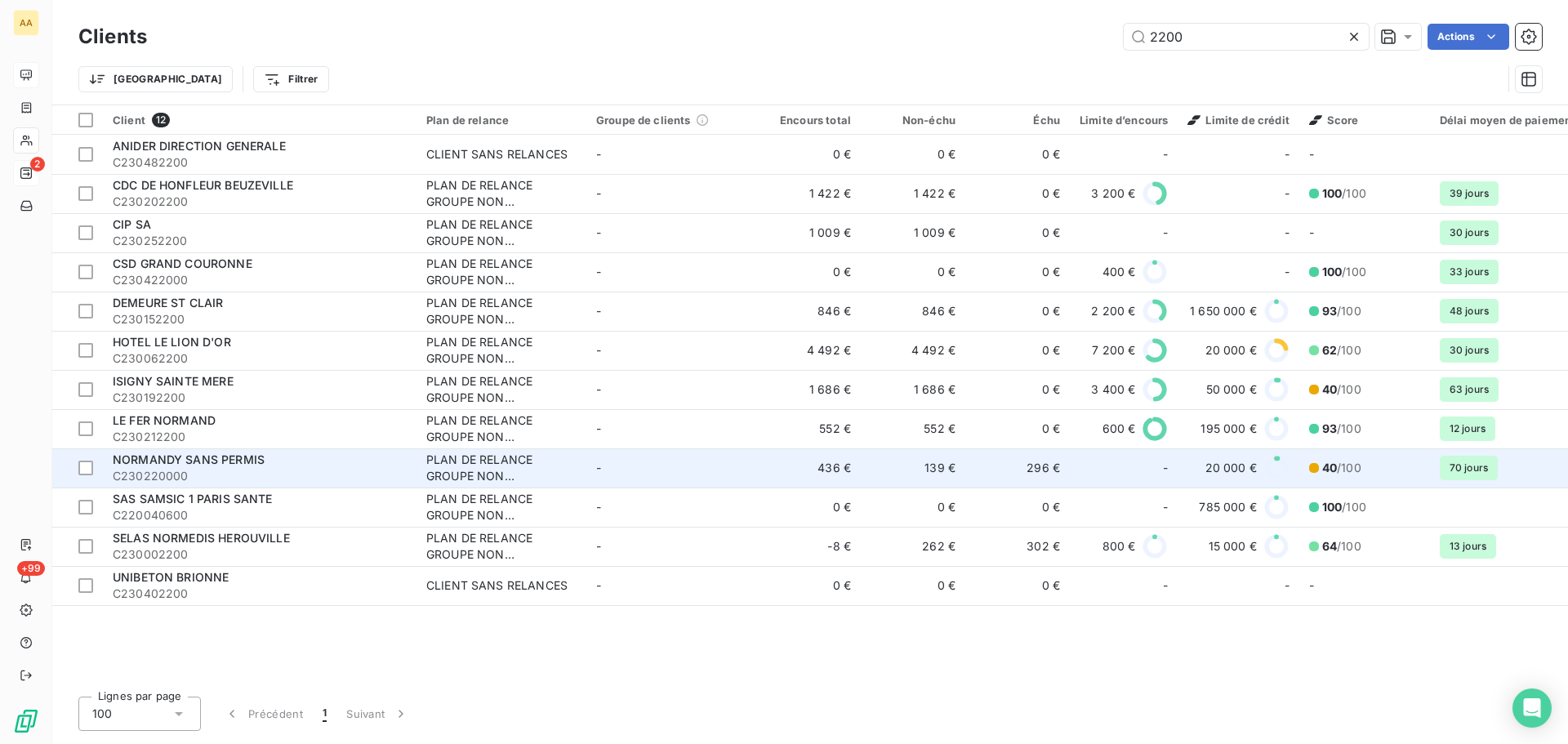
type input "2200"
click at [249, 467] on div "NORMANDY SANS PERMIS" at bounding box center [260, 460] width 294 height 16
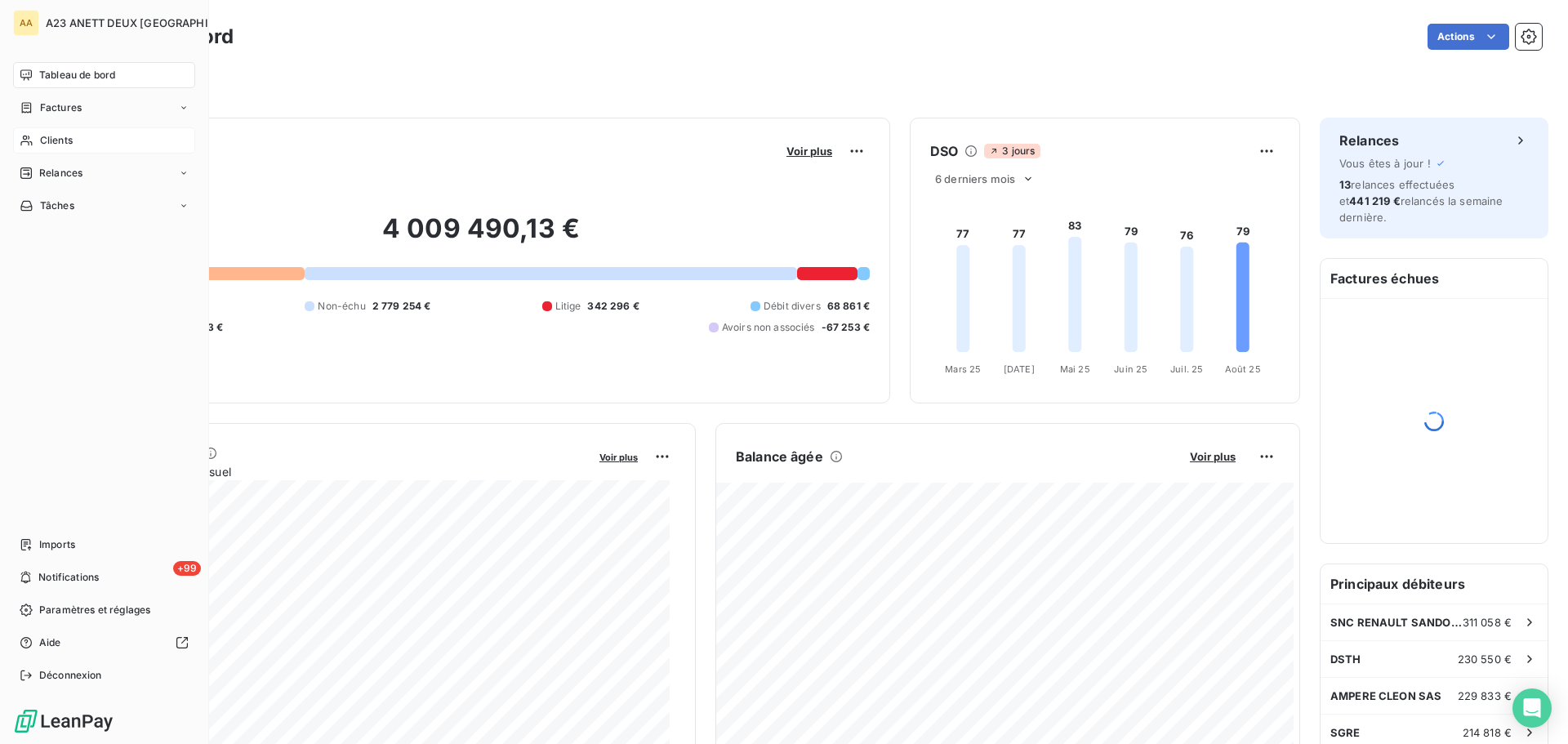
click at [48, 141] on span "Clients" at bounding box center [57, 140] width 32 height 14
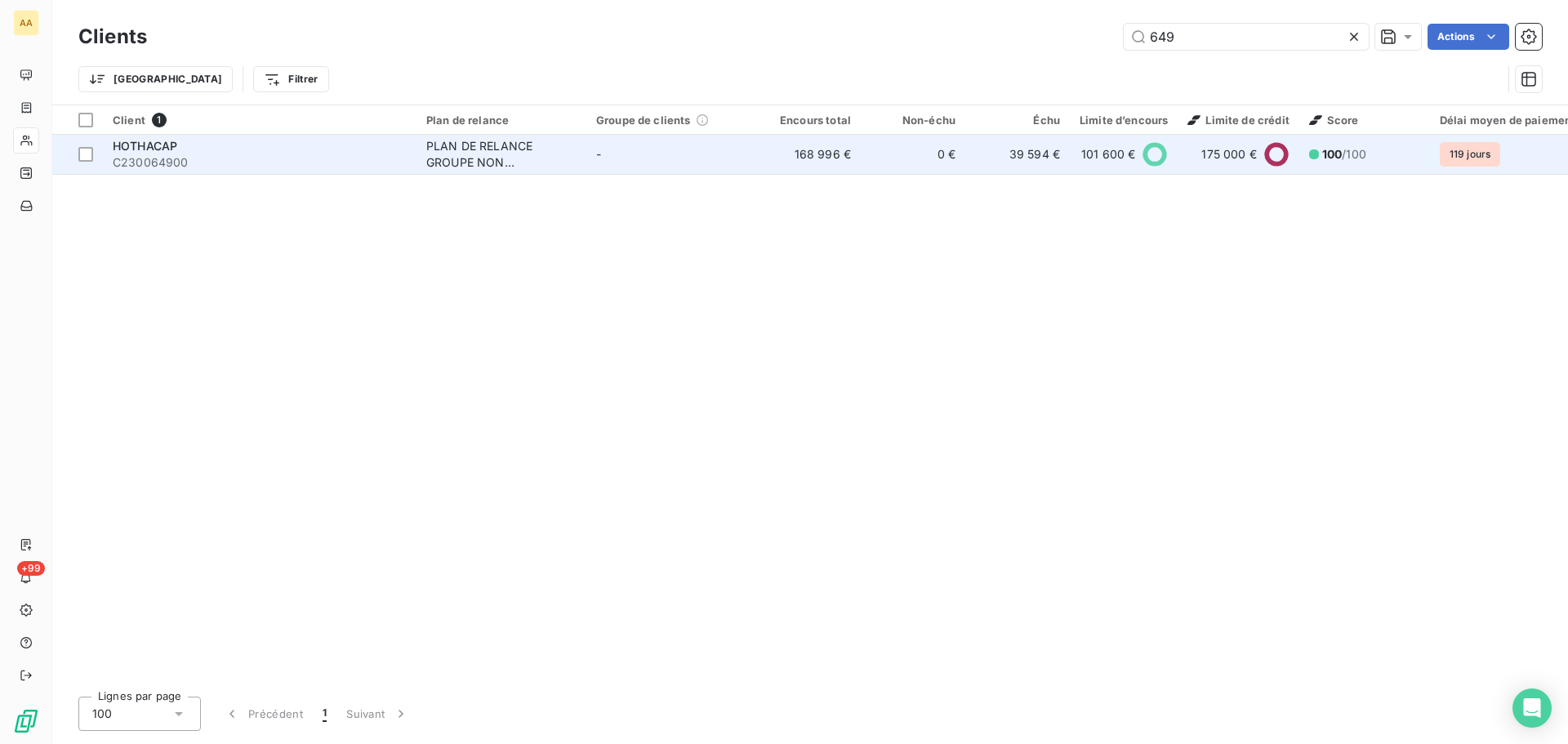
type input "649"
click at [251, 155] on span "C230064900" at bounding box center [260, 162] width 294 height 16
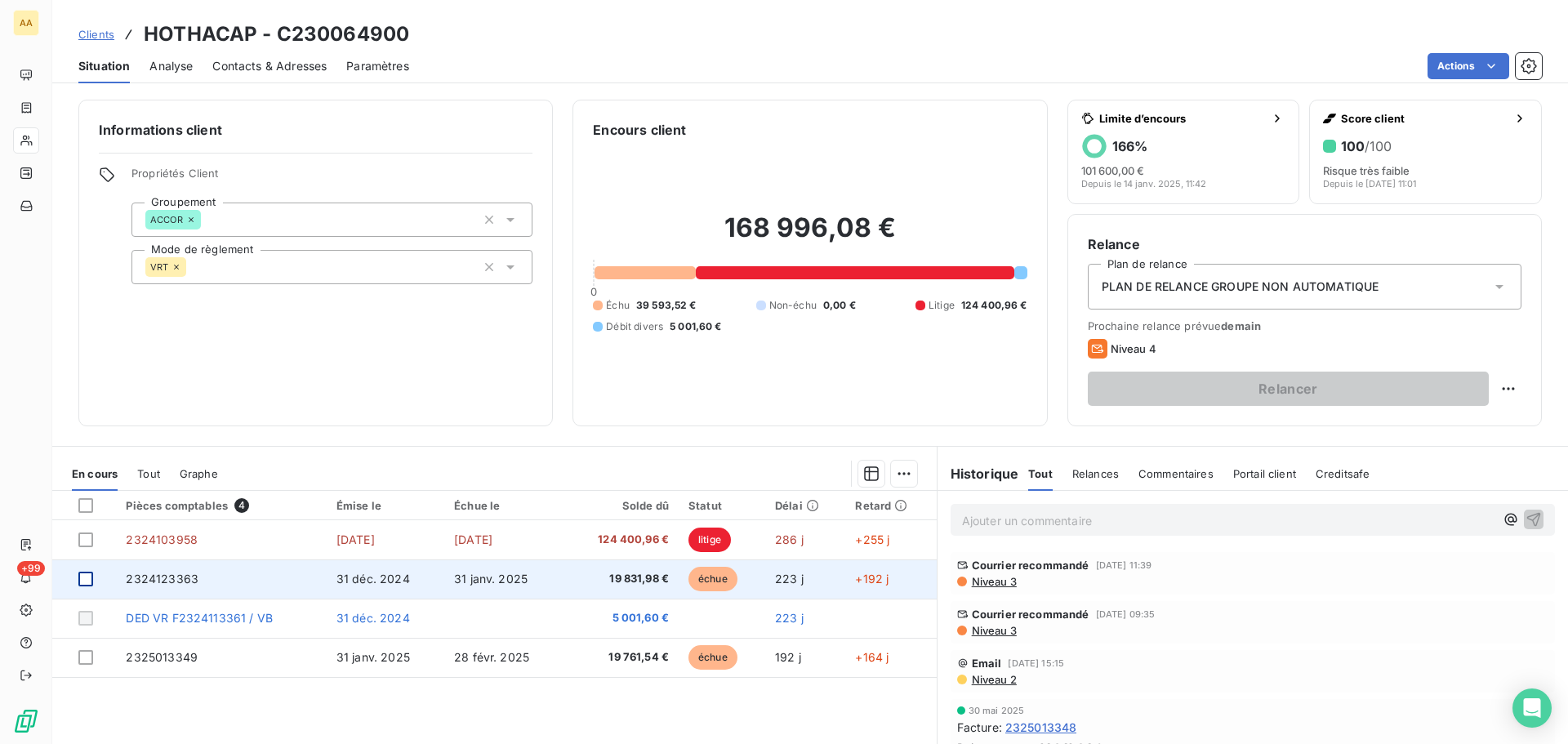
click at [83, 576] on div at bounding box center [85, 579] width 14 height 14
click at [183, 571] on td "2324123363" at bounding box center [221, 579] width 210 height 39
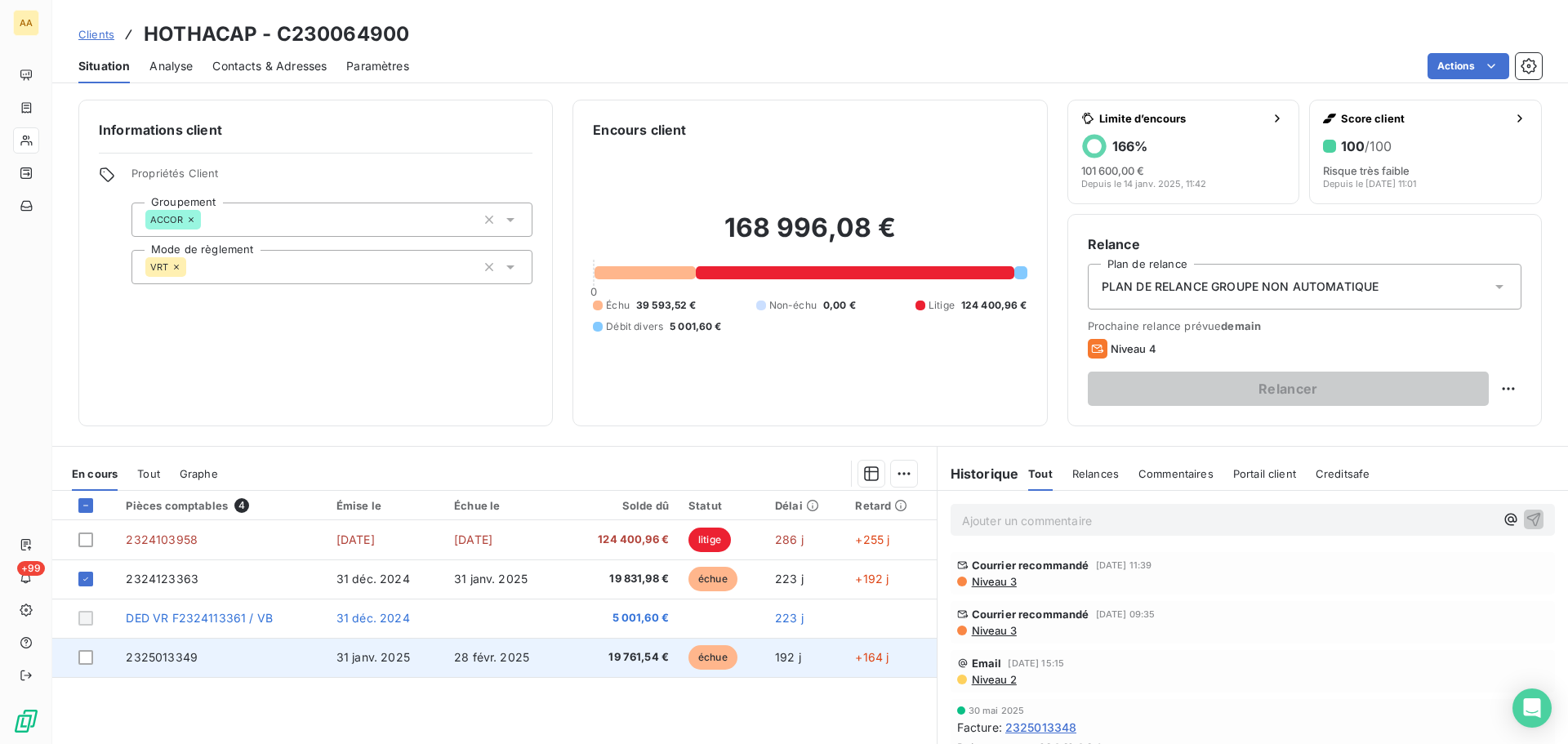
click at [169, 656] on span "2325013349" at bounding box center [162, 656] width 72 height 13
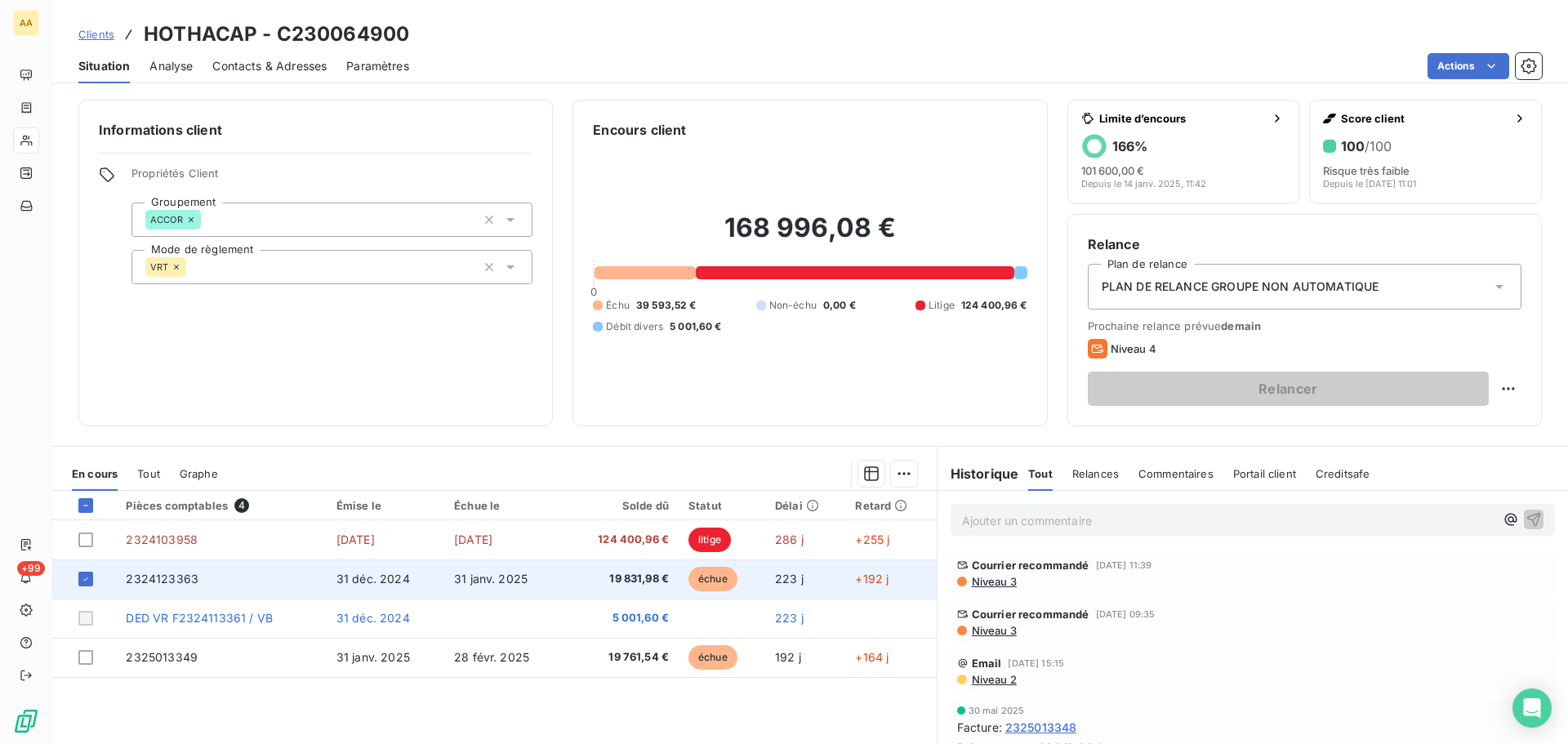
drag, startPoint x: 86, startPoint y: 584, endPoint x: 95, endPoint y: 594, distance: 13.5
click at [86, 584] on div at bounding box center [85, 579] width 14 height 14
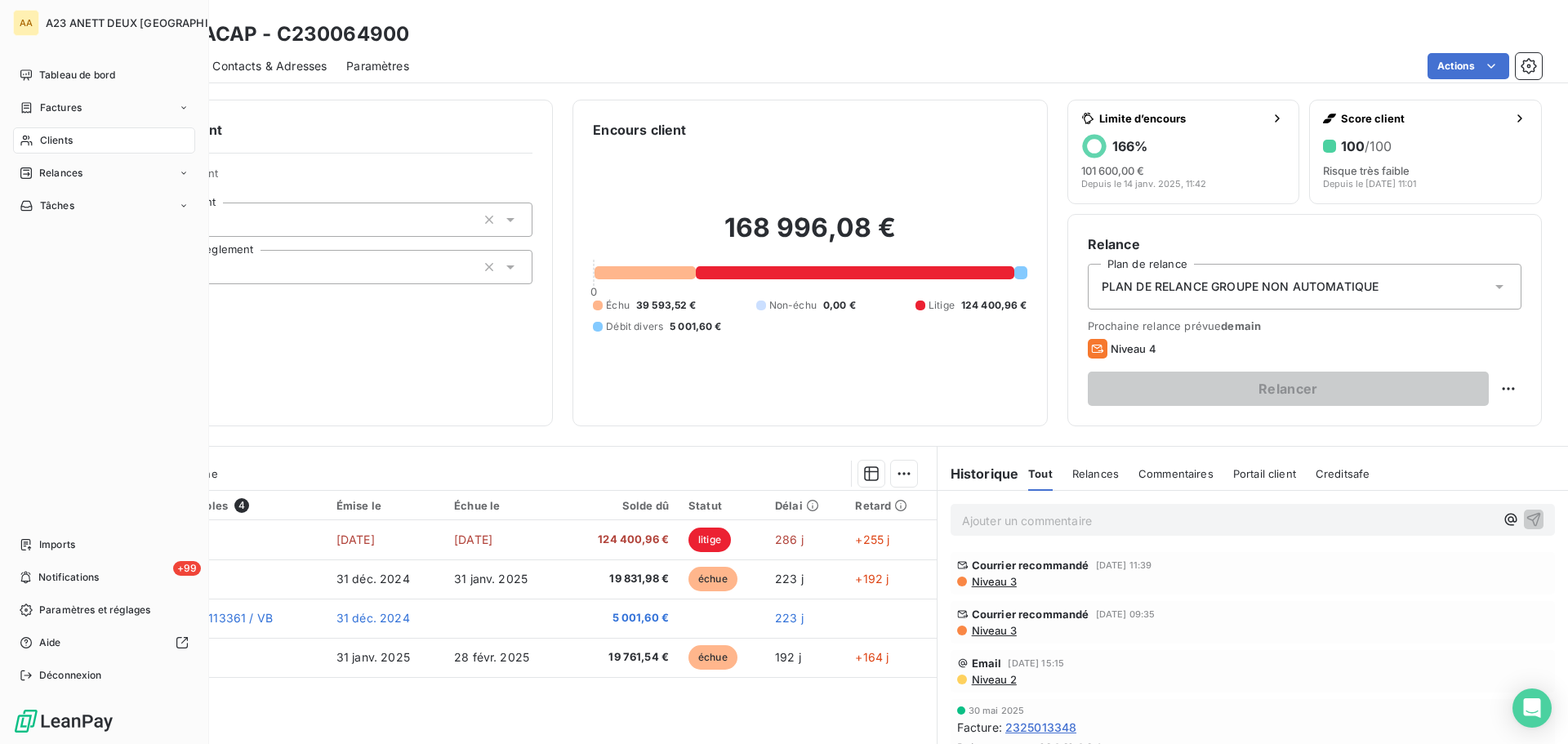
click at [55, 144] on span "Clients" at bounding box center [57, 140] width 32 height 14
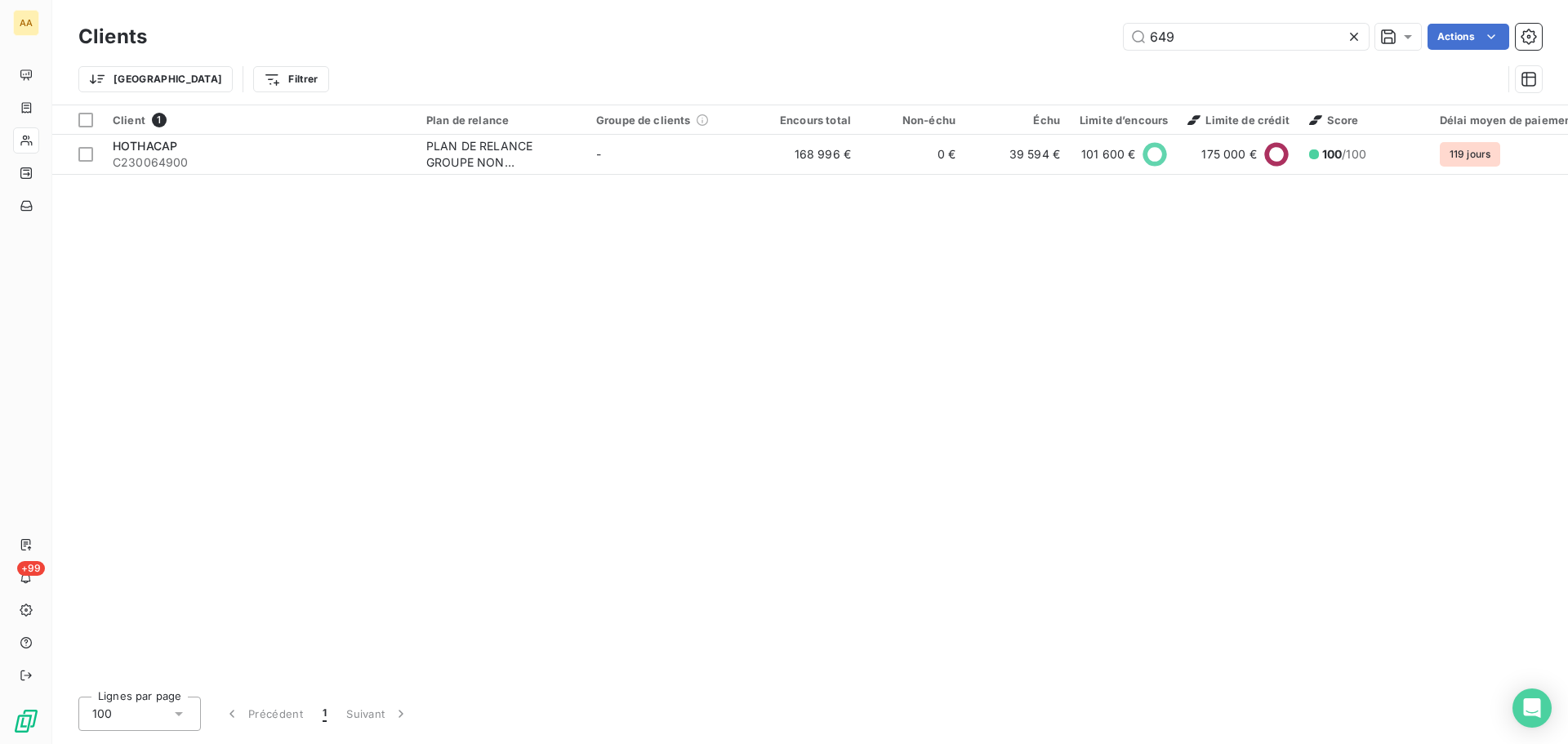
drag, startPoint x: 1200, startPoint y: 48, endPoint x: 1066, endPoint y: 53, distance: 134.1
click at [1066, 53] on div "Clients 649 Actions" at bounding box center [810, 37] width 1463 height 34
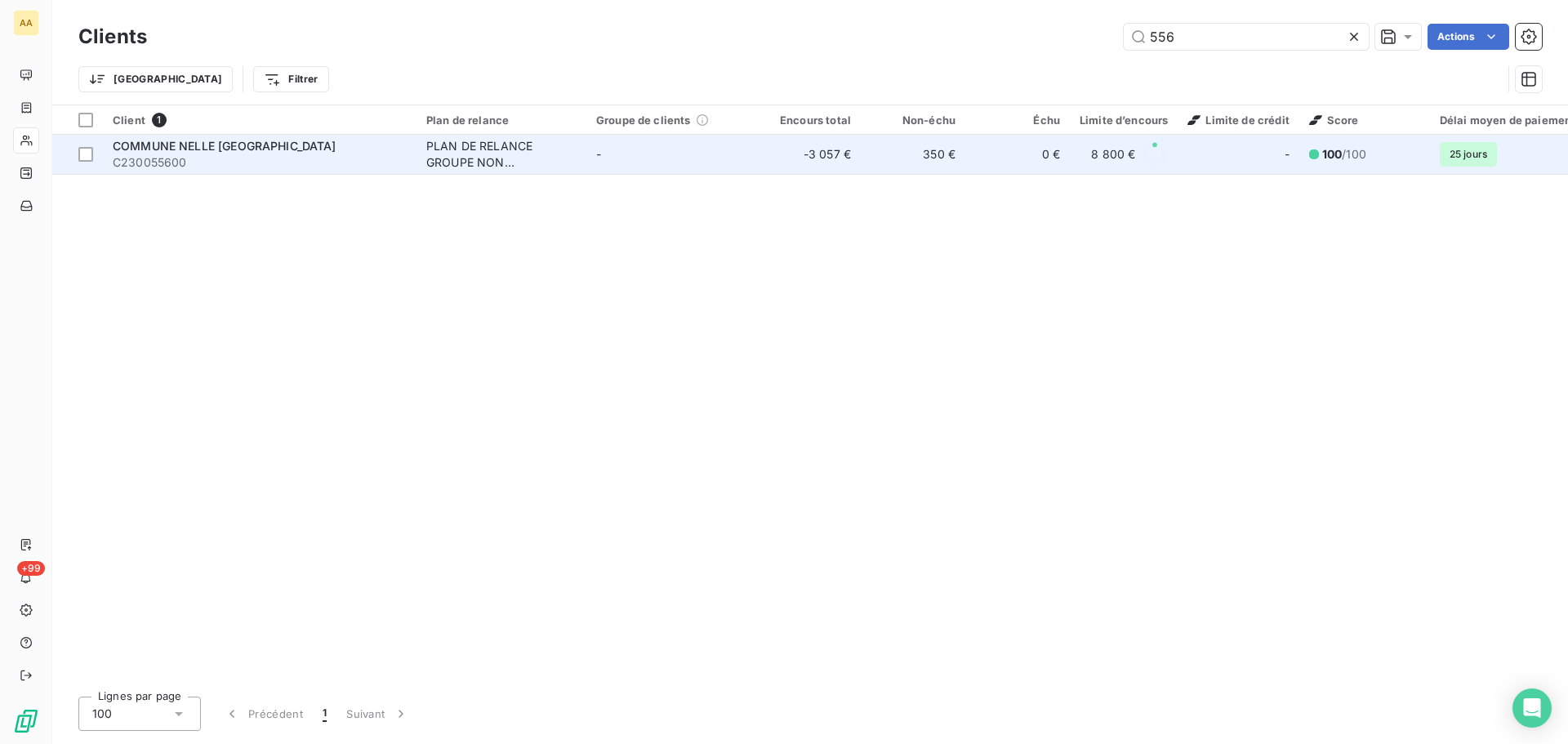
type input "556"
click at [302, 150] on span "COMMUNE NELLE [GEOGRAPHIC_DATA]" at bounding box center [224, 145] width 223 height 13
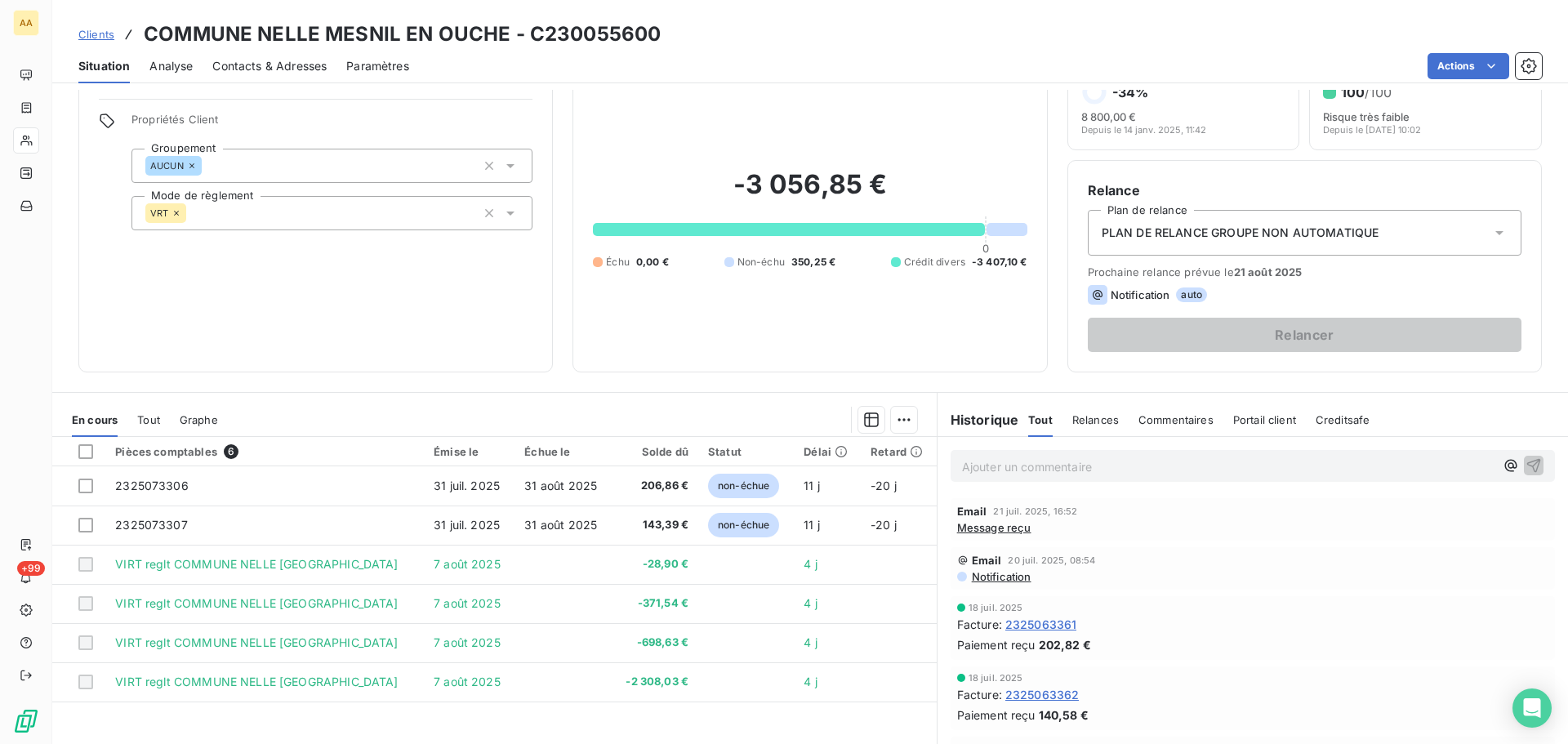
scroll to position [82, 0]
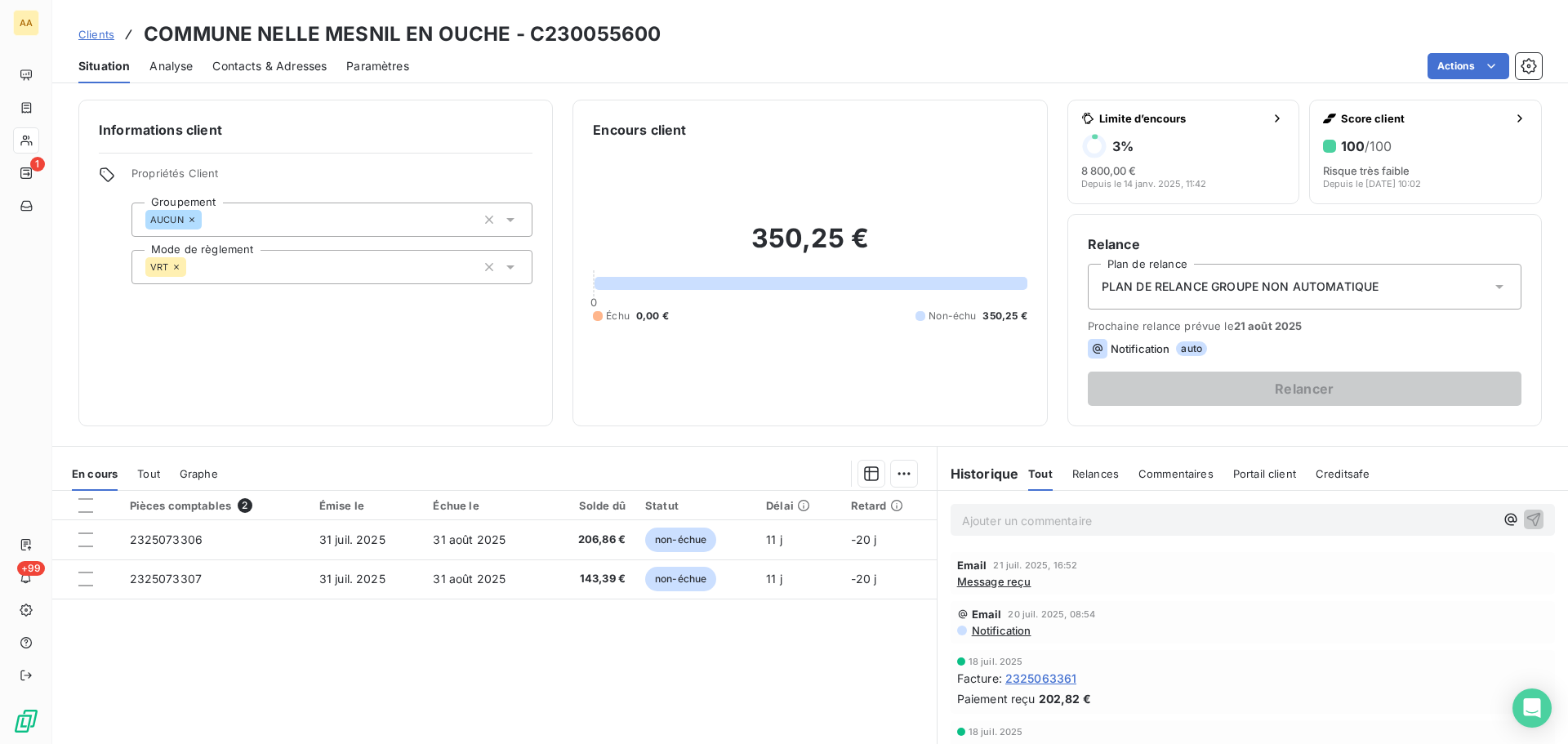
scroll to position [82, 0]
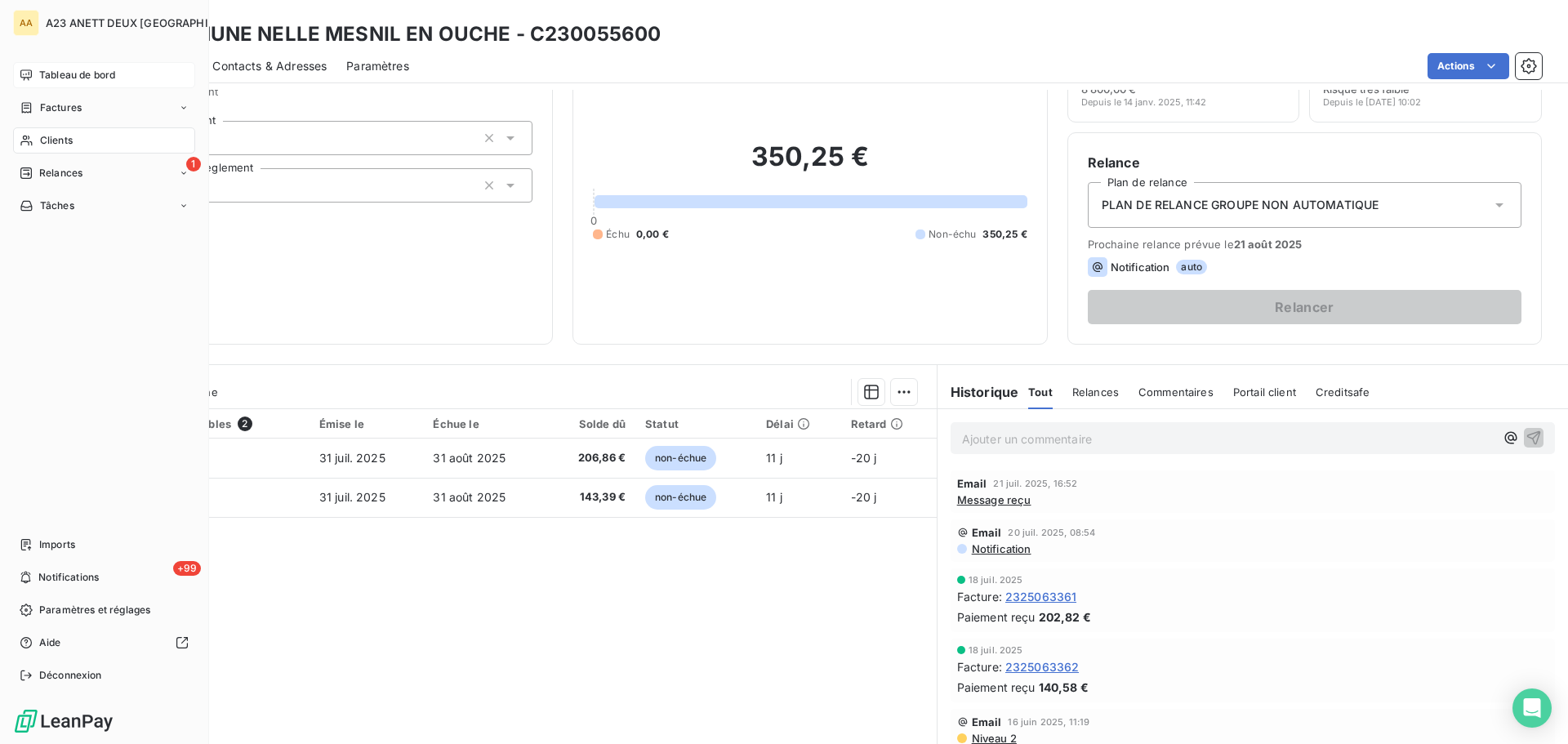
click at [74, 77] on span "Tableau de bord" at bounding box center [77, 75] width 76 height 14
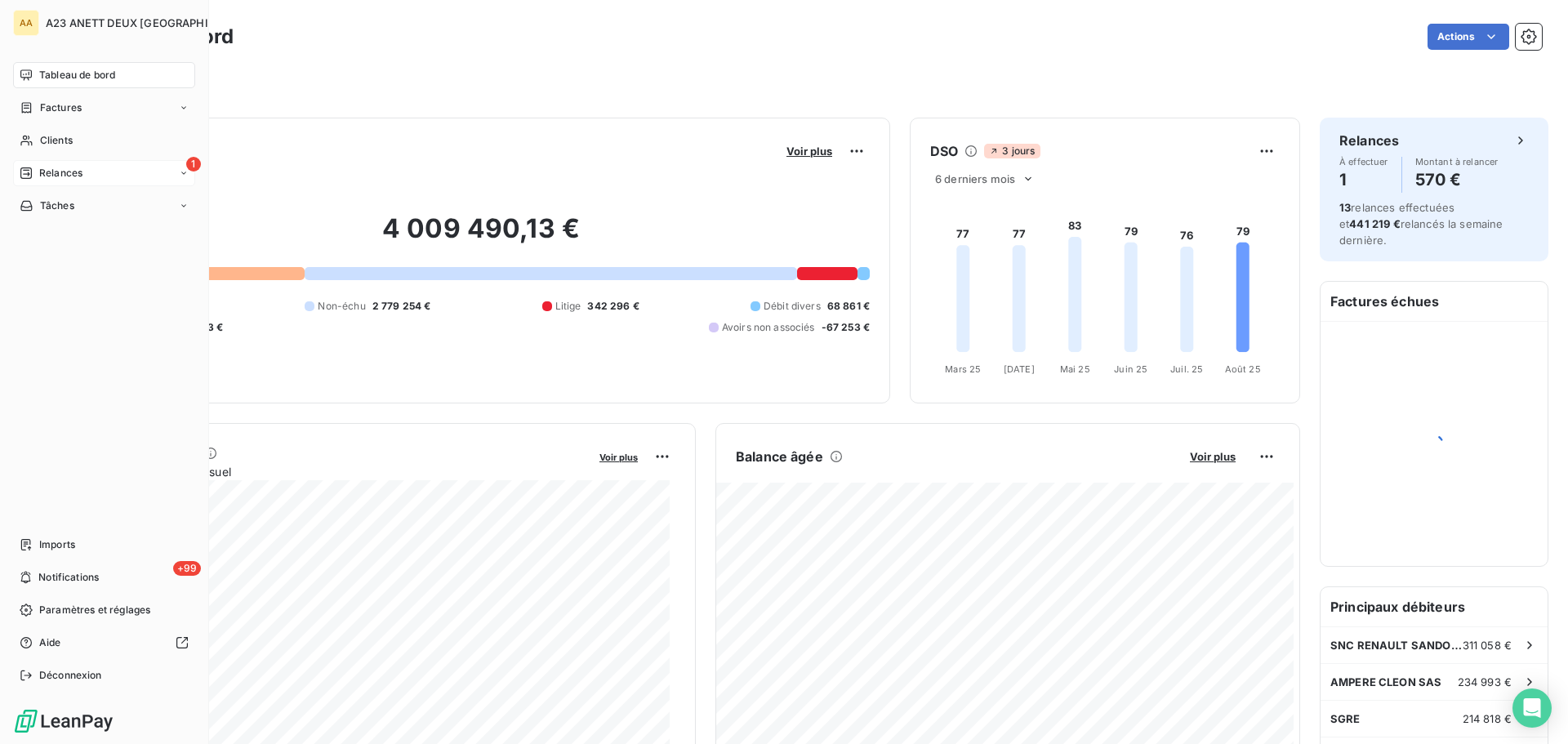
click at [70, 177] on span "Relances" at bounding box center [61, 173] width 43 height 14
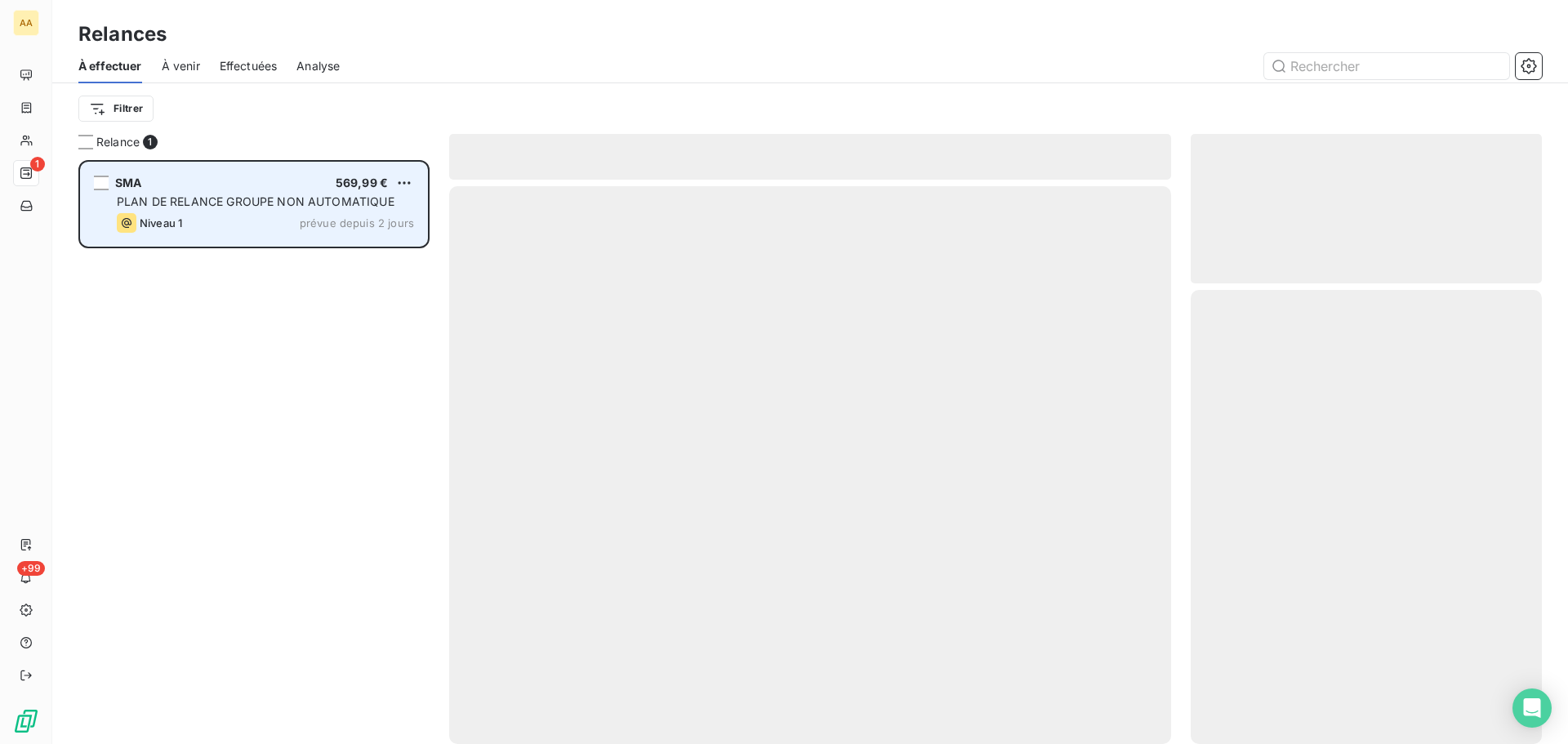
scroll to position [572, 339]
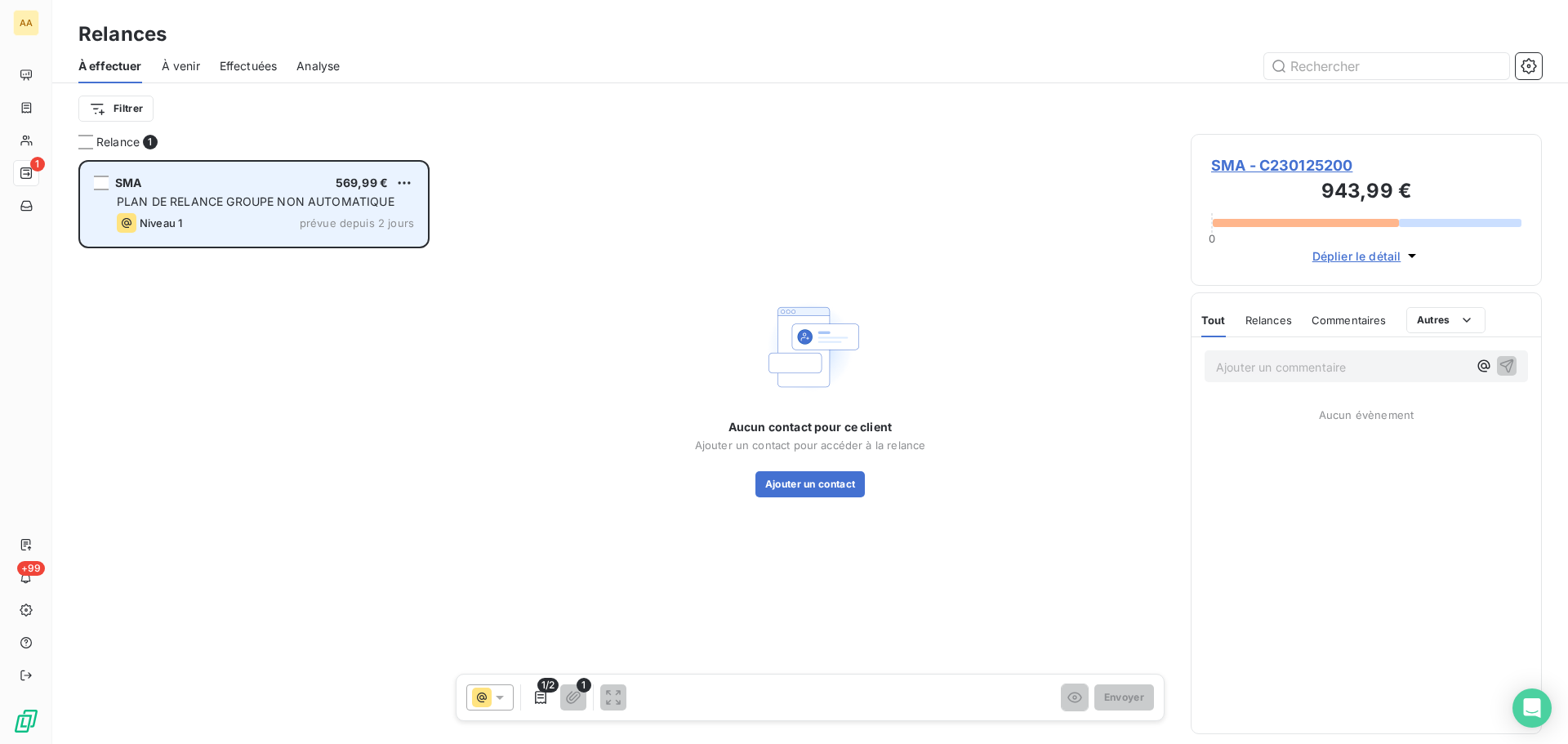
click at [176, 226] on span "Niveau 1" at bounding box center [161, 223] width 42 height 13
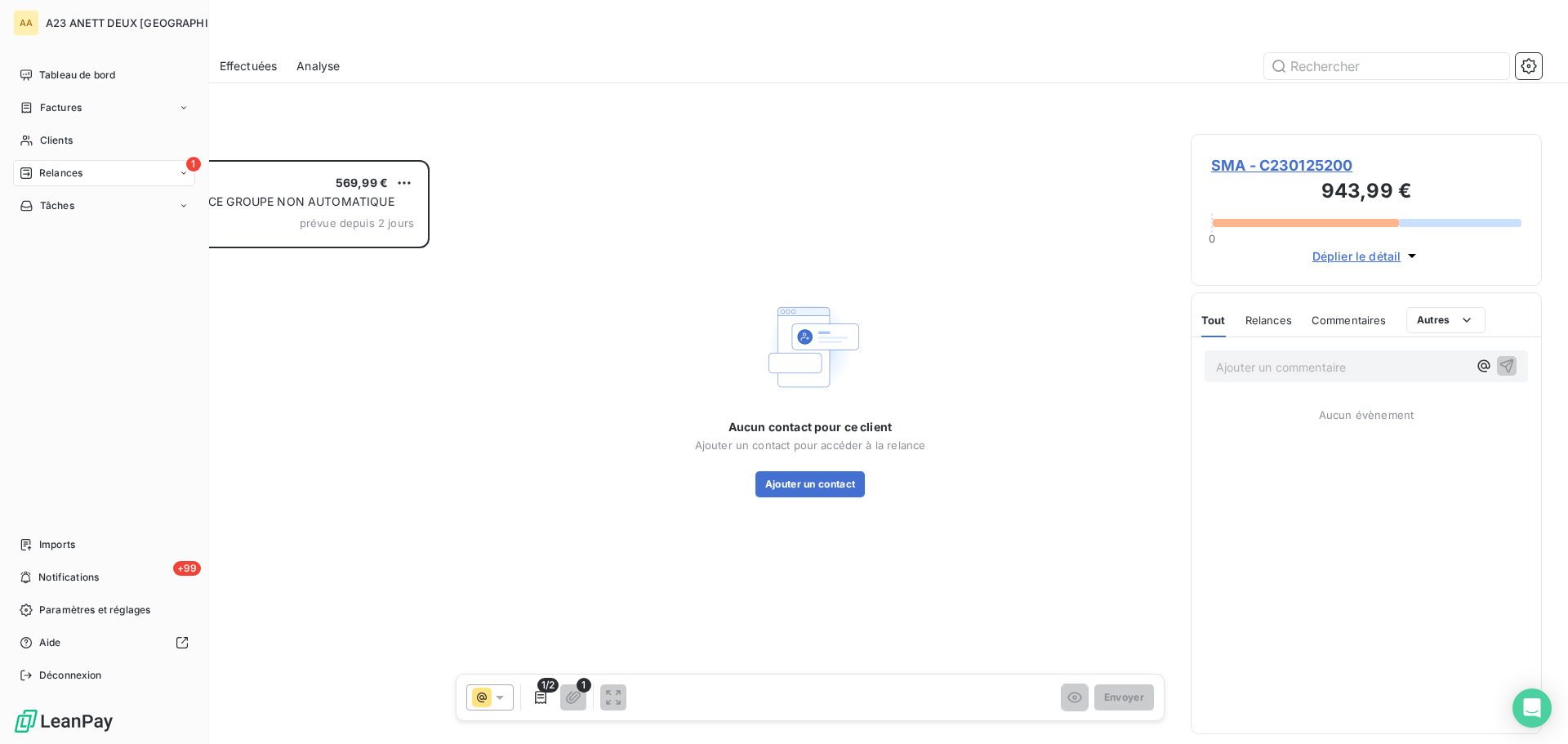
click at [45, 78] on span "Tableau de bord" at bounding box center [77, 75] width 76 height 14
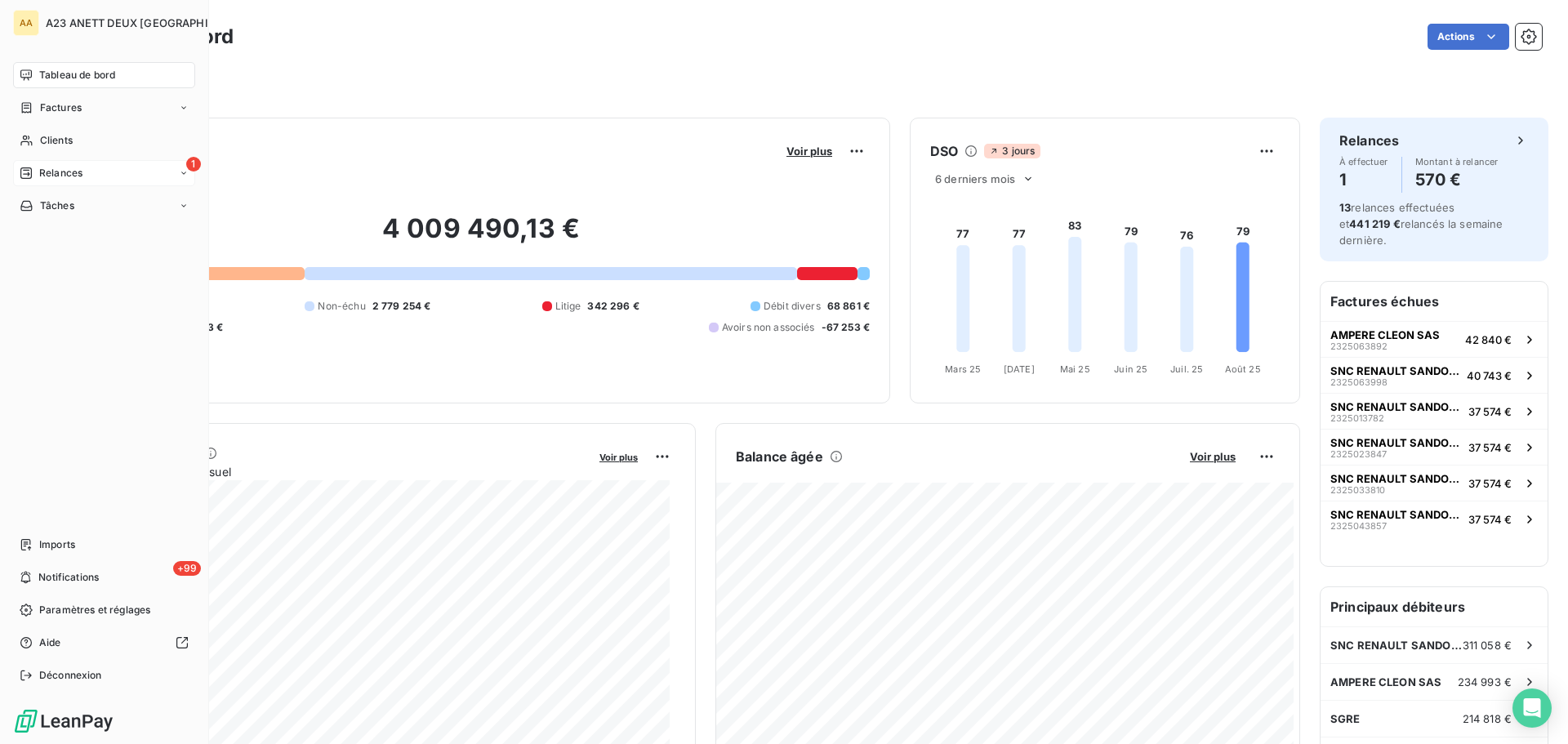
click at [64, 72] on span "Tableau de bord" at bounding box center [77, 75] width 76 height 14
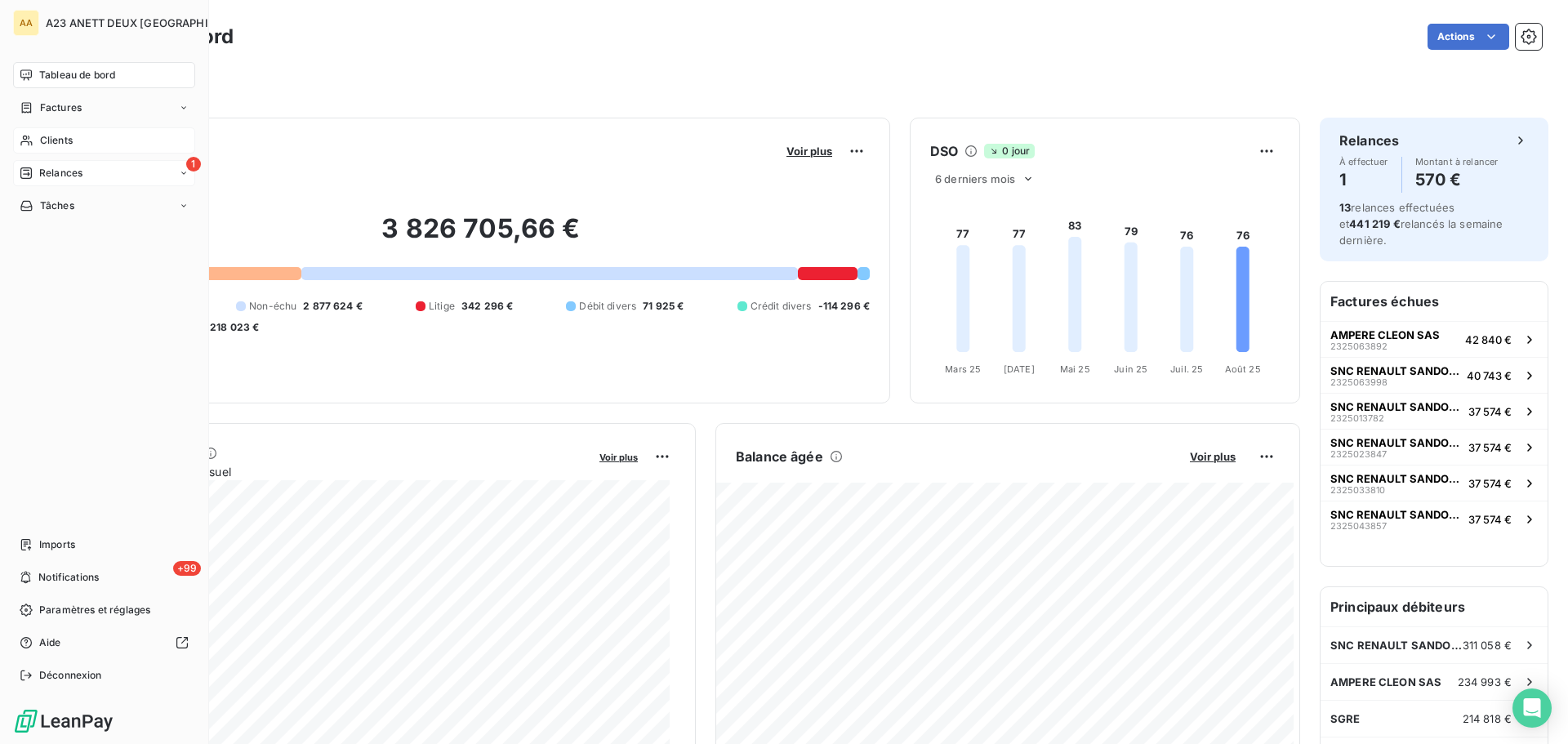
click at [48, 139] on span "Clients" at bounding box center [57, 140] width 32 height 14
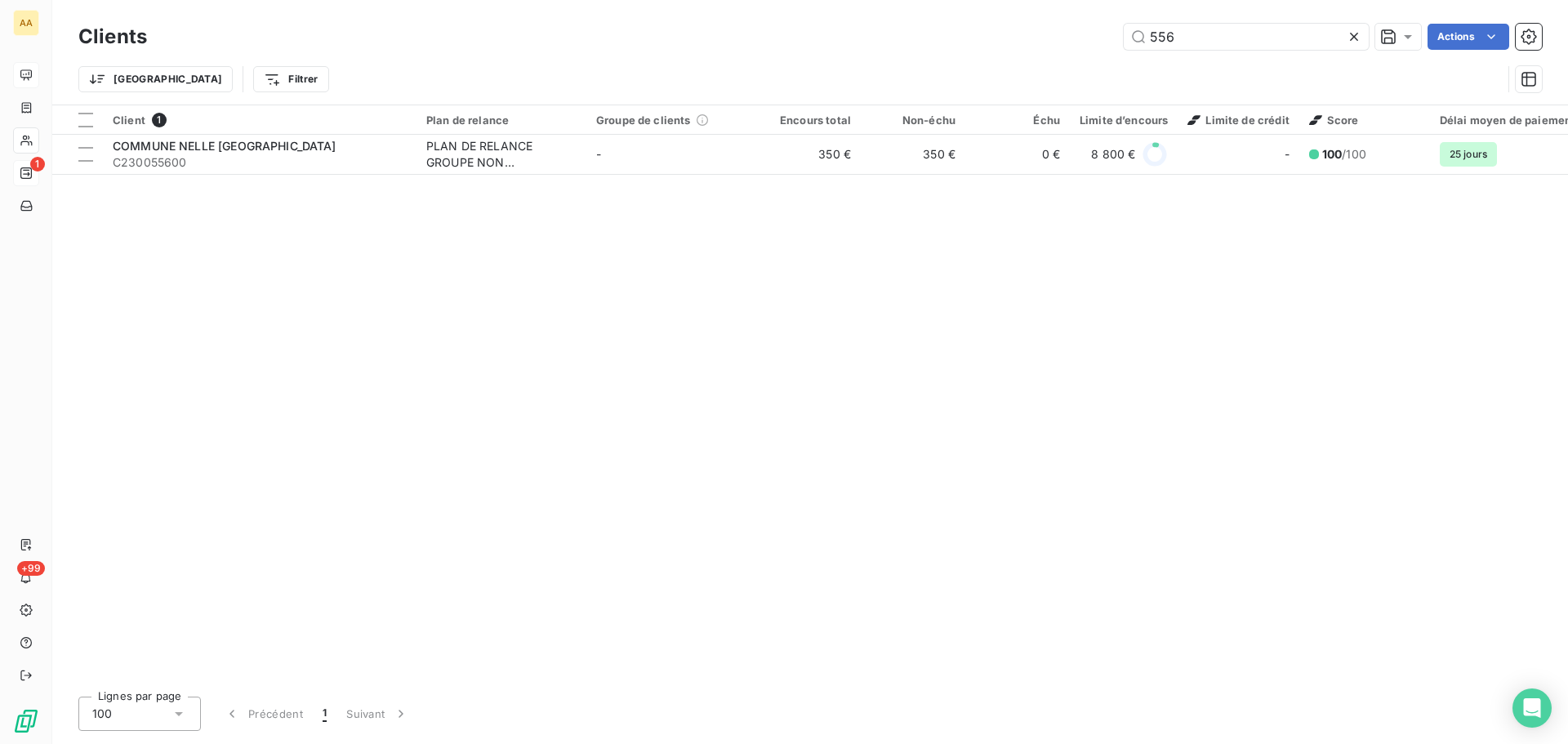
drag, startPoint x: 1192, startPoint y: 38, endPoint x: 1110, endPoint y: 48, distance: 82.6
click at [1115, 48] on div "556 Actions" at bounding box center [854, 36] width 1375 height 26
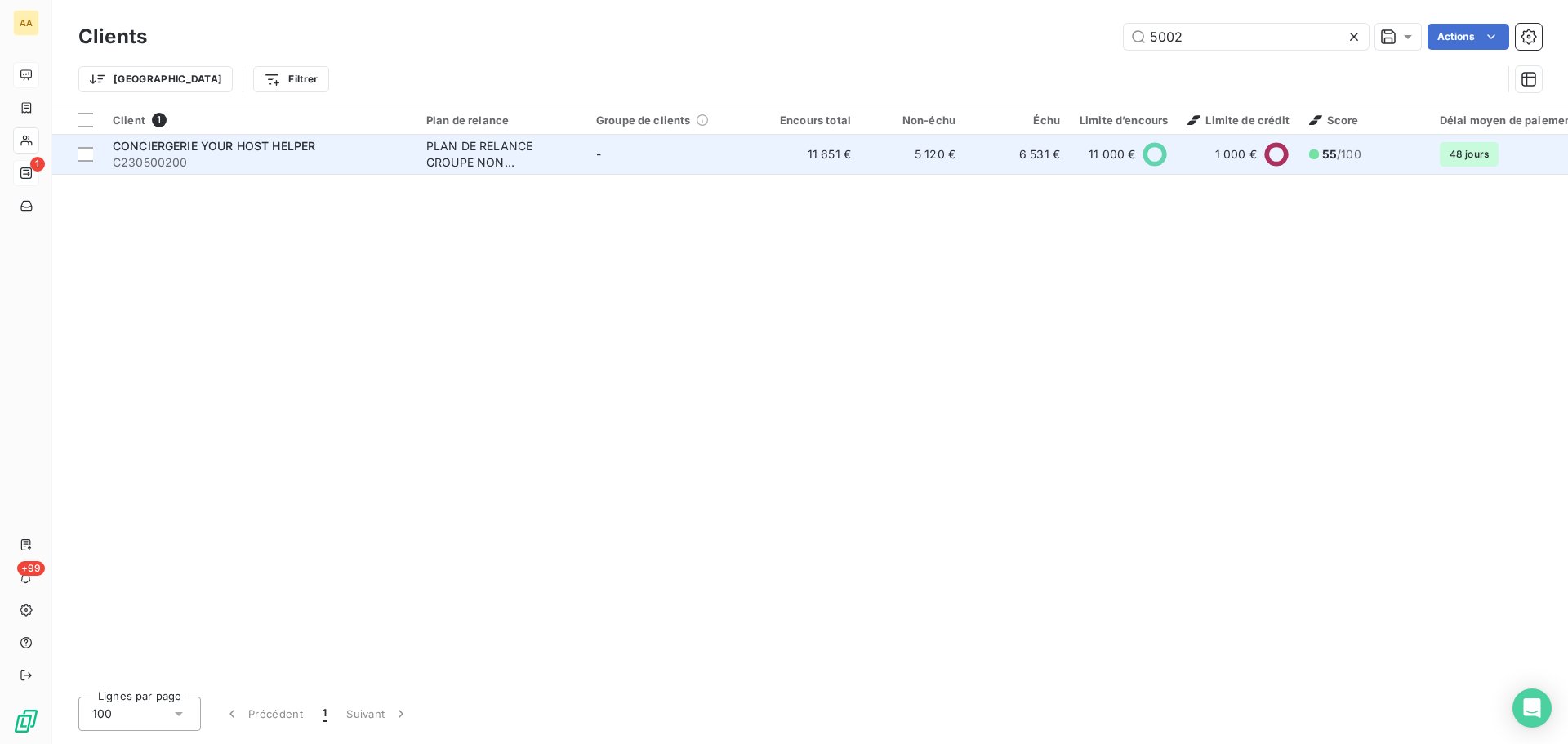
type input "5002"
click at [258, 150] on span "CONCIERGERIE YOUR HOST HELPER" at bounding box center [215, 145] width 203 height 13
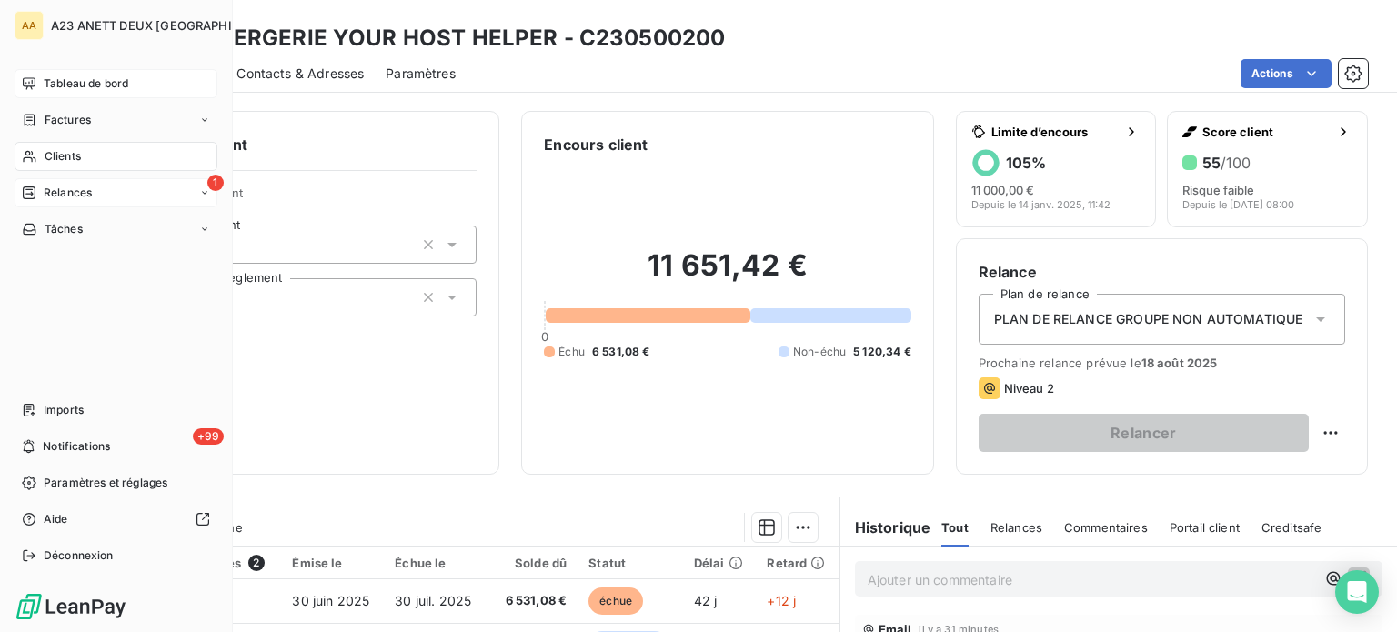
click at [58, 79] on span "Tableau de bord" at bounding box center [86, 84] width 85 height 16
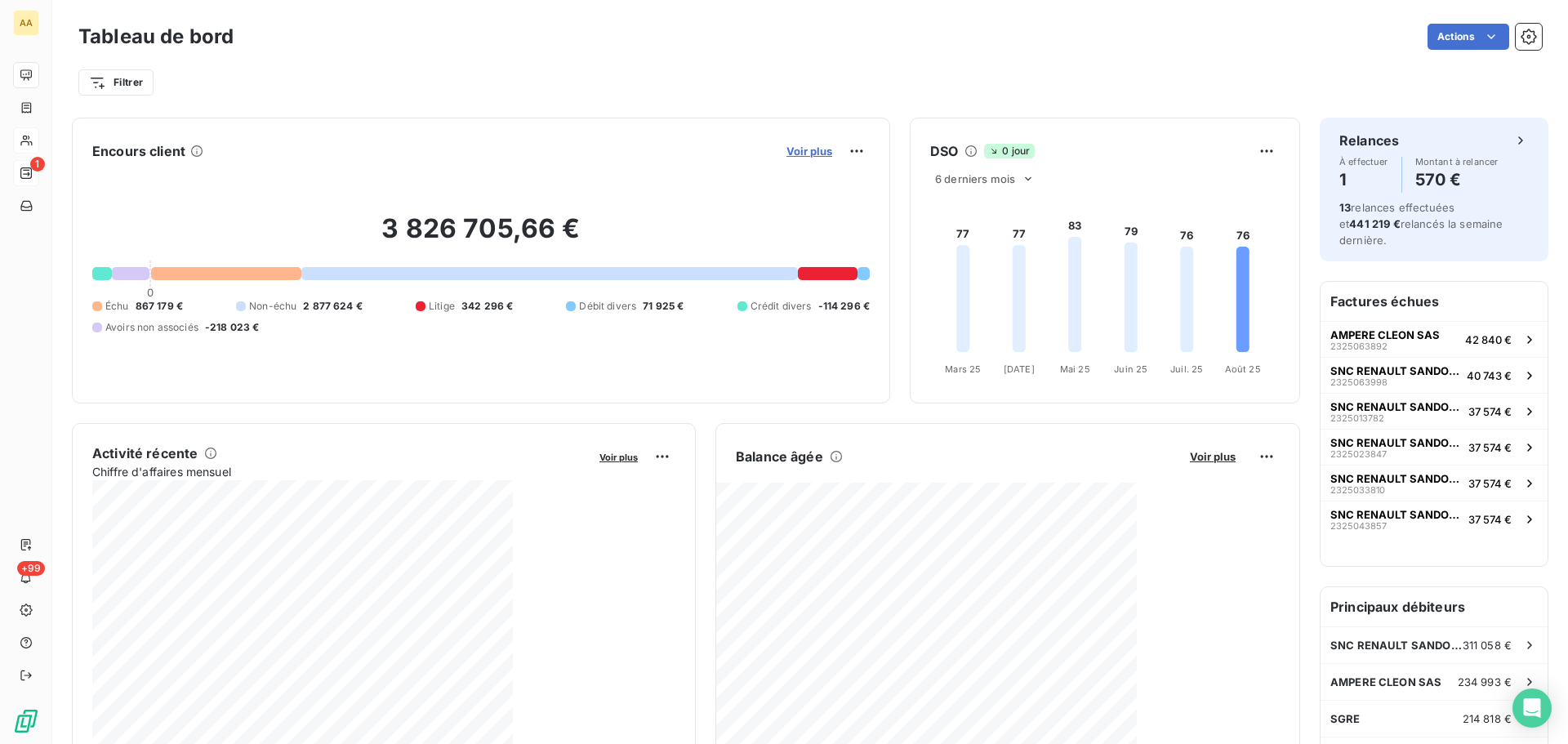
click at [818, 149] on span "Voir plus" at bounding box center [809, 151] width 46 height 13
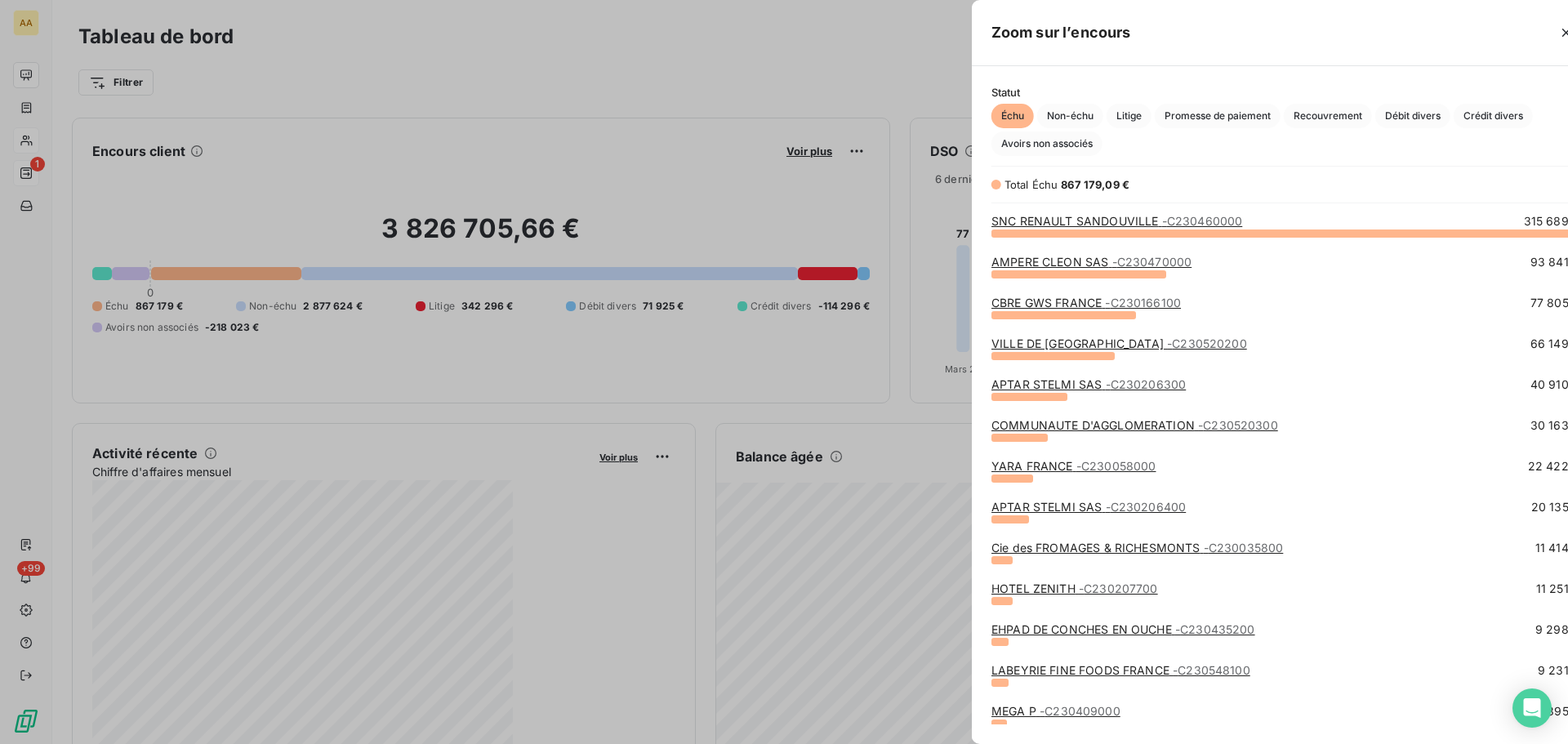
scroll to position [499, 615]
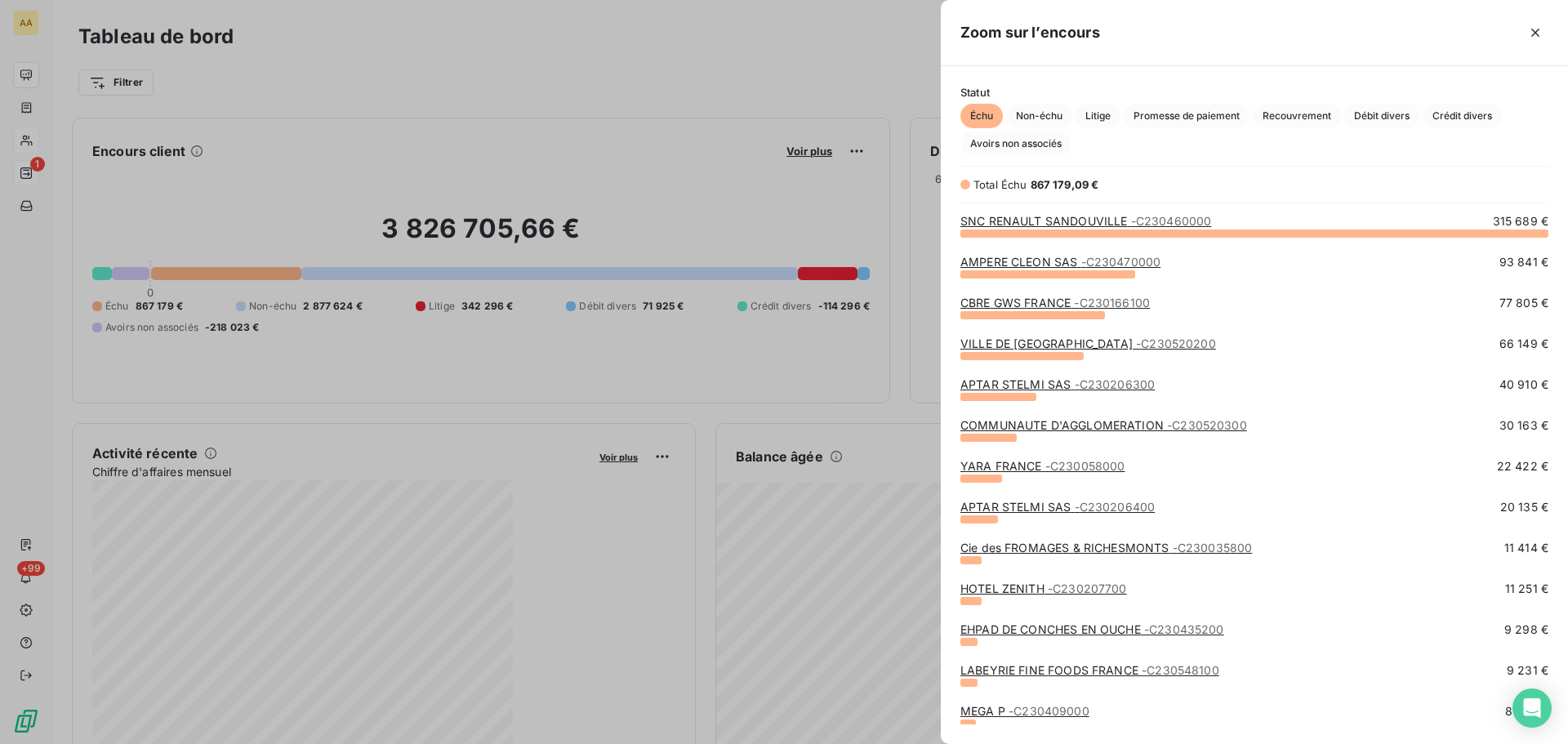
click at [1106, 99] on div "Statut Échu Non-échu Litige Promesse de paiement Recouvrement Débit divers Créd…" at bounding box center [1254, 121] width 627 height 70
click at [1100, 110] on span "Litige" at bounding box center [1098, 116] width 45 height 24
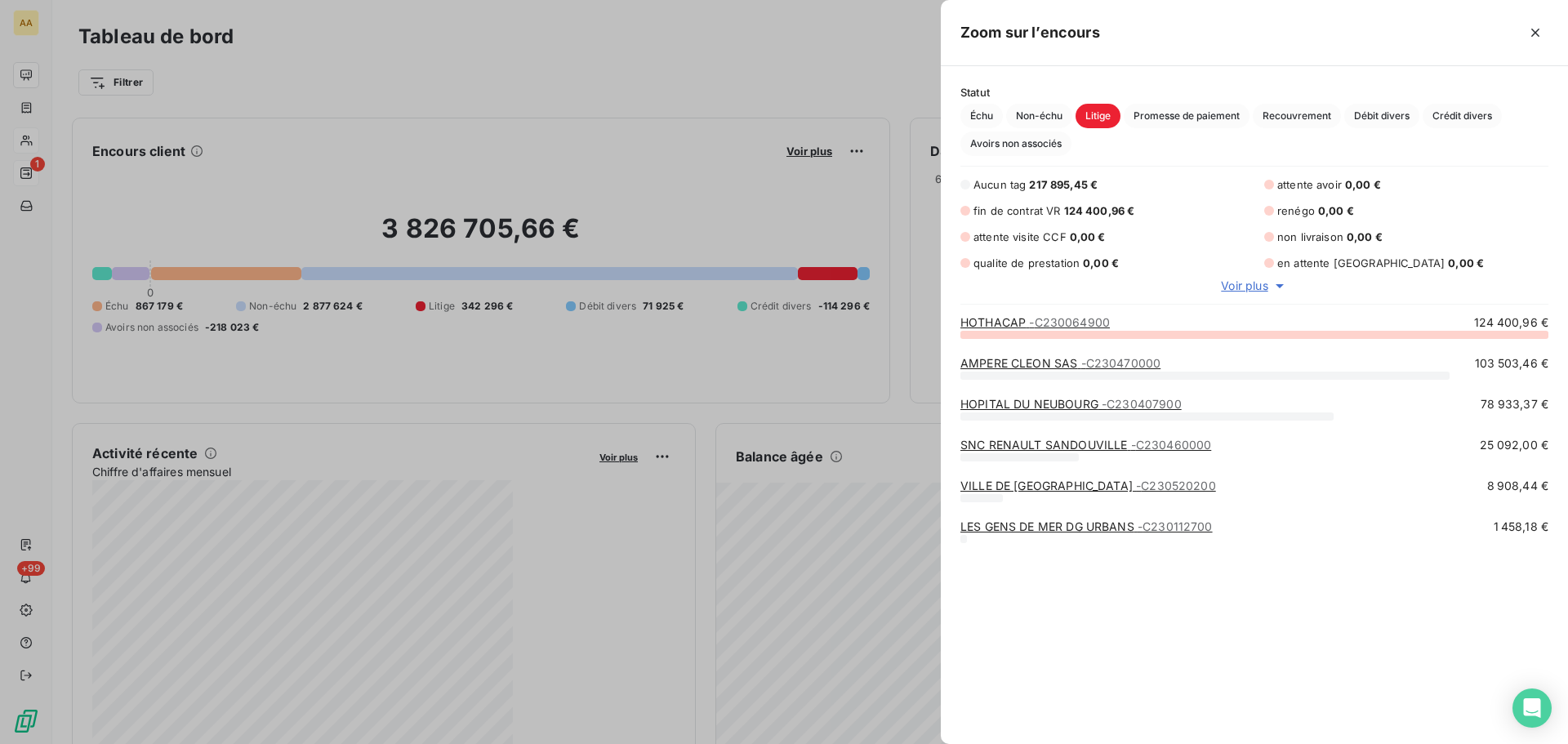
scroll to position [398, 615]
click at [22, 104] on div at bounding box center [784, 372] width 1568 height 744
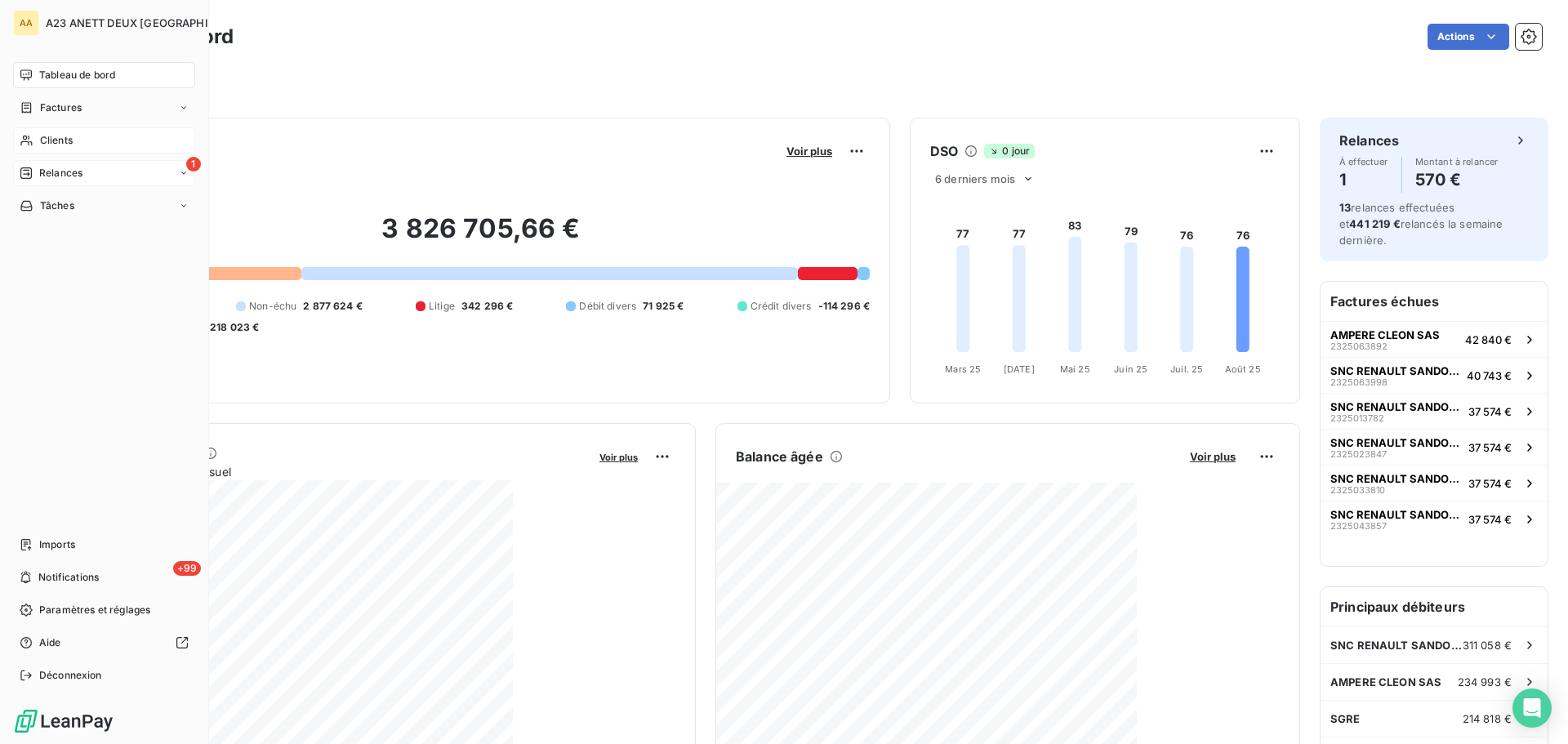
click at [52, 143] on span "Clients" at bounding box center [57, 140] width 32 height 14
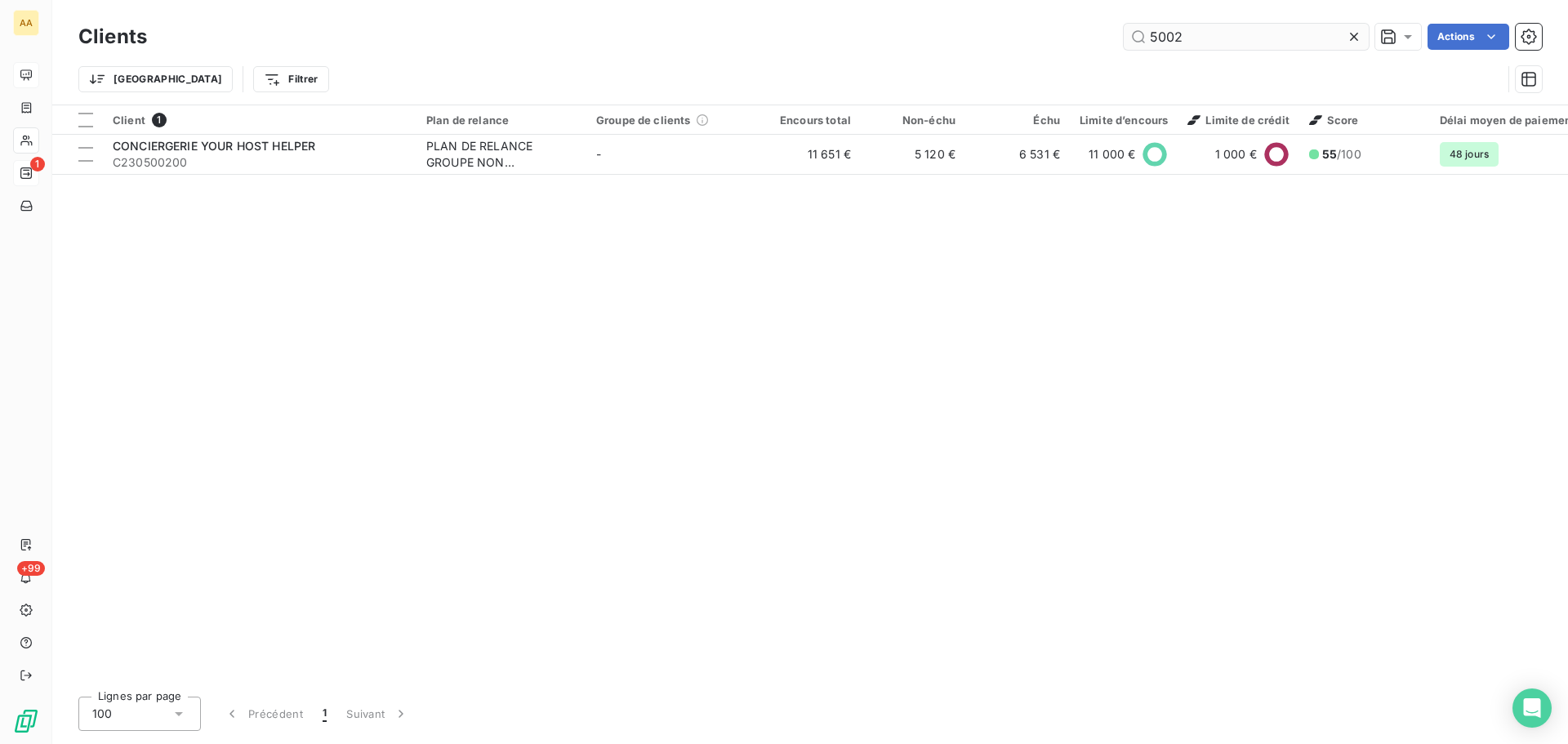
drag, startPoint x: 1206, startPoint y: 17, endPoint x: 1175, endPoint y: 32, distance: 34.4
click at [1175, 32] on div "Clients 5002 Actions Trier Filtrer" at bounding box center [810, 52] width 1516 height 104
drag, startPoint x: 1200, startPoint y: 40, endPoint x: 1028, endPoint y: 40, distance: 172.0
click at [1046, 40] on div "5002 Actions" at bounding box center [854, 36] width 1375 height 26
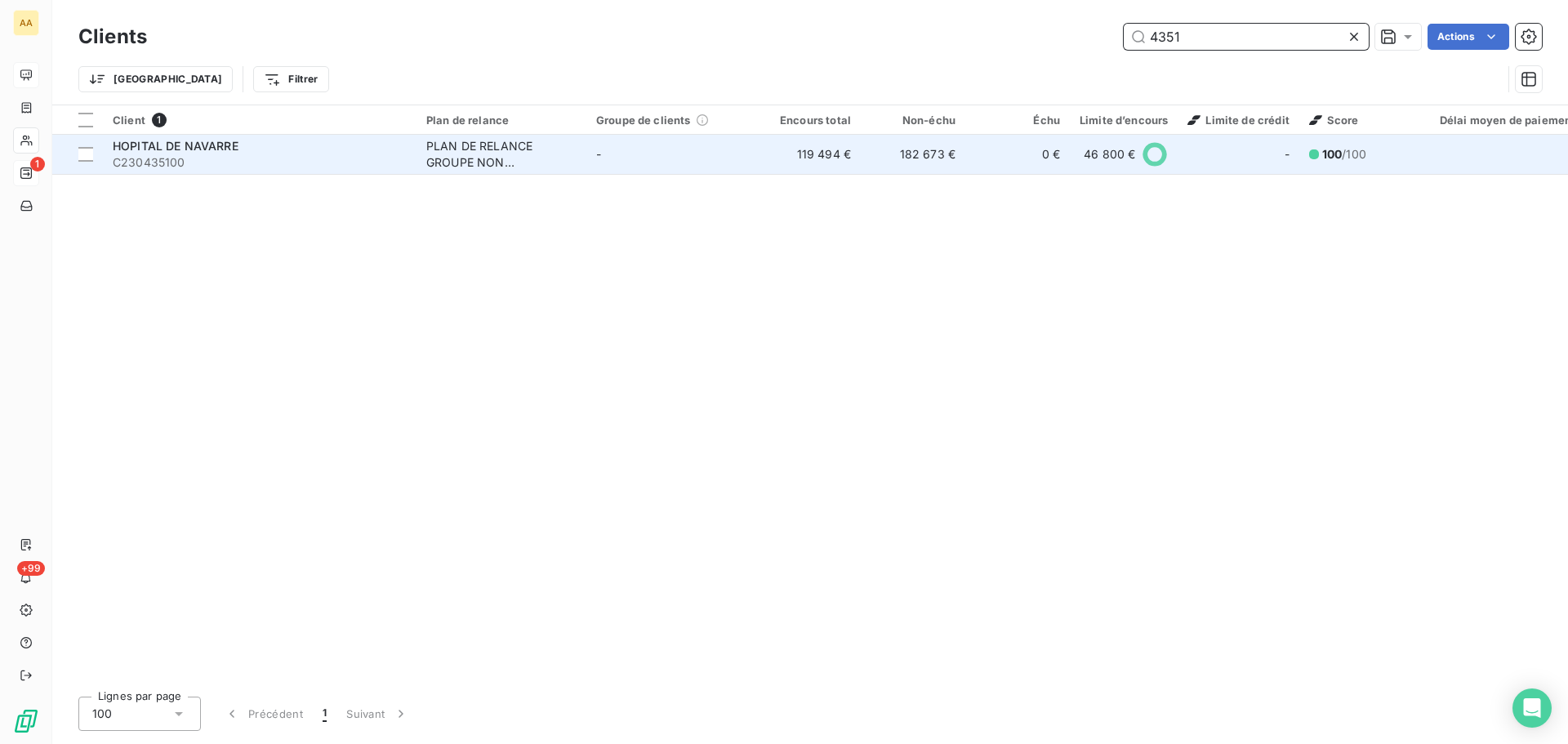
type input "4351"
click at [298, 147] on div "HOPITAL DE NAVARRE" at bounding box center [260, 146] width 294 height 16
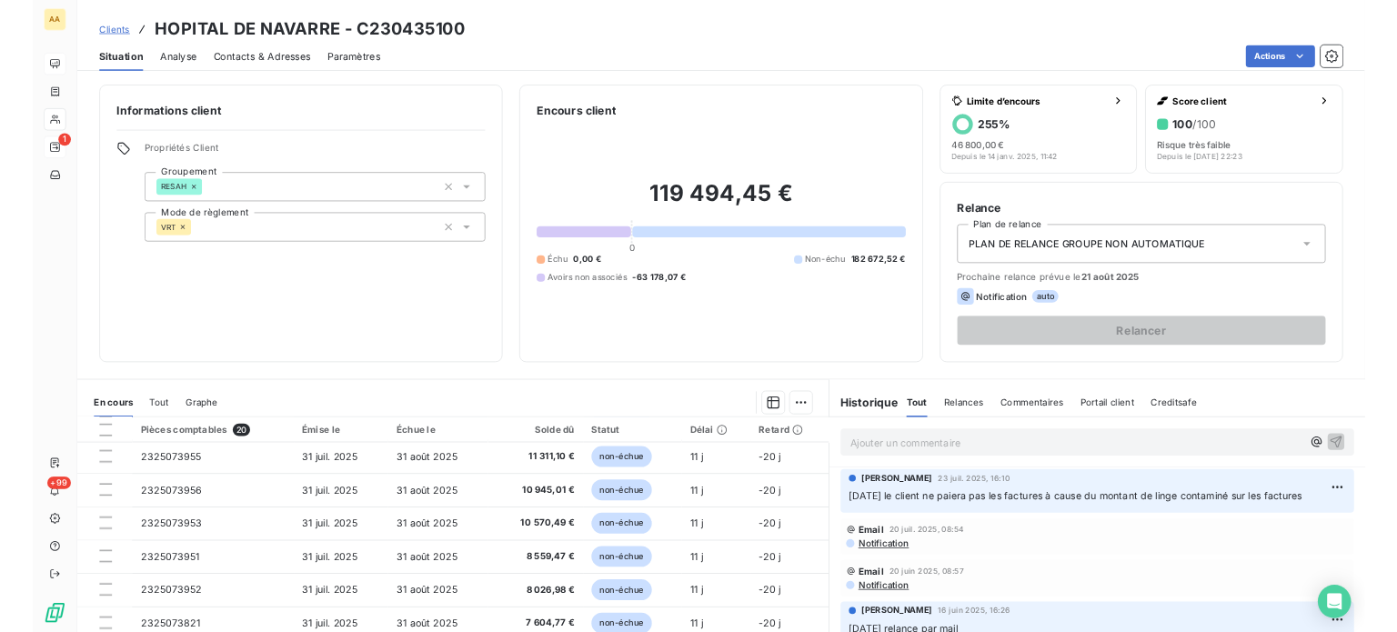
scroll to position [102, 0]
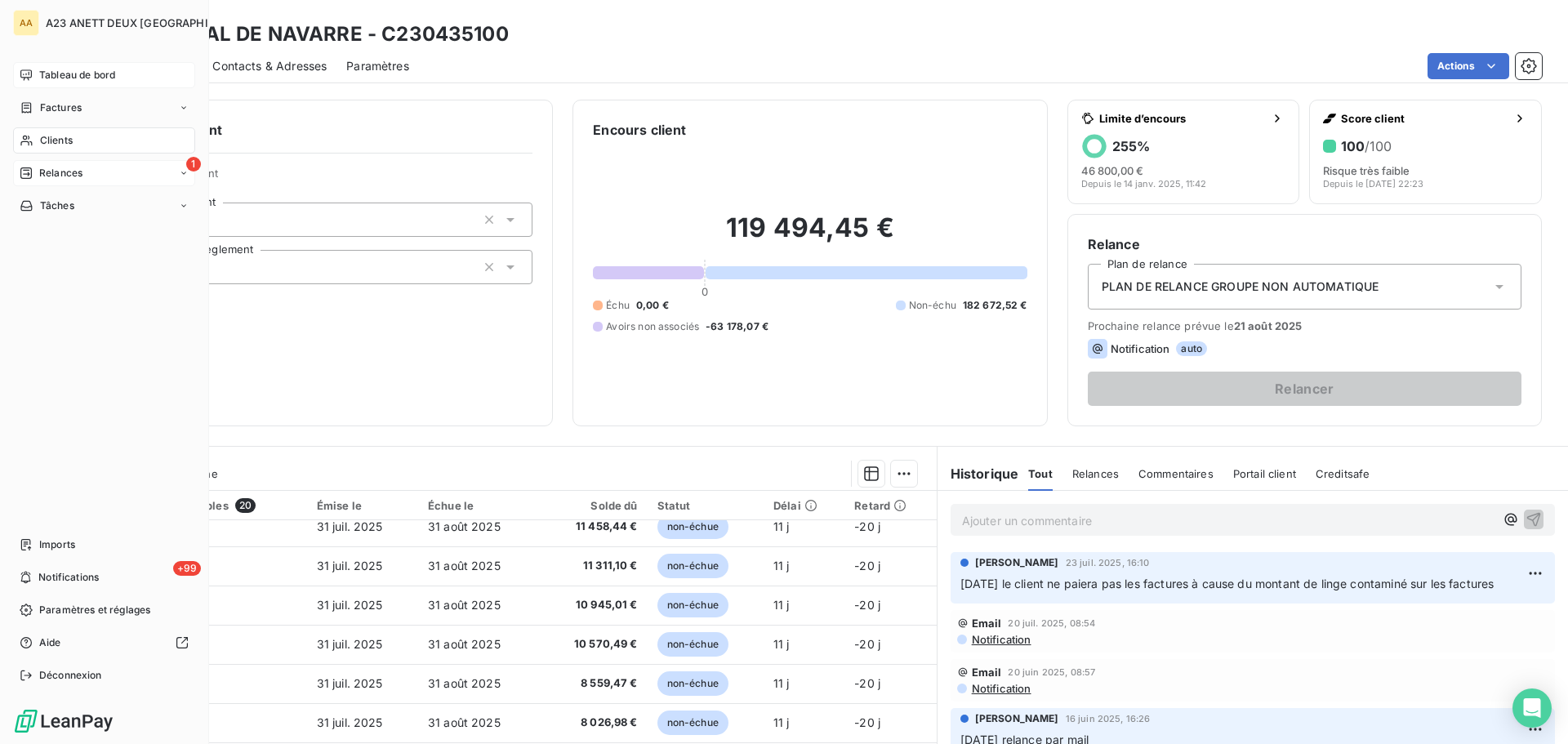
click at [57, 73] on span "Tableau de bord" at bounding box center [77, 75] width 76 height 14
